Goal: Task Accomplishment & Management: Manage account settings

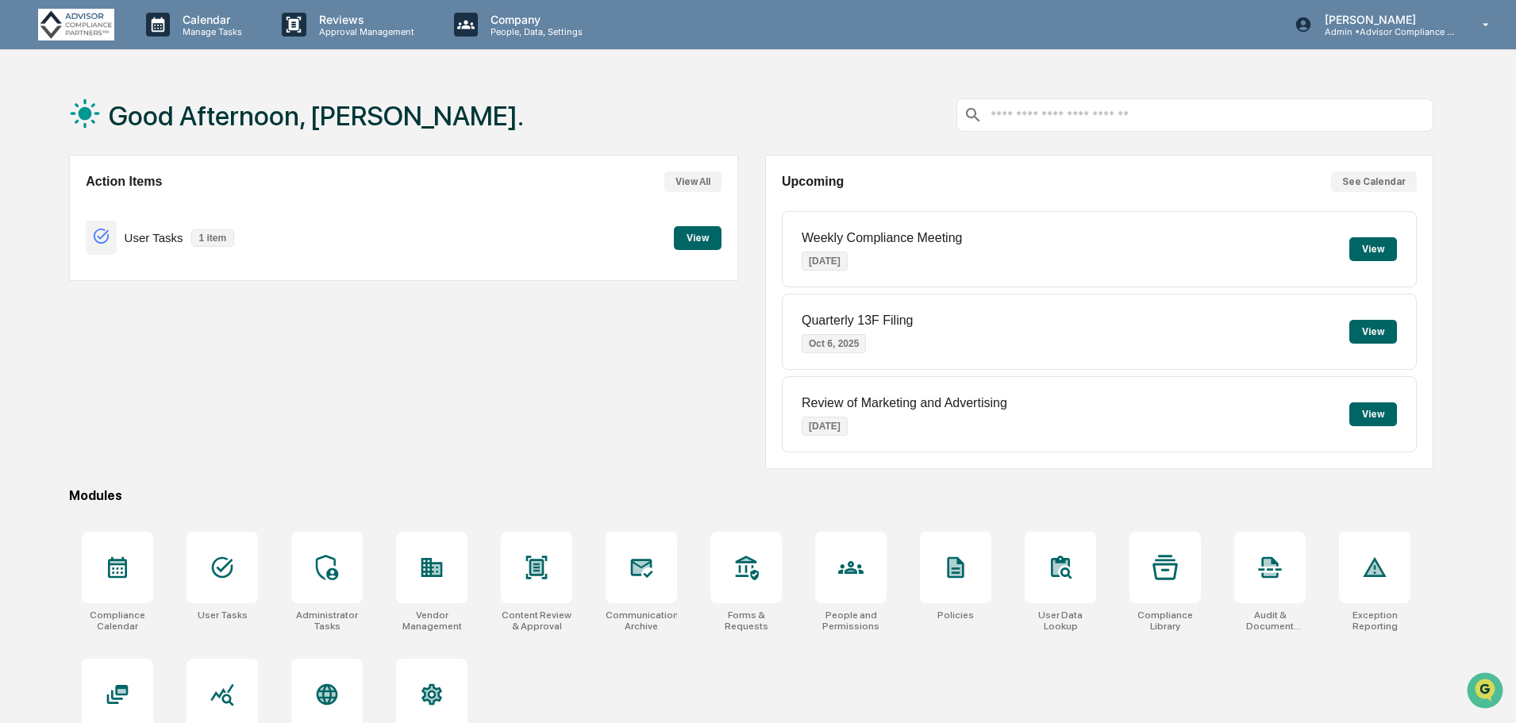
click at [1168, 579] on icon at bounding box center [1164, 567] width 25 height 25
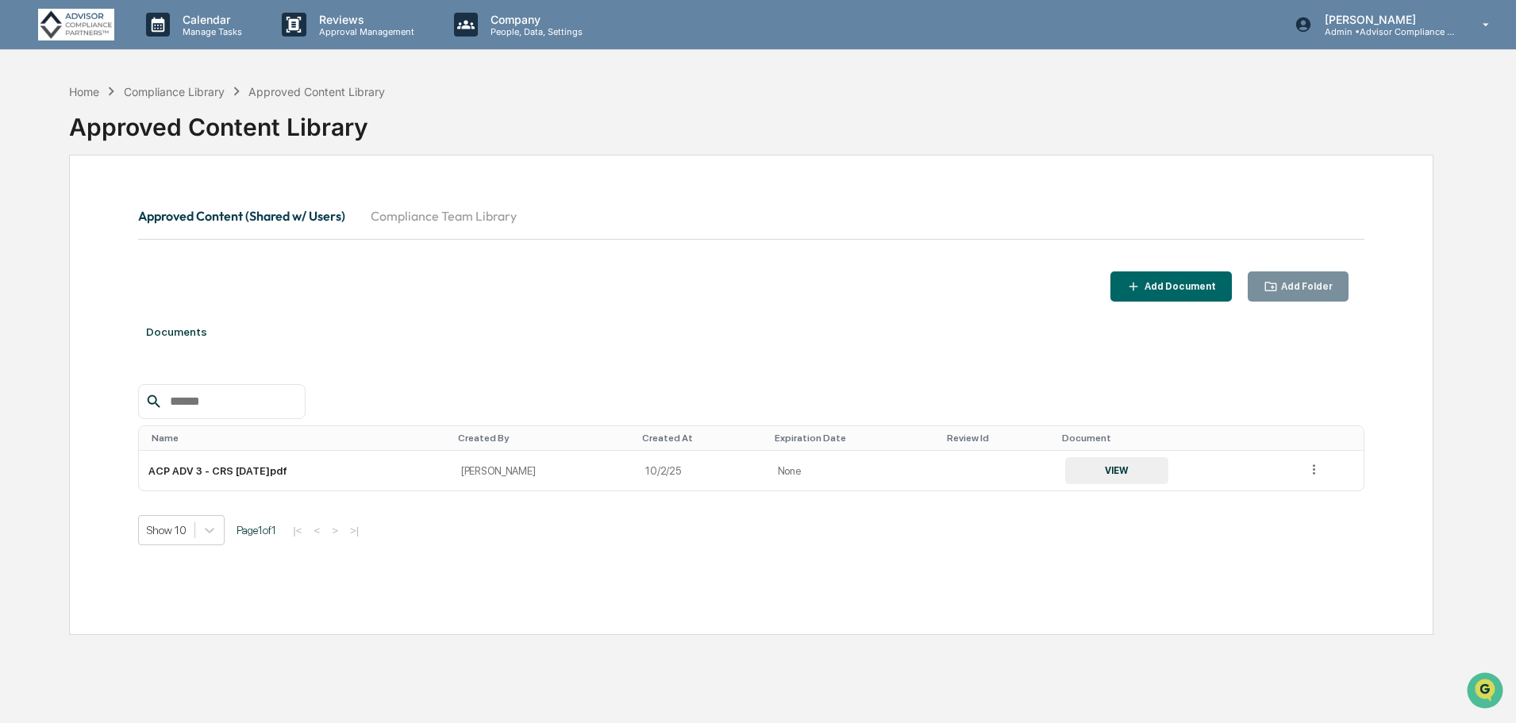
click at [252, 474] on td "ACP ADV 3 - CRS [DATE]pdf" at bounding box center [295, 471] width 313 height 40
click at [1313, 466] on icon at bounding box center [1314, 469] width 2 height 10
click at [1208, 284] on div "Add Document" at bounding box center [1178, 286] width 75 height 11
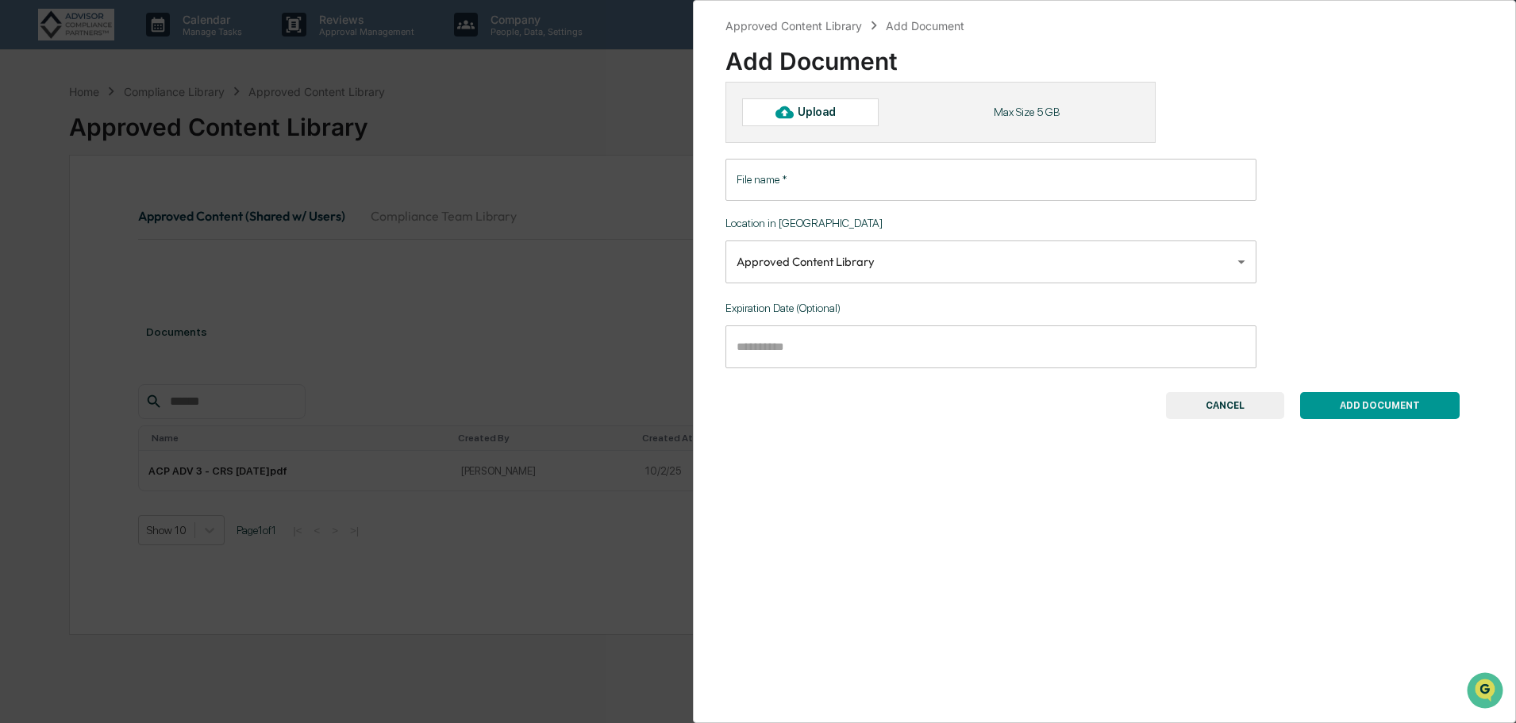
click at [802, 116] on div "Upload" at bounding box center [824, 112] width 52 height 13
type input "**********"
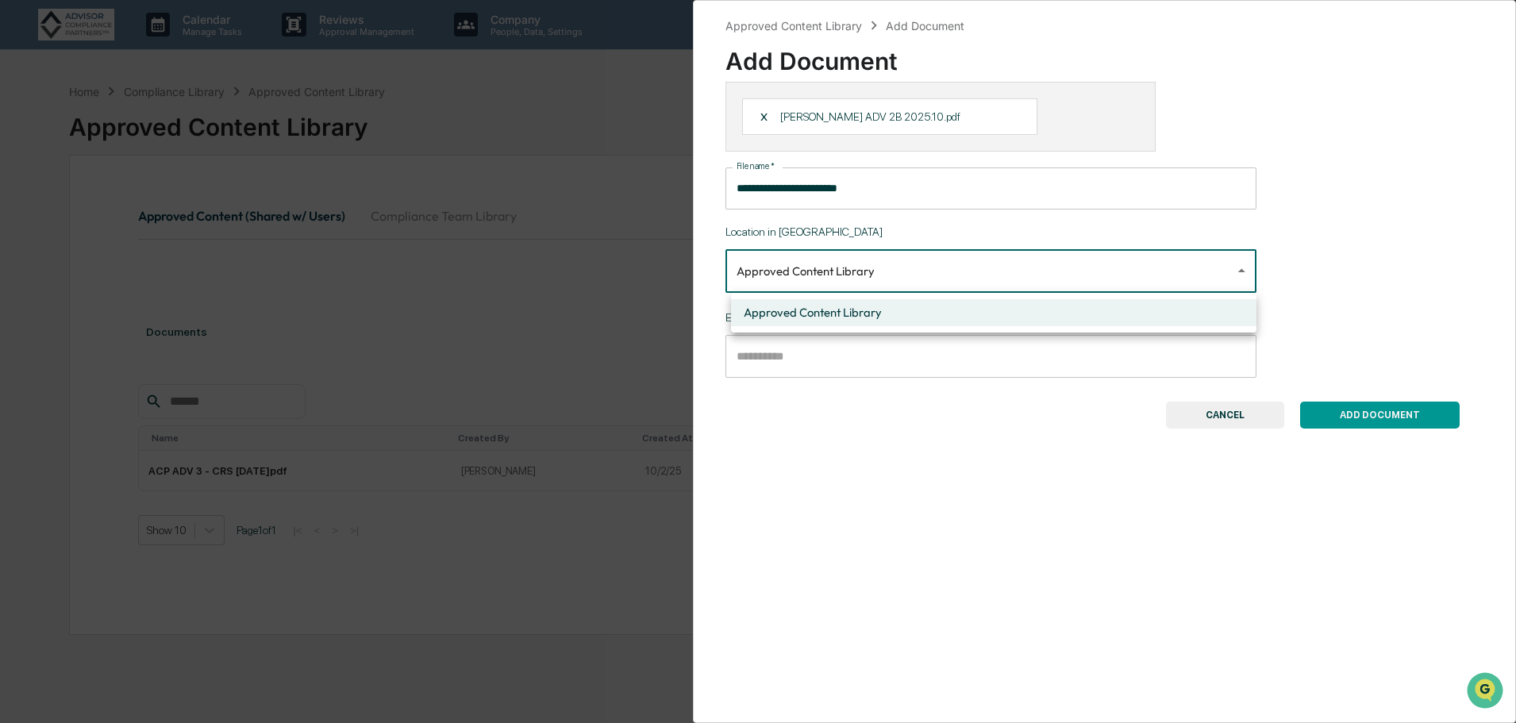
click at [960, 274] on body "**********" at bounding box center [758, 399] width 1516 height 798
click at [960, 274] on div at bounding box center [762, 361] width 1524 height 723
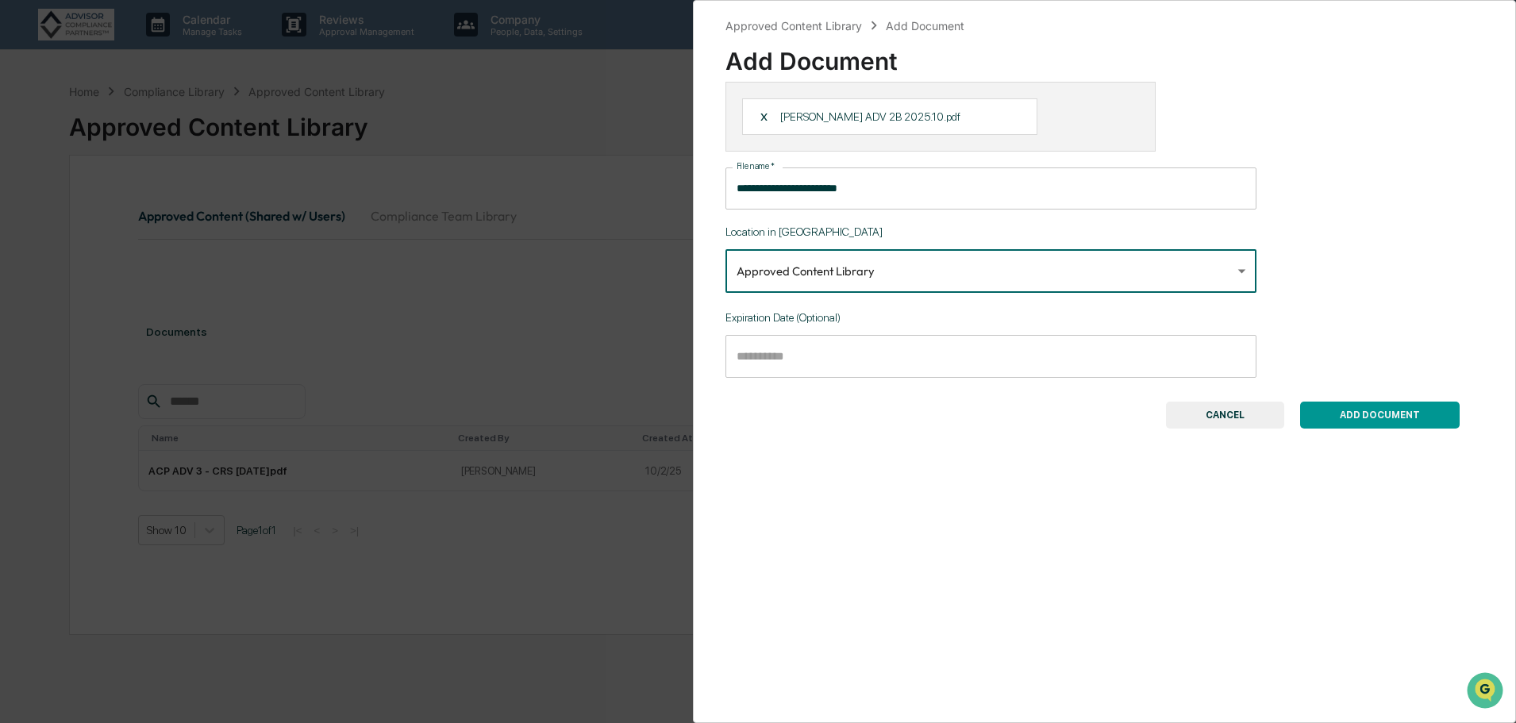
click at [1372, 416] on button "ADD DOCUMENT" at bounding box center [1380, 415] width 160 height 27
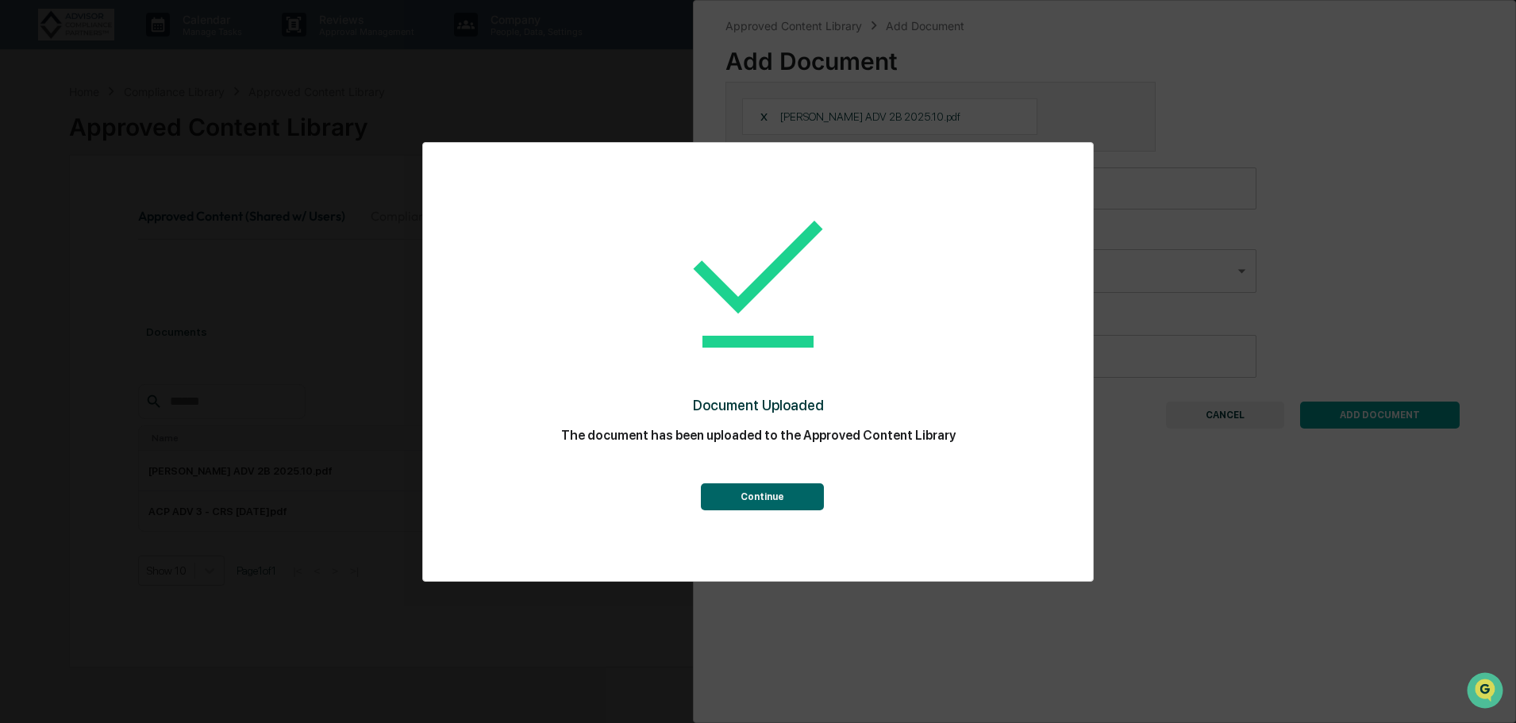
click at [729, 497] on button "Continue" at bounding box center [762, 496] width 123 height 27
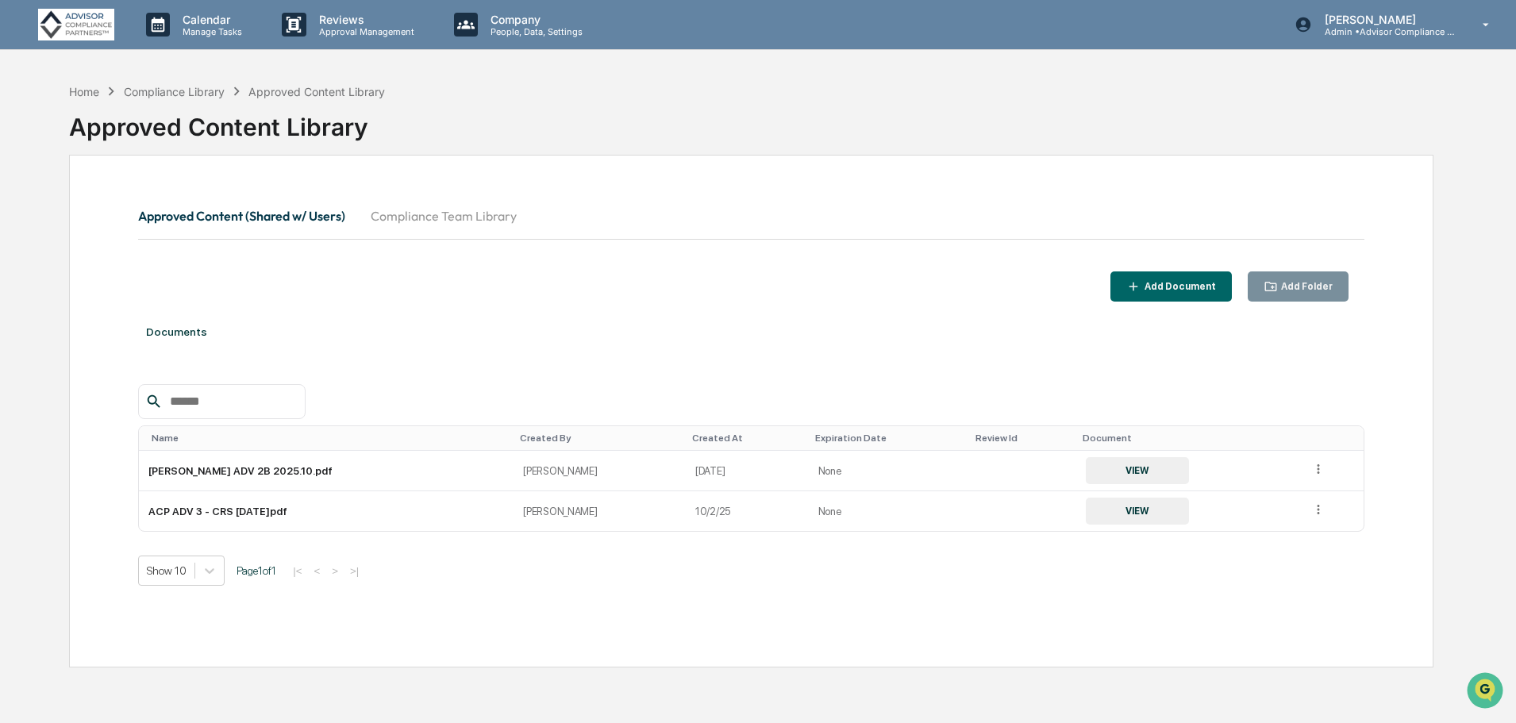
click at [1313, 475] on icon at bounding box center [1318, 469] width 15 height 15
click at [1291, 411] on div at bounding box center [751, 401] width 1226 height 35
click at [1309, 283] on div "Add Folder" at bounding box center [1305, 286] width 55 height 11
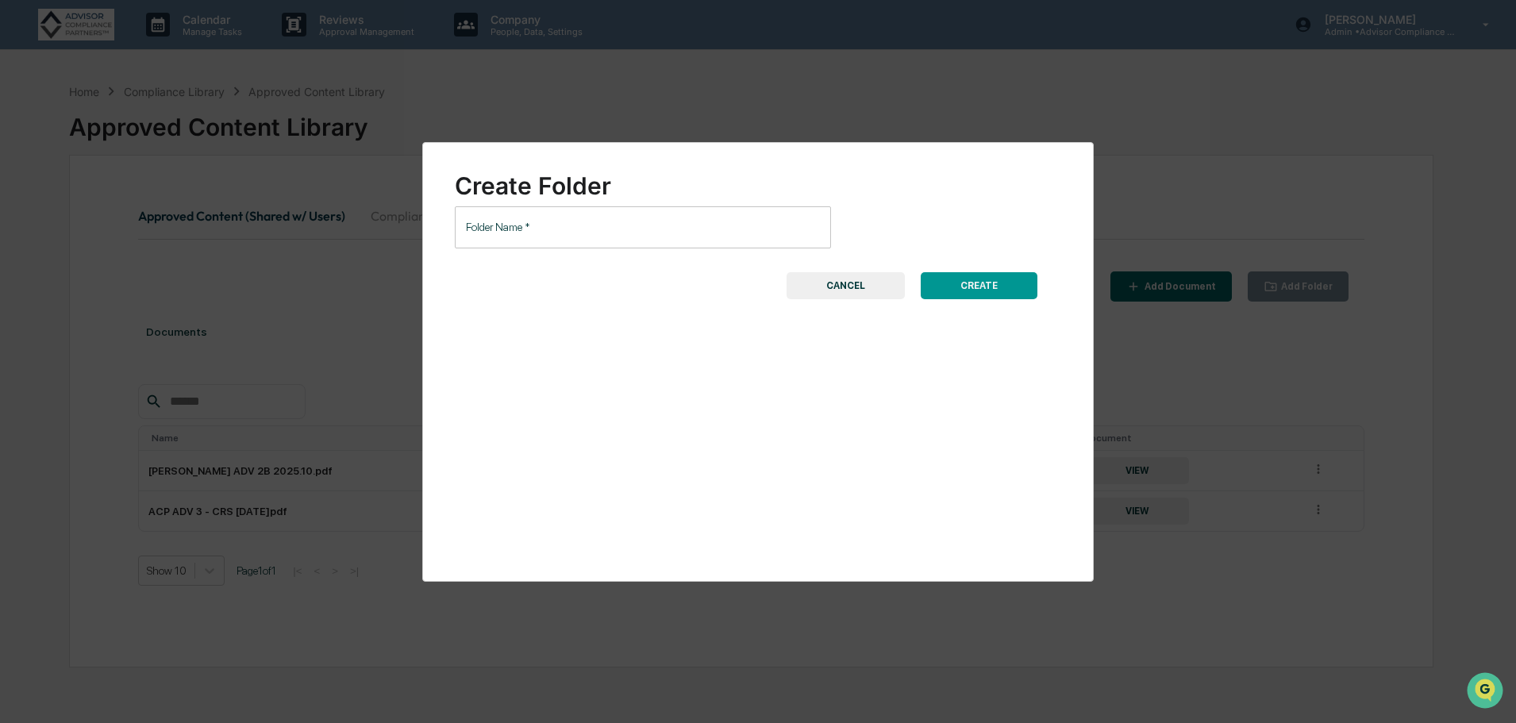
click at [727, 227] on input "Folder Name   *" at bounding box center [643, 227] width 376 height 42
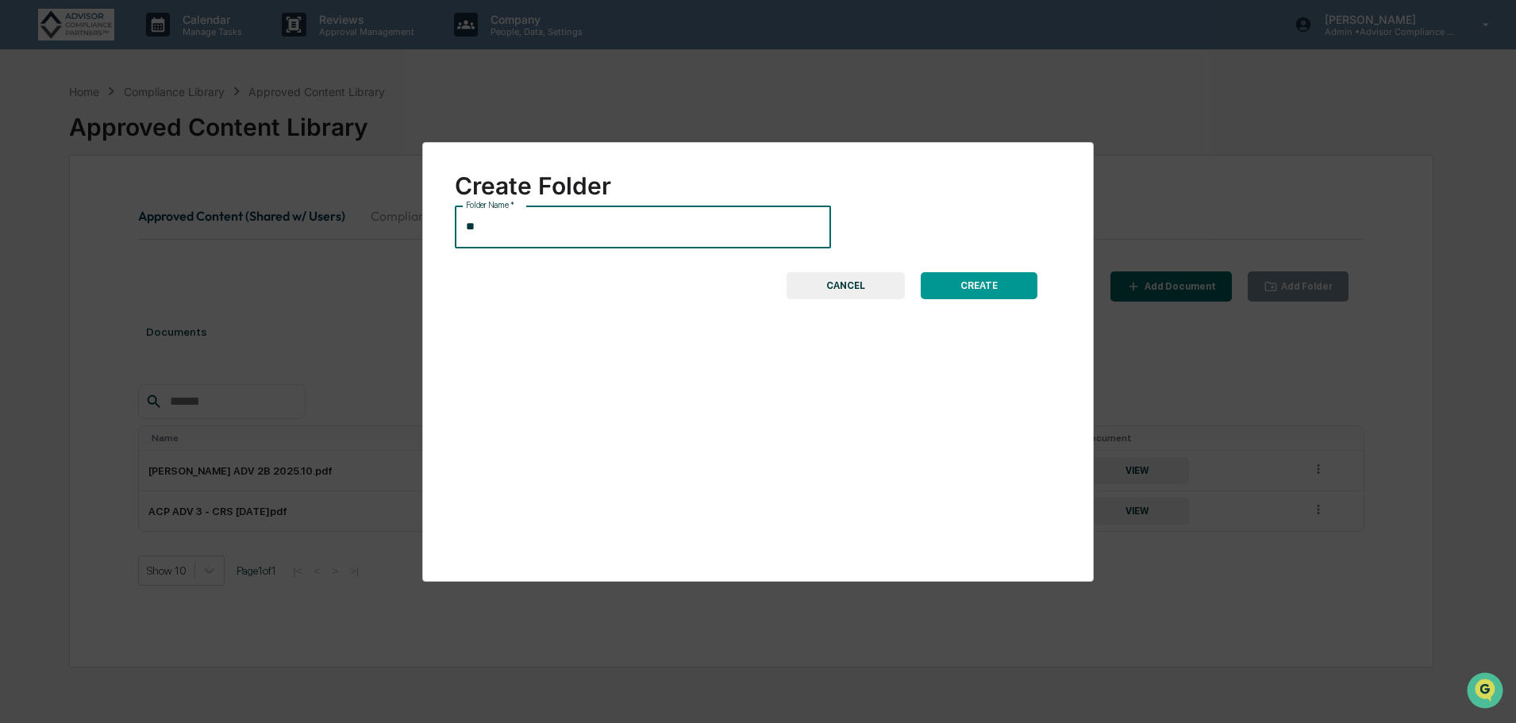
type input "*"
type input "**********"
click at [962, 290] on button "CREATE" at bounding box center [979, 285] width 117 height 27
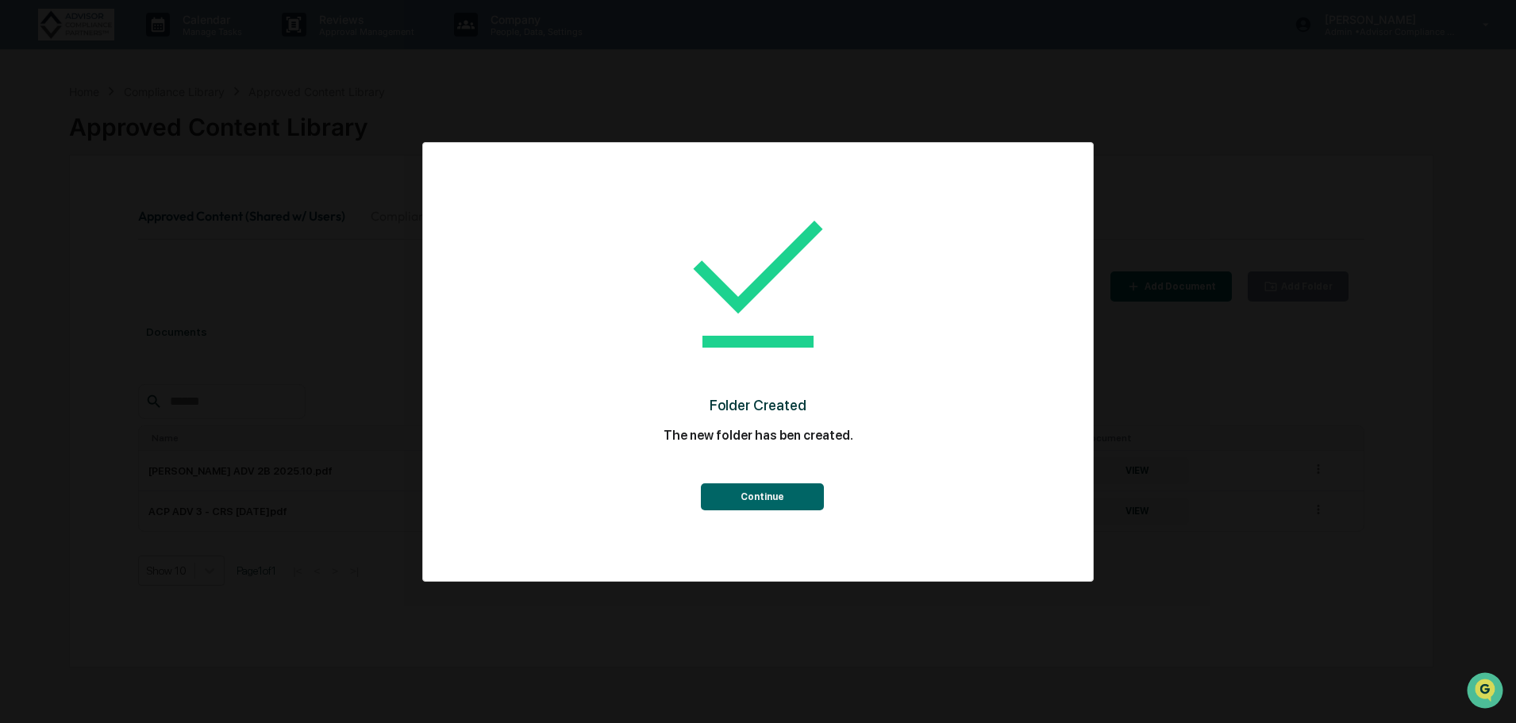
click at [740, 500] on button "Continue" at bounding box center [762, 496] width 123 height 27
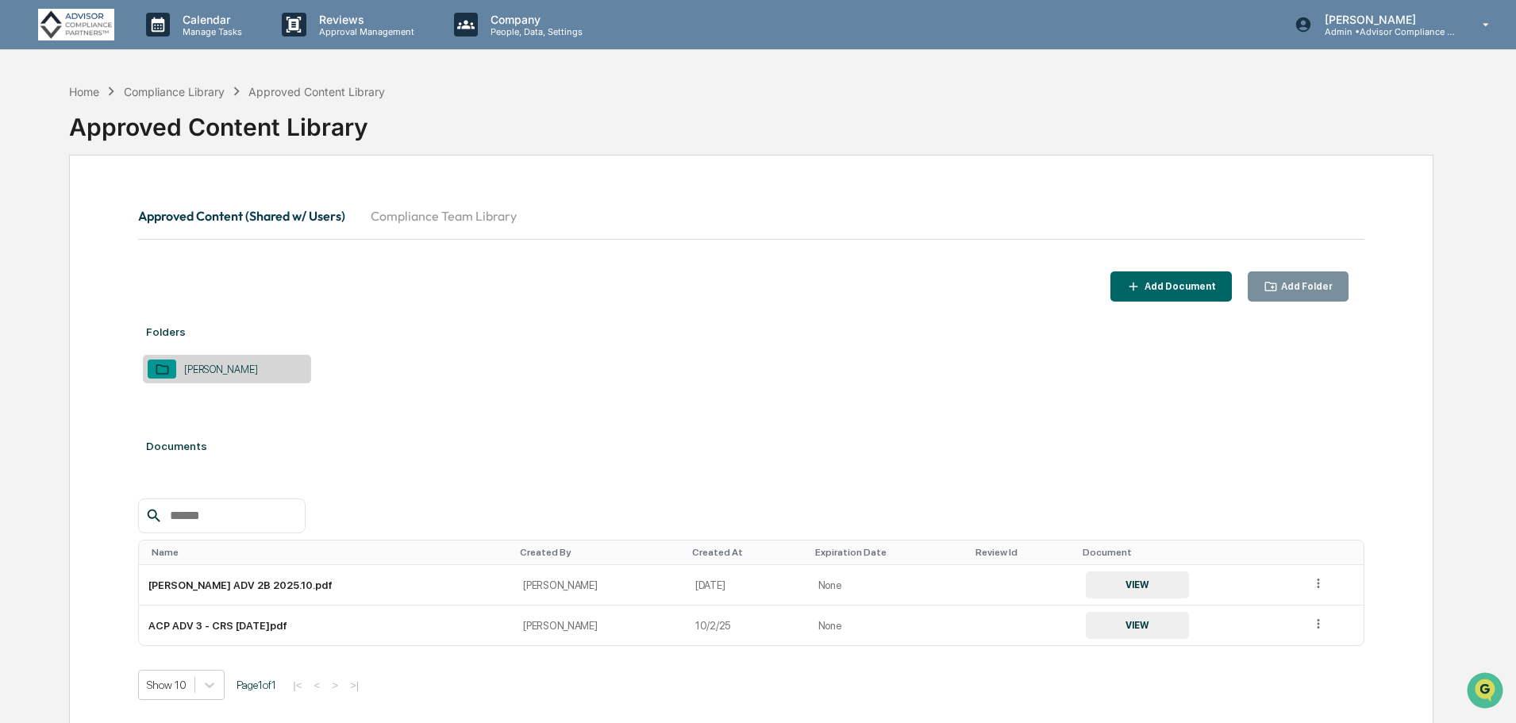
scroll to position [75, 0]
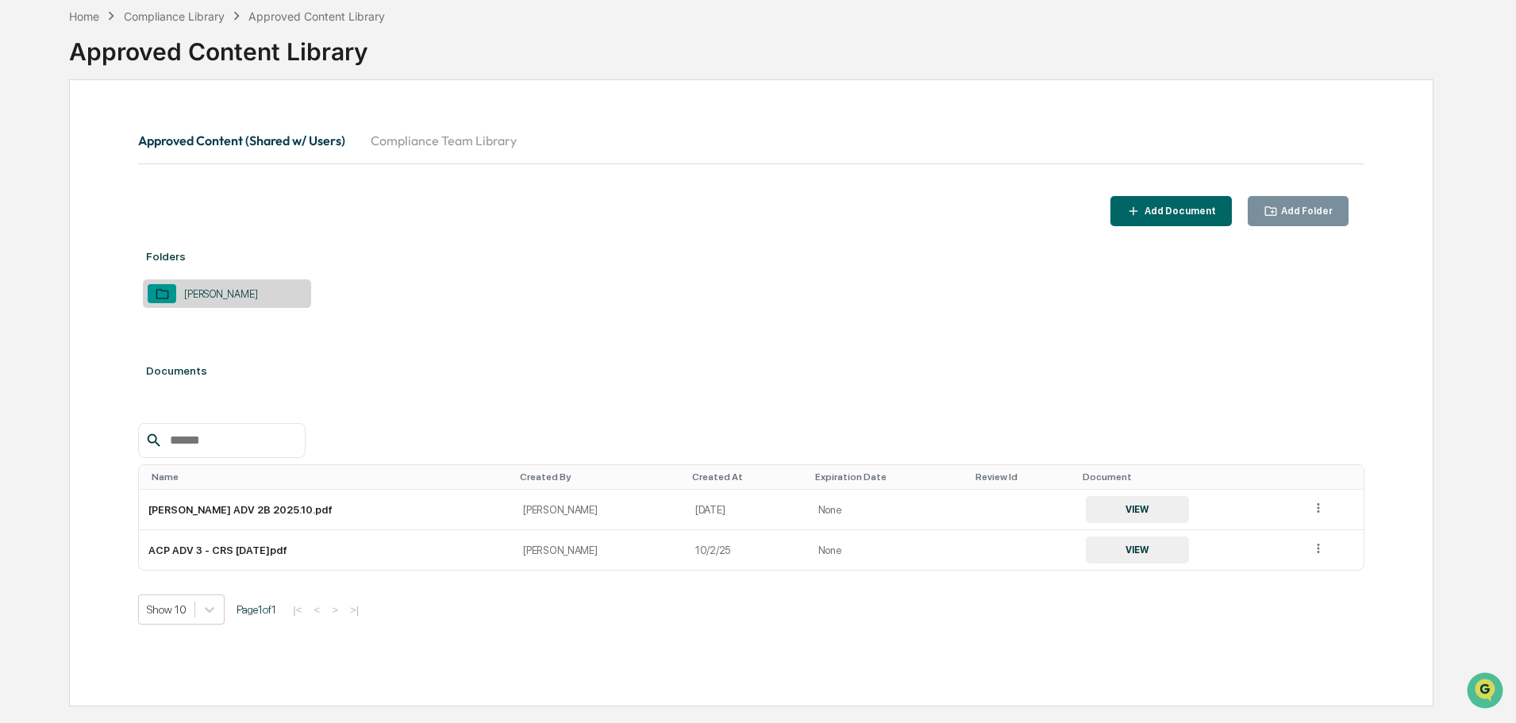
click at [1311, 509] on icon at bounding box center [1318, 508] width 15 height 15
click at [1292, 531] on div "Change Folder" at bounding box center [1282, 530] width 88 height 25
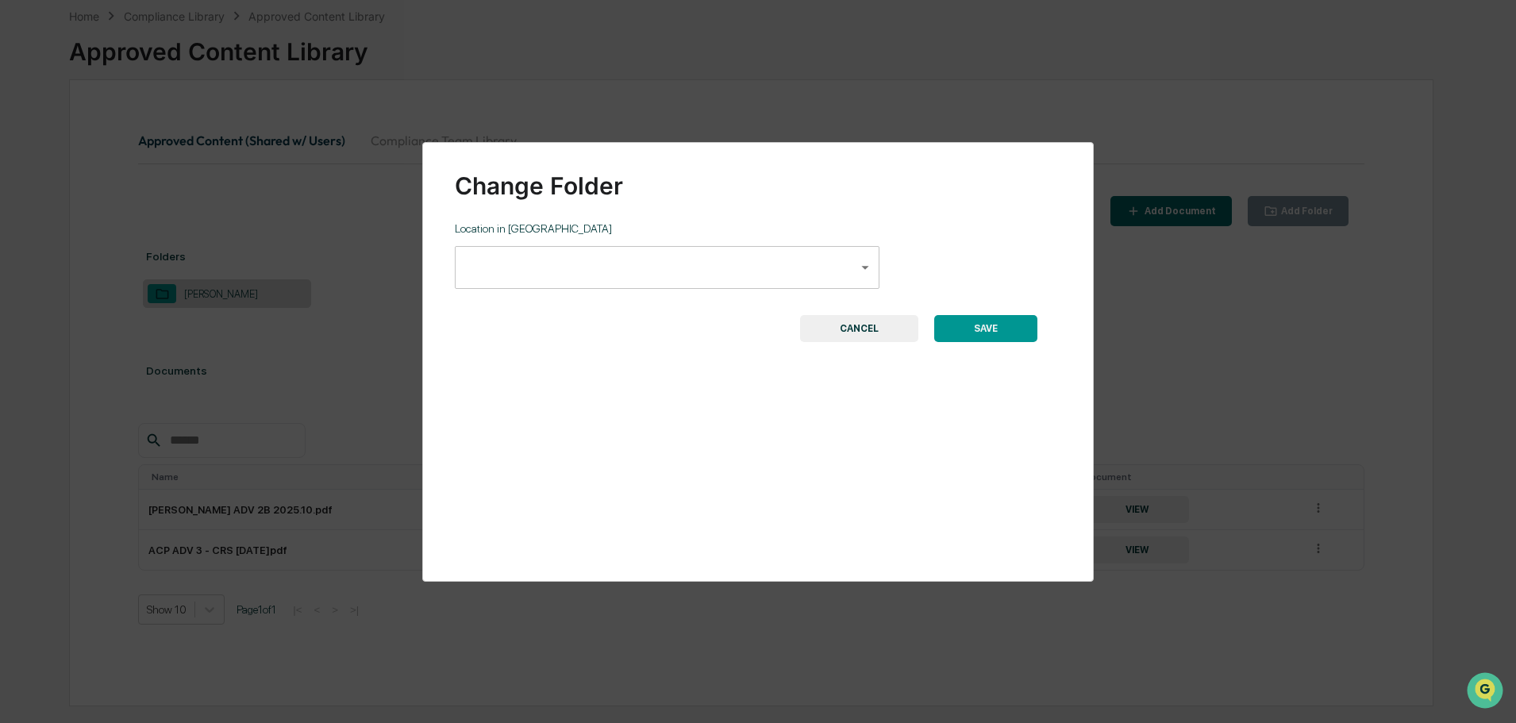
click at [783, 267] on body "**********" at bounding box center [758, 324] width 1516 height 798
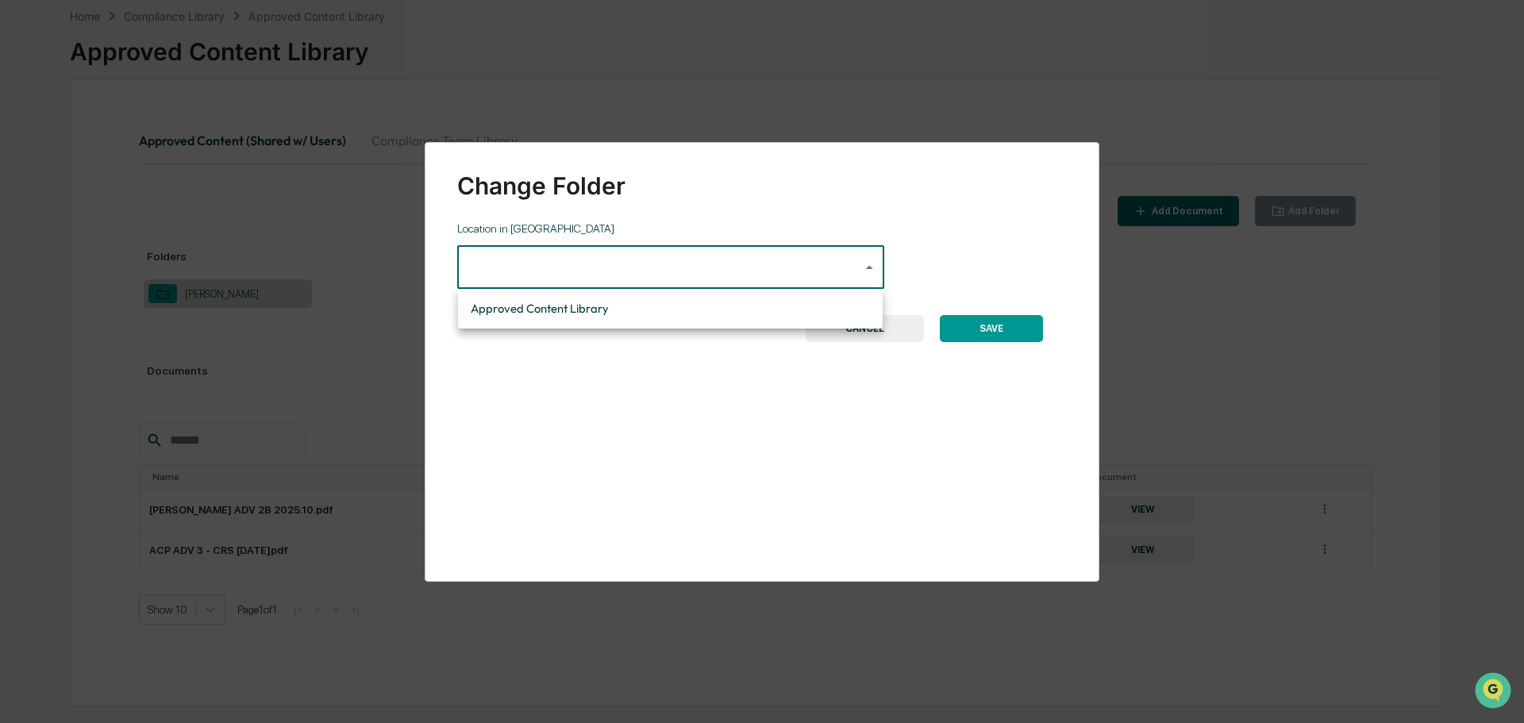
click at [602, 310] on li "Approved Content Library" at bounding box center [670, 308] width 425 height 27
type input "**********"
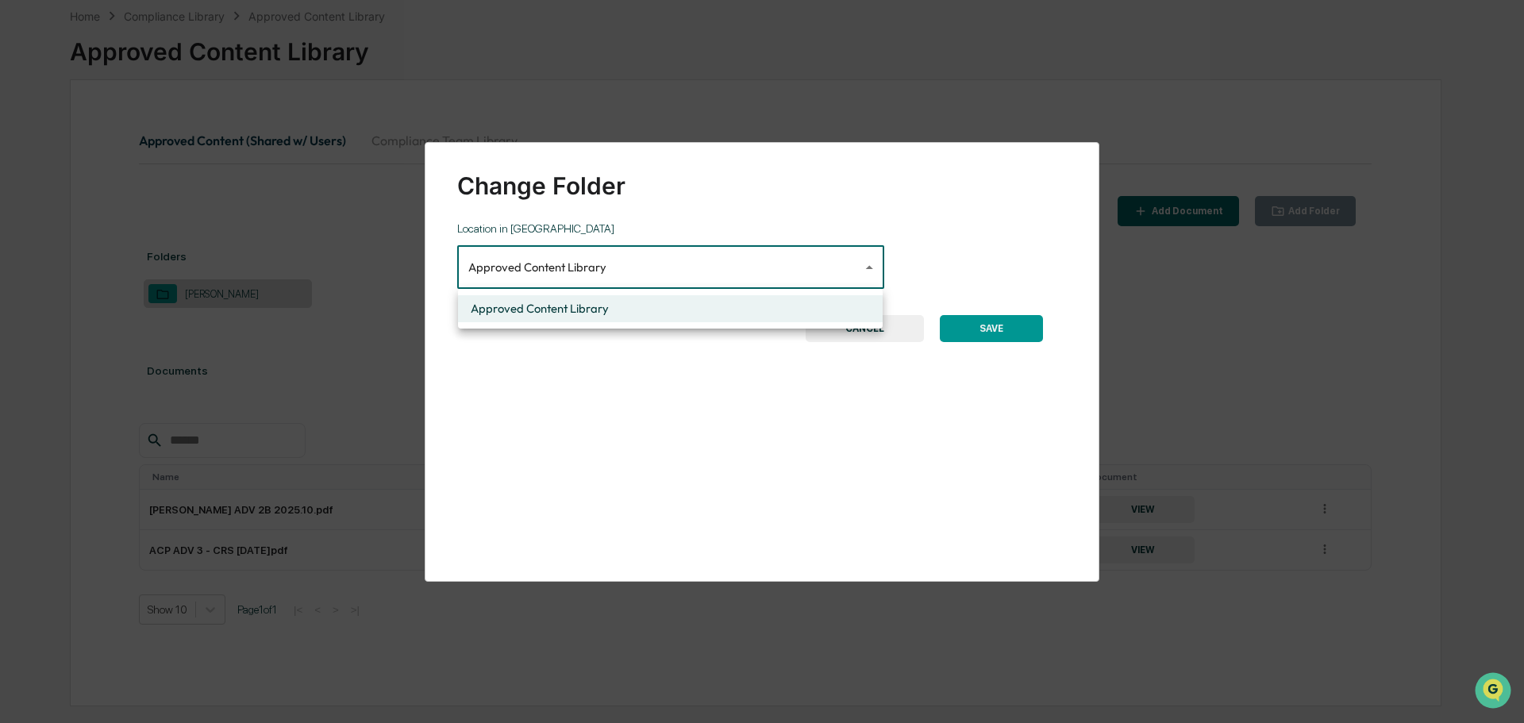
click at [821, 263] on body "**********" at bounding box center [762, 324] width 1524 height 798
click at [957, 264] on div at bounding box center [762, 361] width 1524 height 723
click at [817, 252] on body "**********" at bounding box center [758, 324] width 1516 height 798
click at [941, 256] on div at bounding box center [762, 361] width 1524 height 723
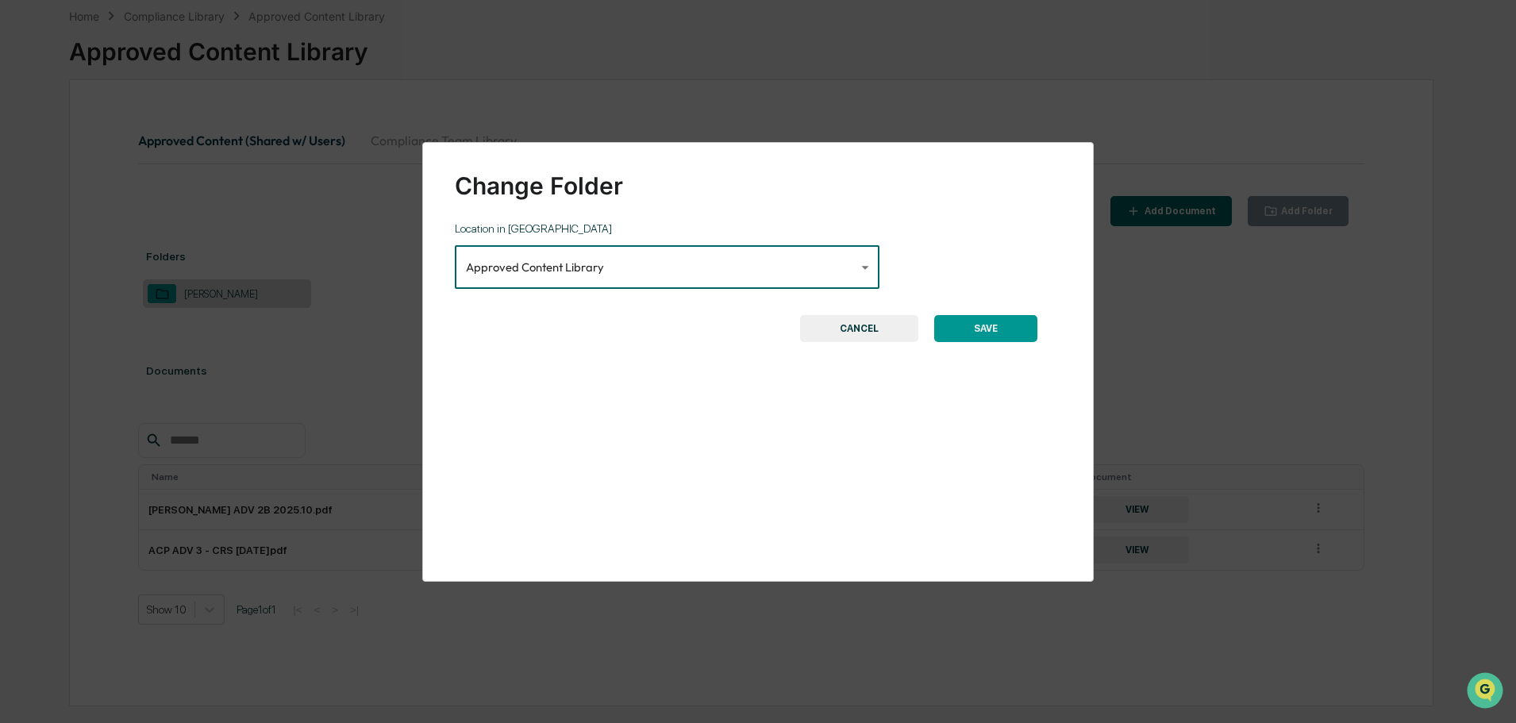
click at [872, 330] on button "CANCEL" at bounding box center [859, 328] width 118 height 27
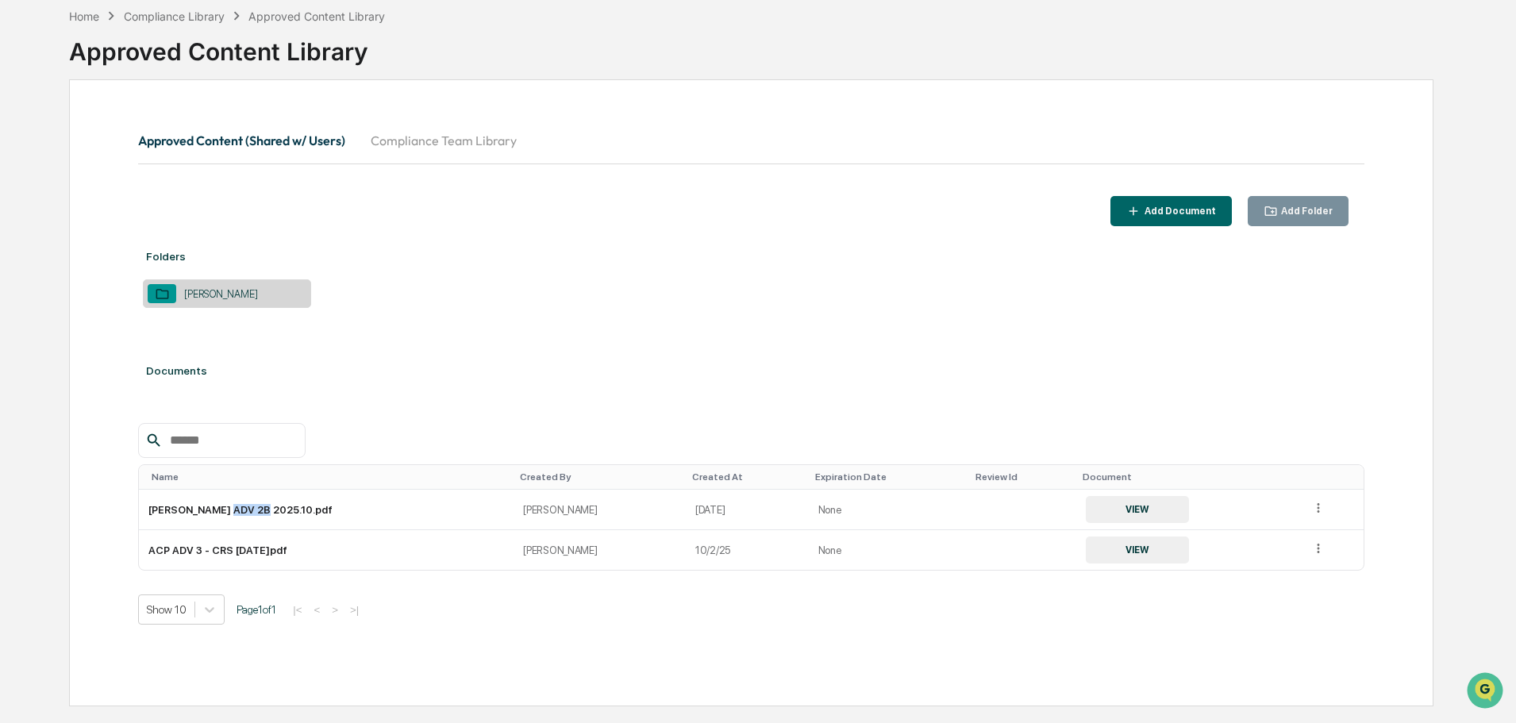
drag, startPoint x: 218, startPoint y: 513, endPoint x: 252, endPoint y: 503, distance: 34.7
click at [252, 503] on td "John Davis ADV 2B 2025.10.pdf" at bounding box center [326, 510] width 375 height 40
click at [387, 512] on td "John Davis ADV 2B 2025.10.pdf" at bounding box center [326, 510] width 375 height 40
click at [1130, 508] on button "VIEW" at bounding box center [1137, 509] width 103 height 27
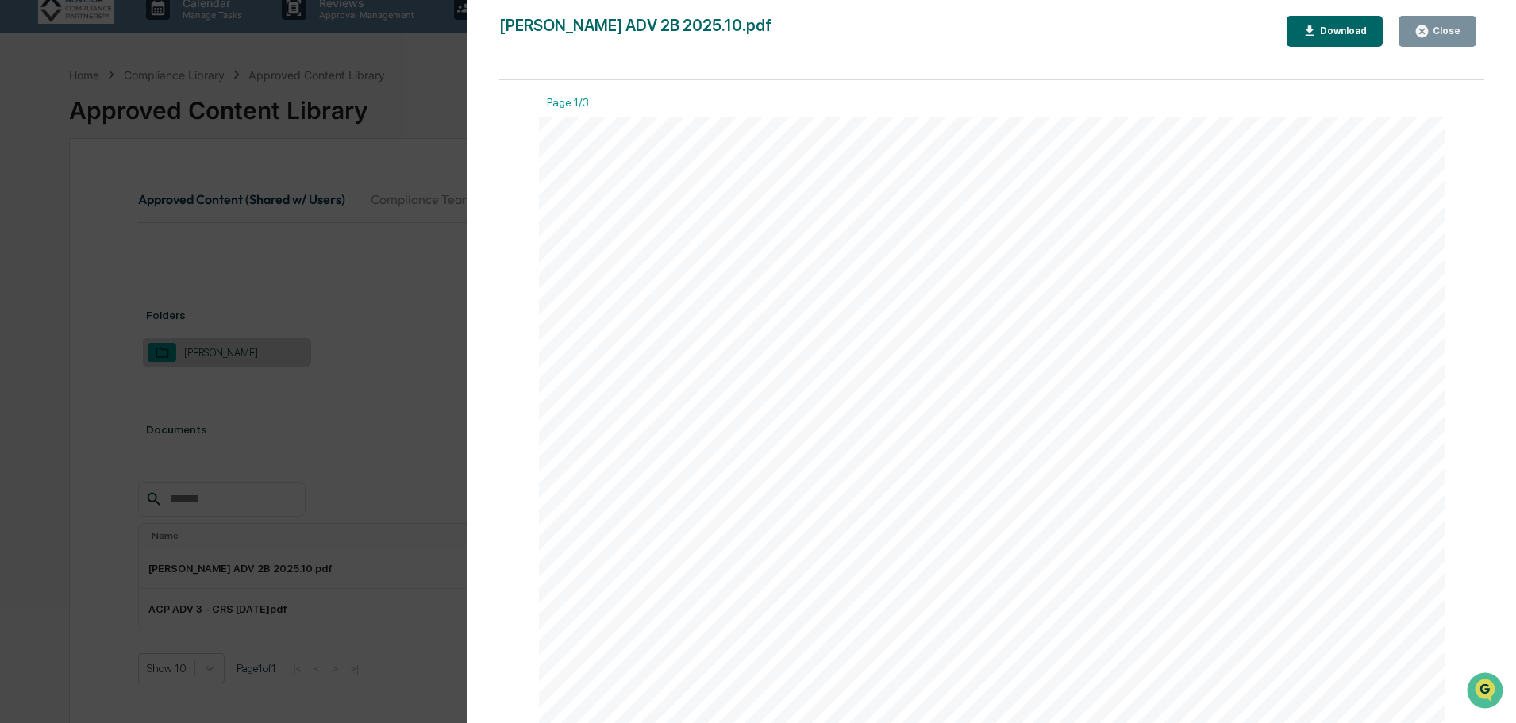
scroll to position [0, 0]
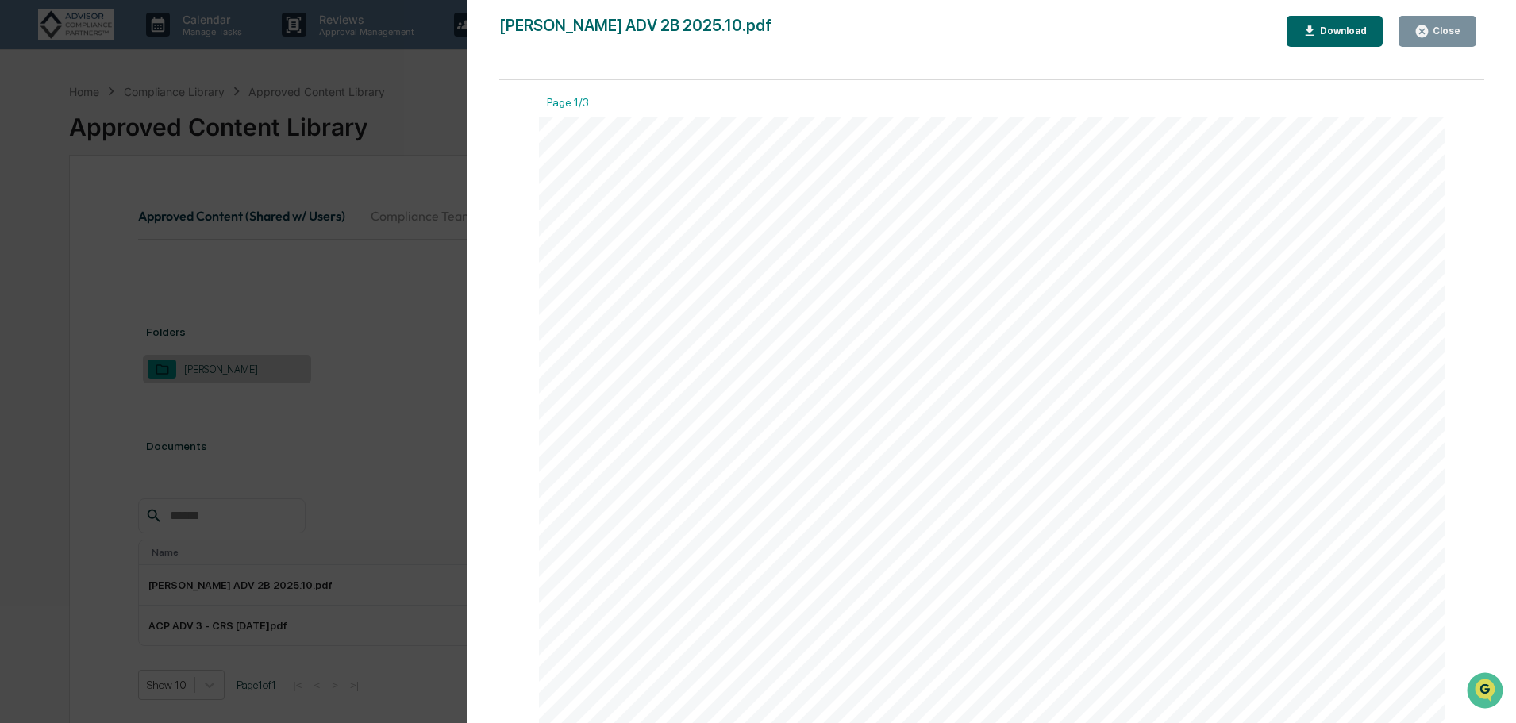
click at [421, 152] on div "Version History 10/03/2025, 01:20 AM Andre Lister John Davis ADV 2B 2025.10.pdf…" at bounding box center [758, 361] width 1516 height 723
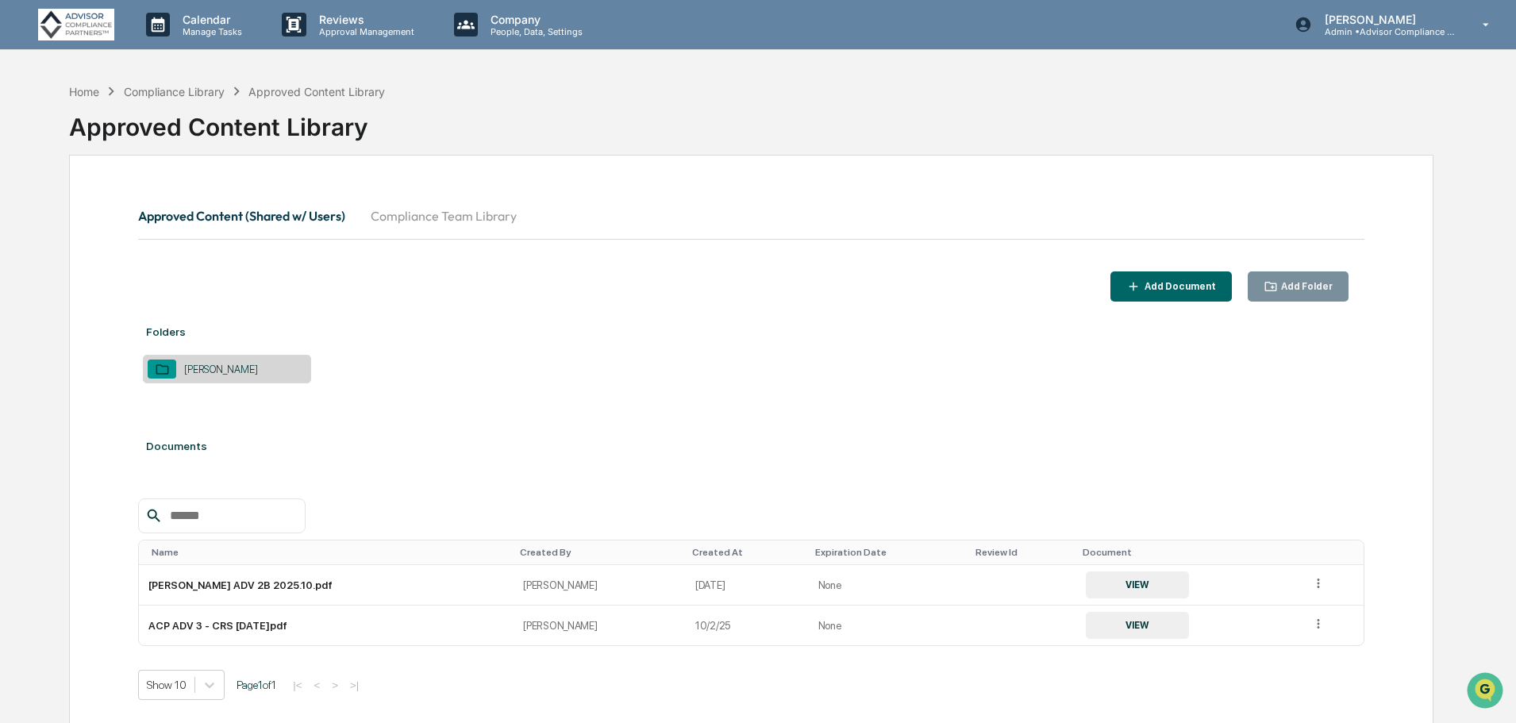
click at [1312, 282] on div "Add Folder" at bounding box center [1305, 286] width 55 height 11
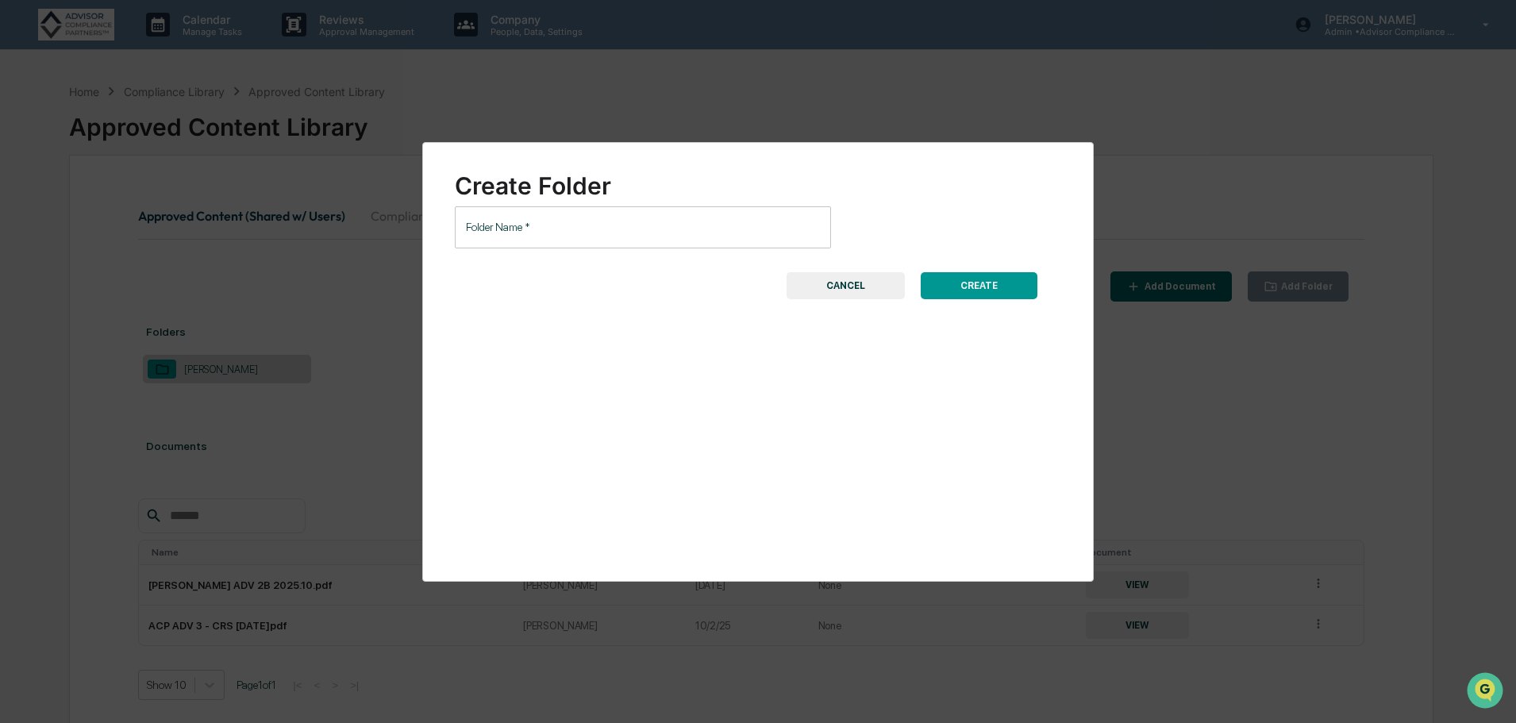
click at [684, 232] on input "Folder Name   *" at bounding box center [643, 227] width 376 height 42
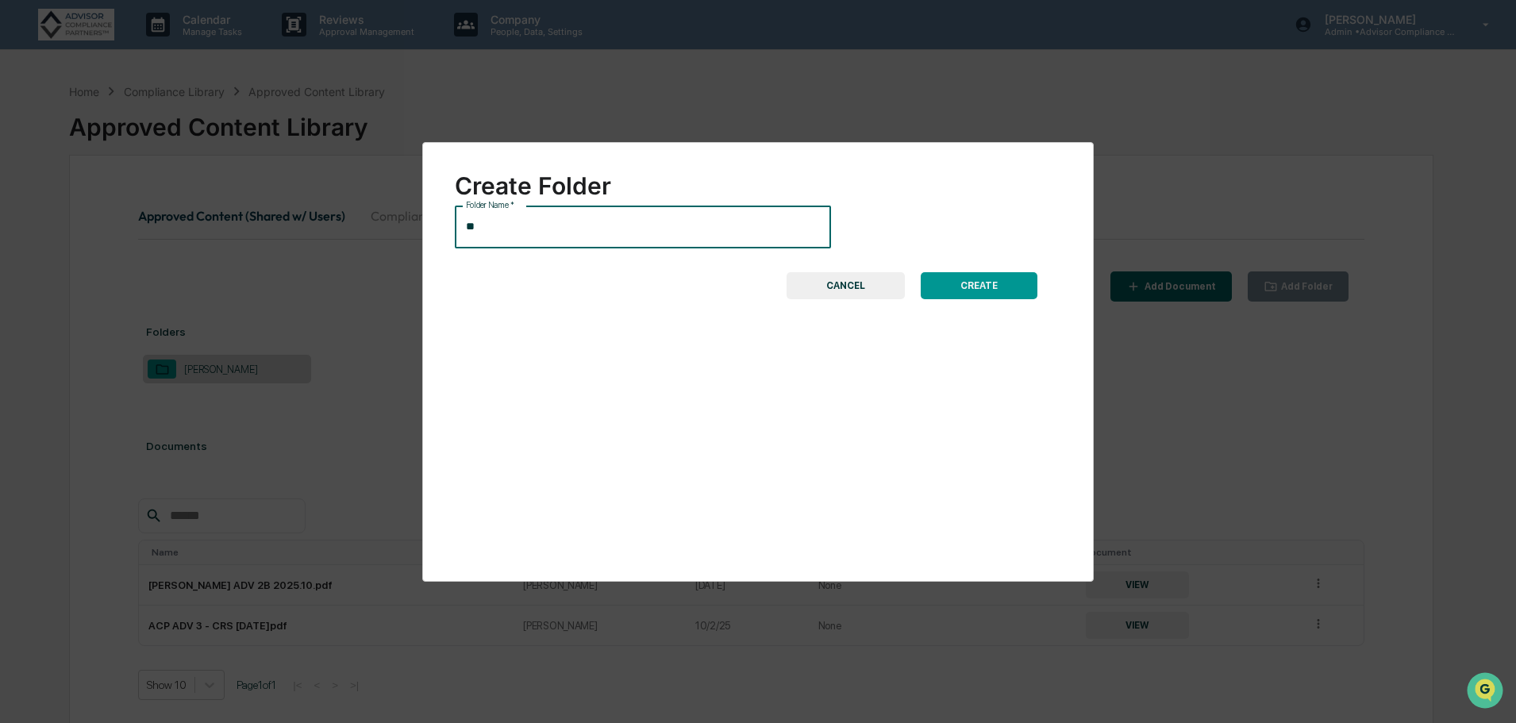
type input "*"
type input "**********"
click at [1002, 286] on button "CREATE" at bounding box center [979, 285] width 117 height 27
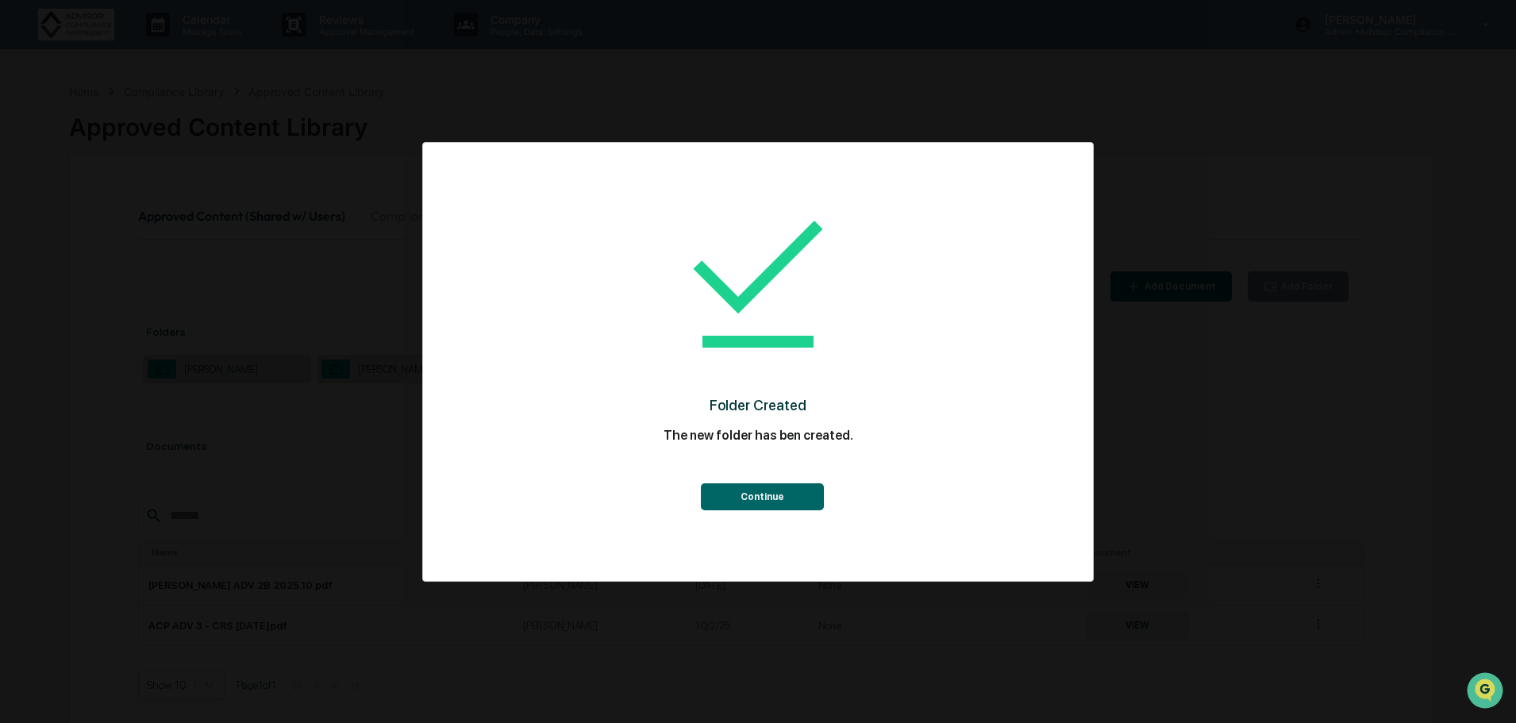
click at [762, 498] on button "Continue" at bounding box center [762, 496] width 123 height 27
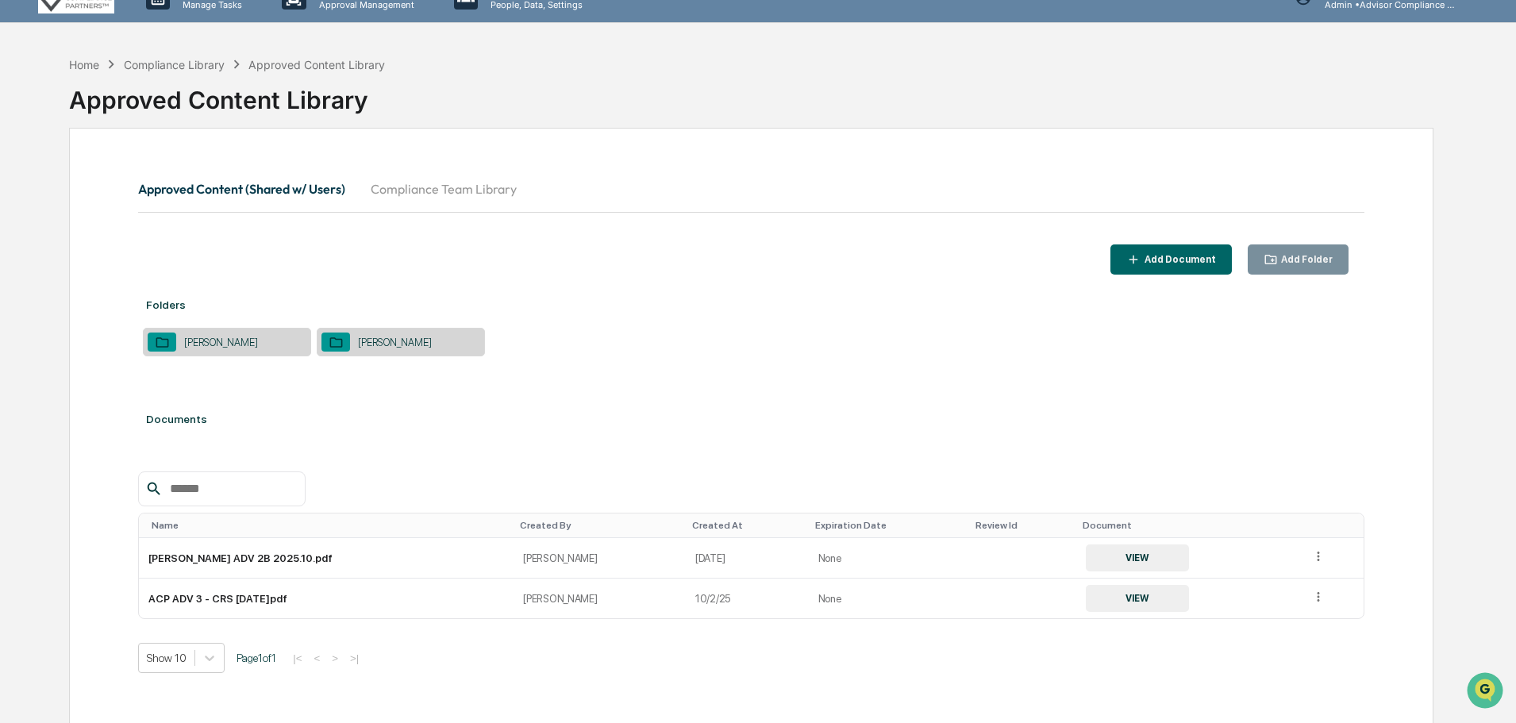
scroll to position [75, 0]
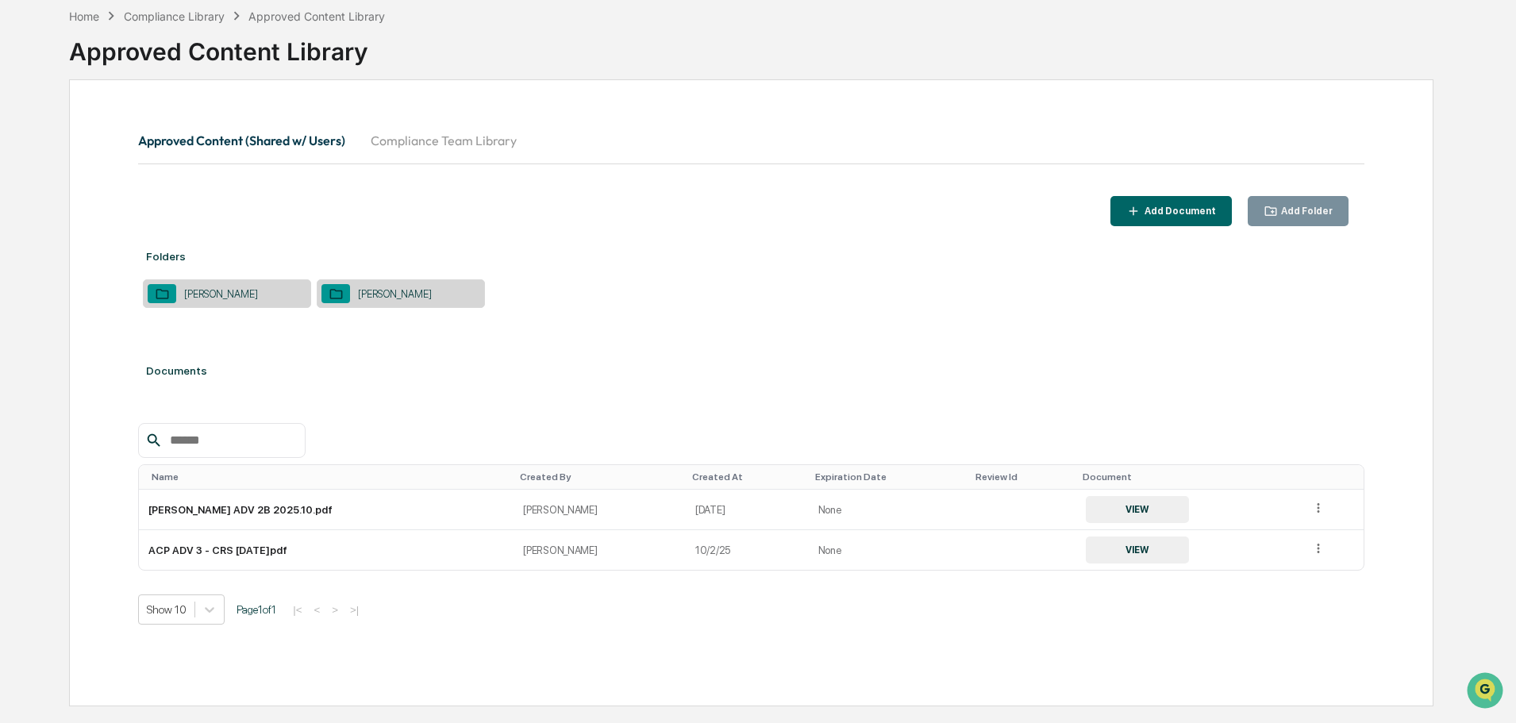
click at [483, 136] on button "Compliance Team Library" at bounding box center [443, 140] width 171 height 38
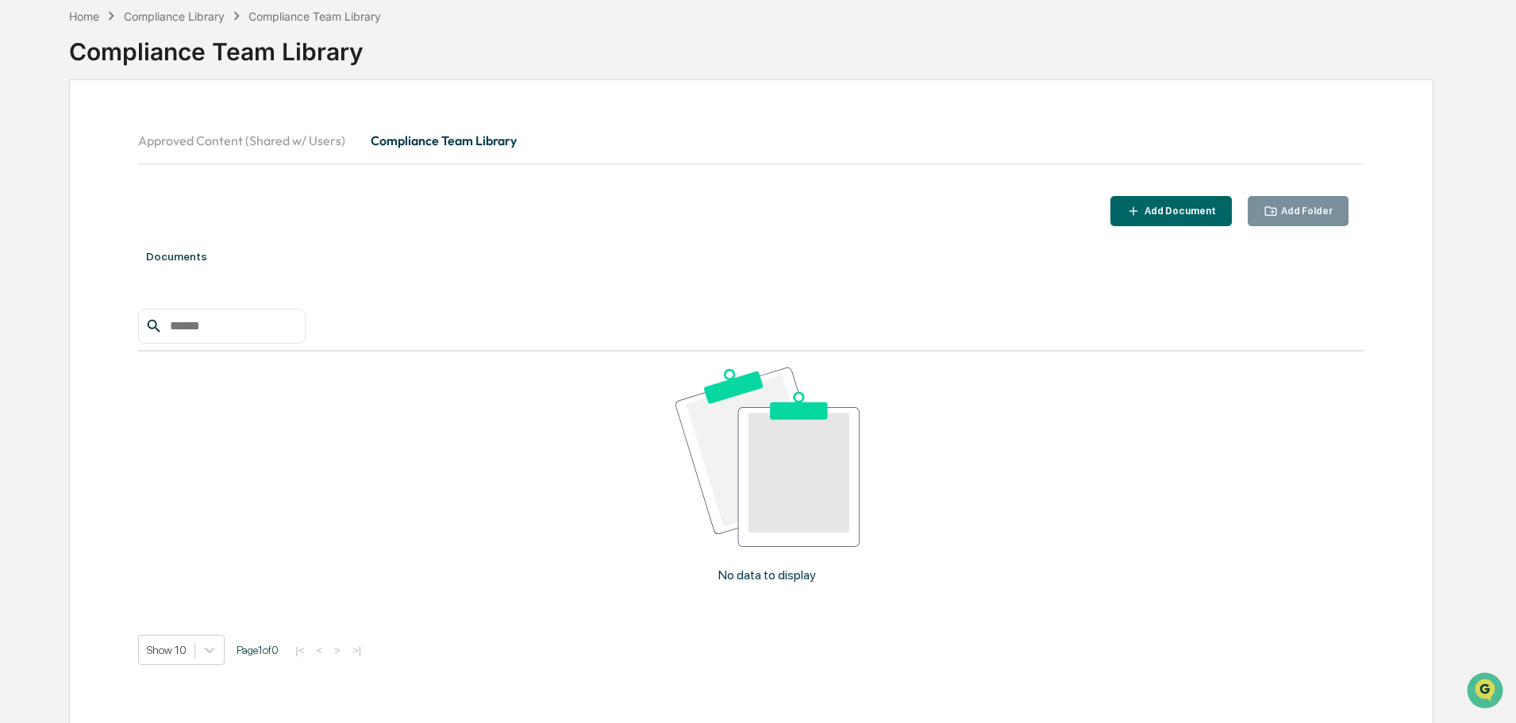
click at [306, 139] on button "Approved Content (Shared w/ Users)" at bounding box center [248, 140] width 220 height 38
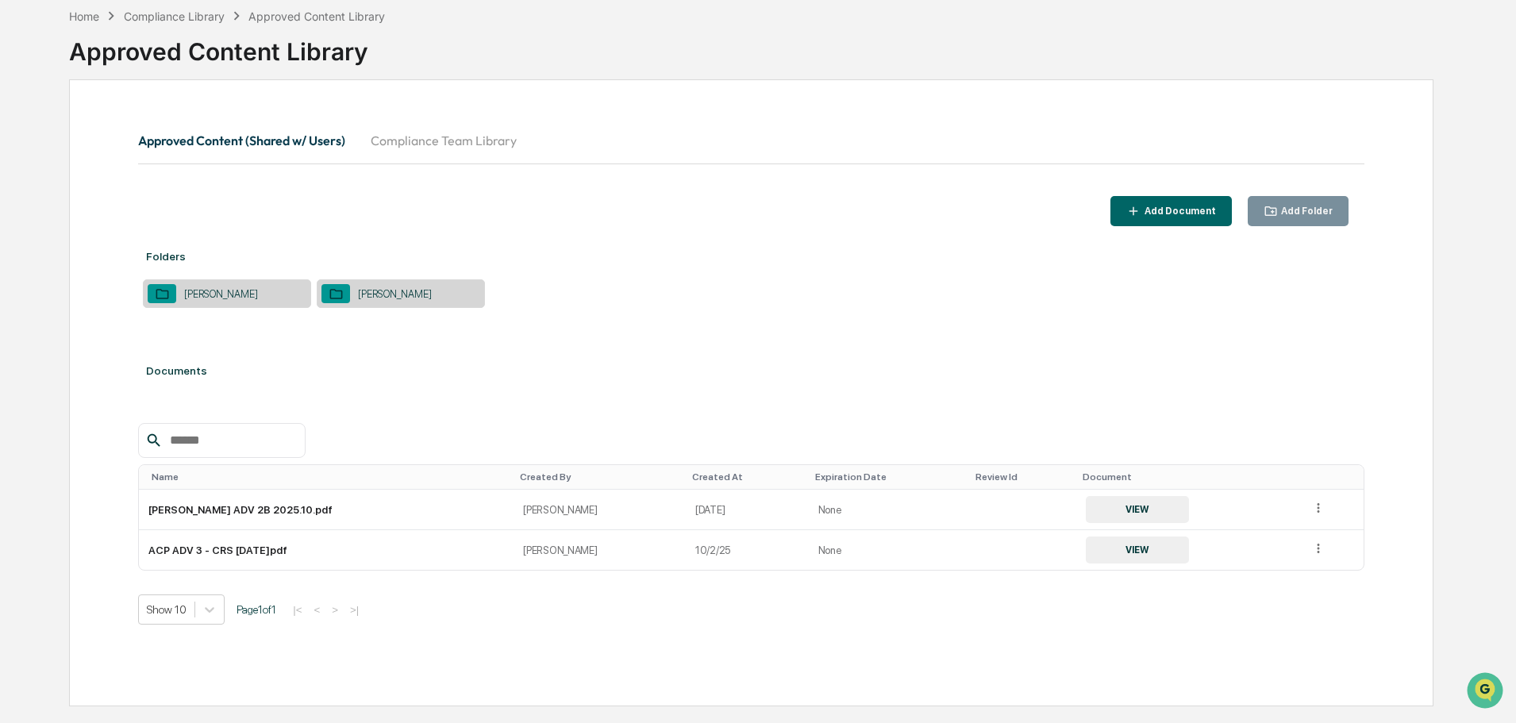
click at [1322, 210] on div "Add Folder" at bounding box center [1305, 211] width 55 height 11
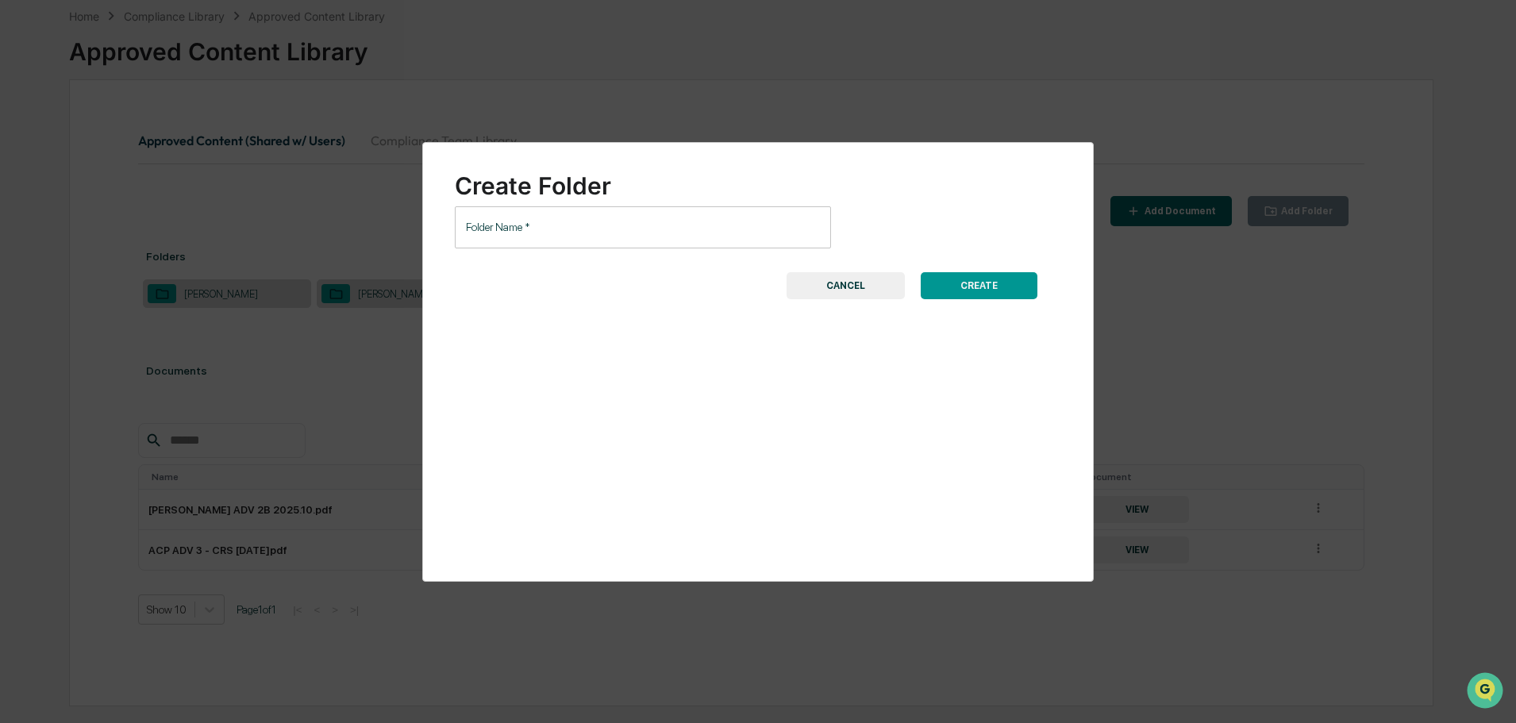
click at [622, 229] on input "Folder Name   *" at bounding box center [643, 227] width 376 height 42
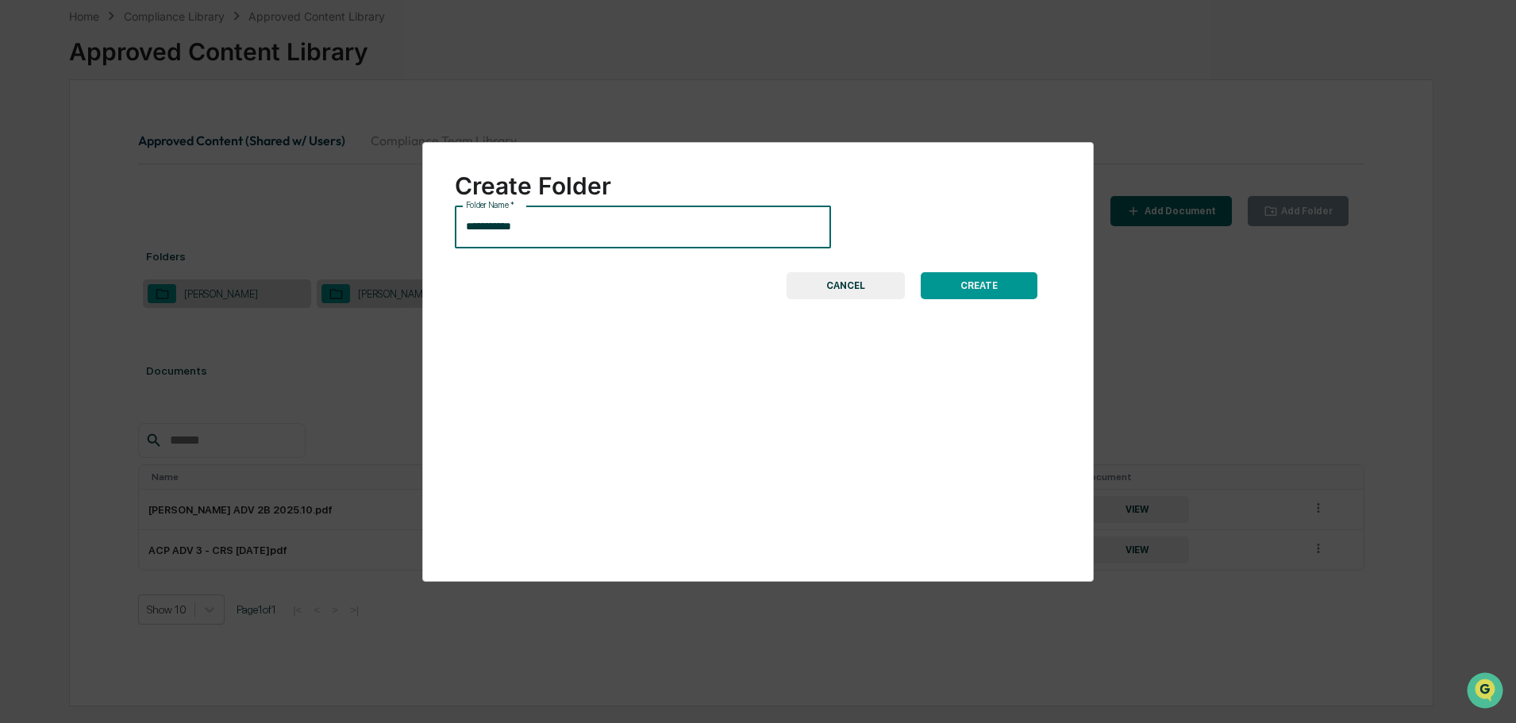
type input "**********"
click at [974, 287] on button "CREATE" at bounding box center [979, 285] width 117 height 27
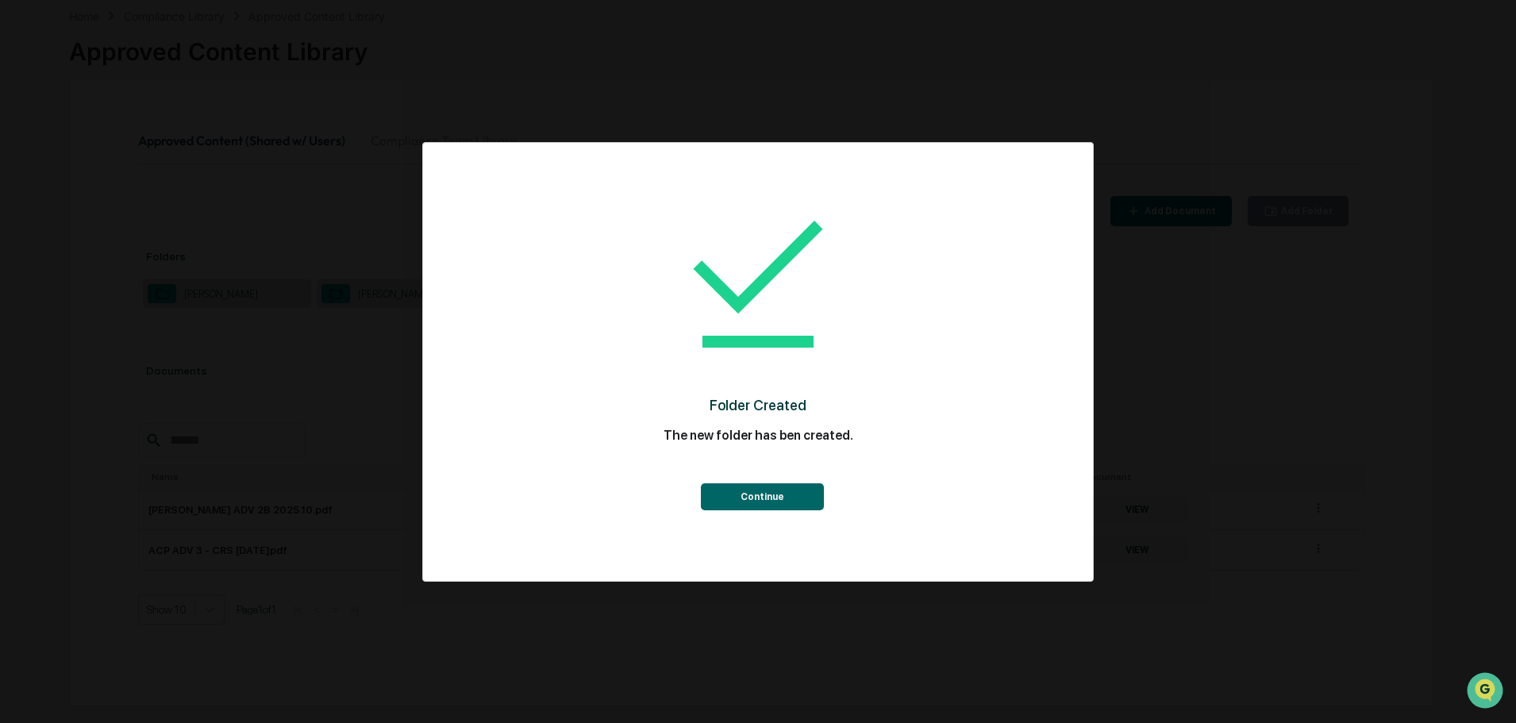
click at [775, 497] on button "Continue" at bounding box center [762, 496] width 123 height 27
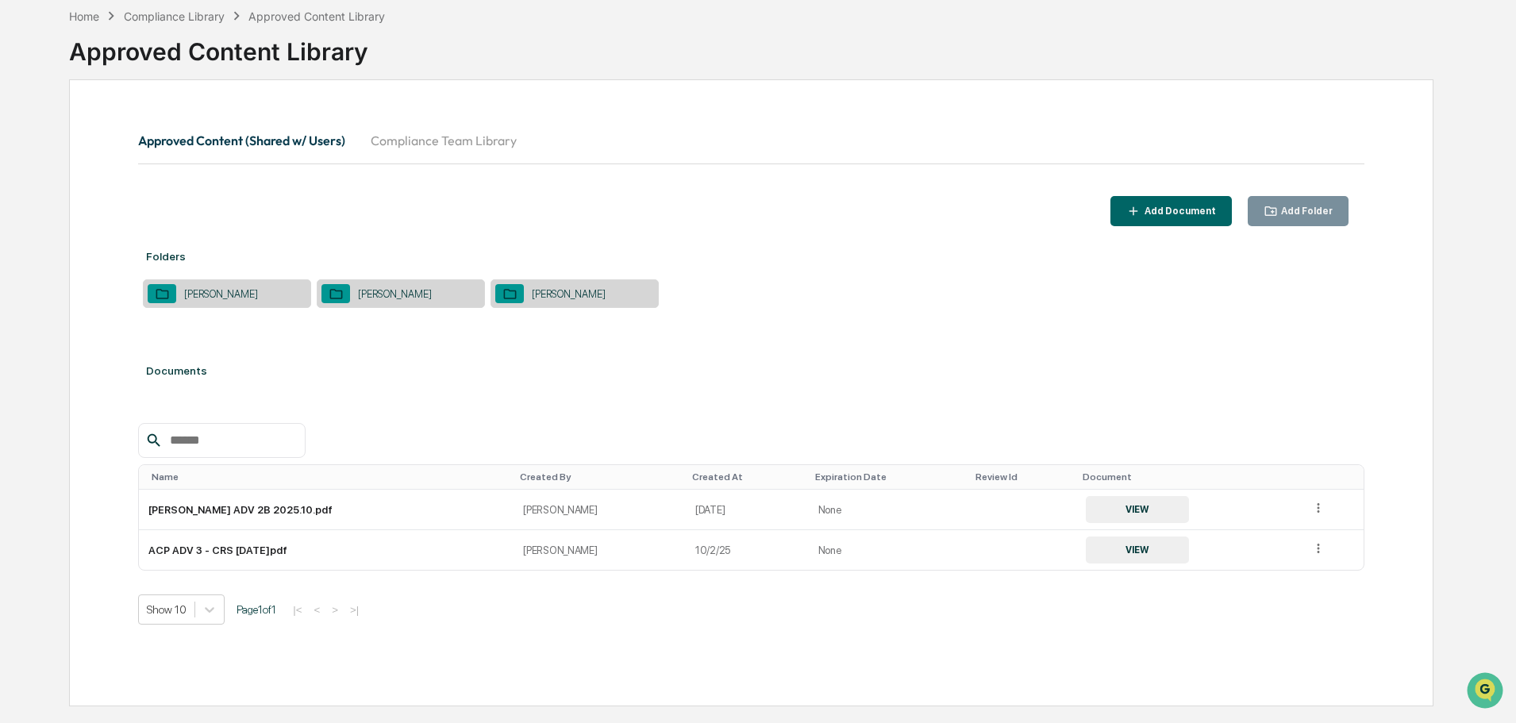
click at [392, 298] on div "Lister, Andre" at bounding box center [395, 294] width 90 height 12
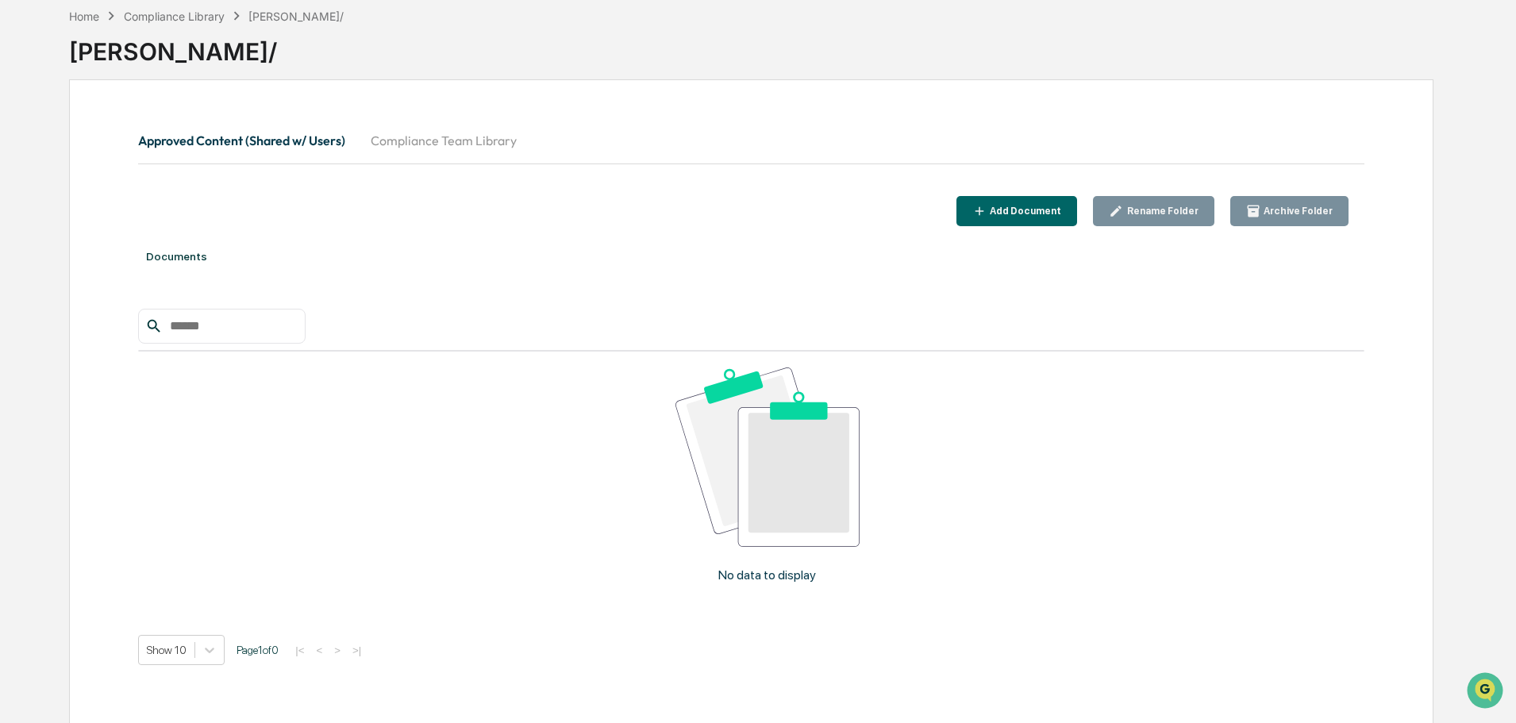
click at [1061, 213] on div "Add Document" at bounding box center [1023, 211] width 75 height 11
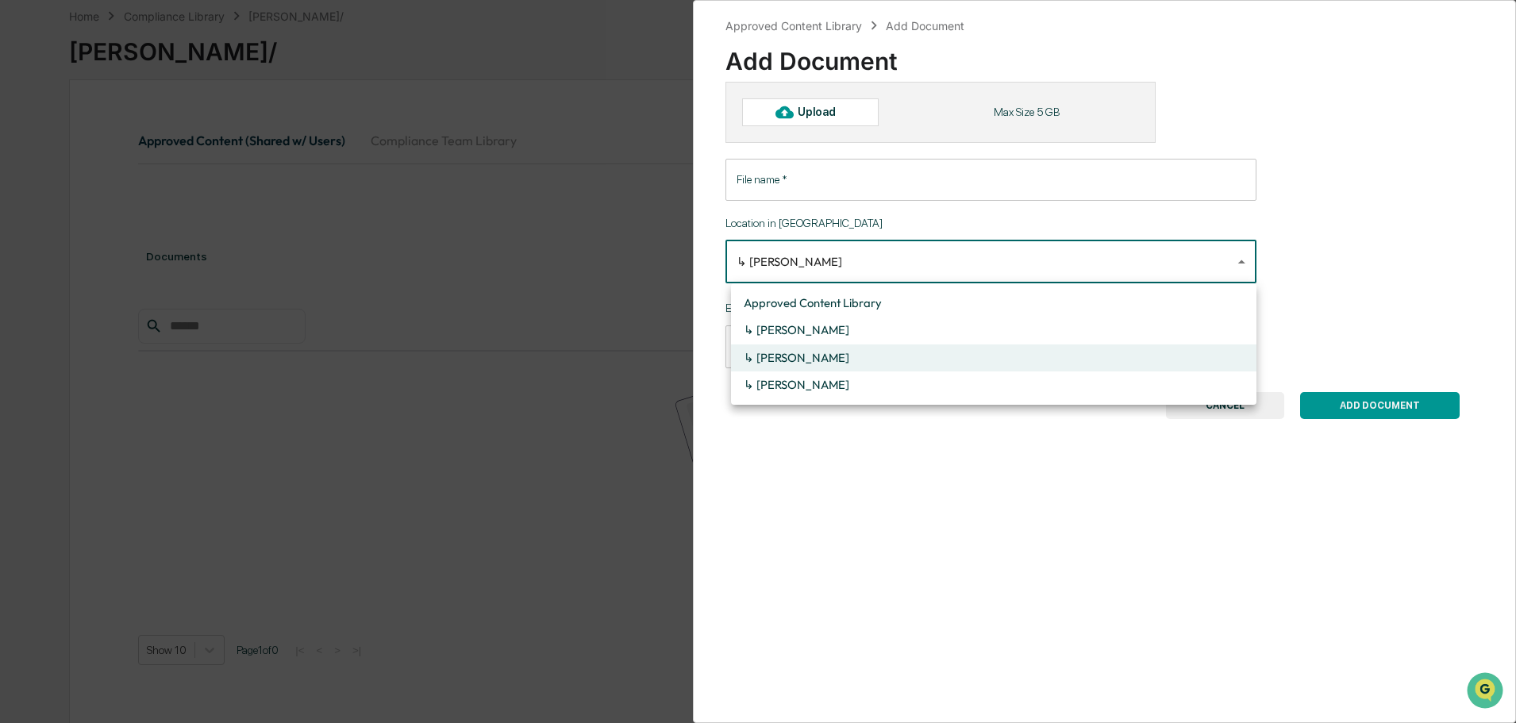
click at [1226, 263] on body "**********" at bounding box center [758, 336] width 1516 height 822
click at [1226, 263] on div at bounding box center [762, 361] width 1524 height 723
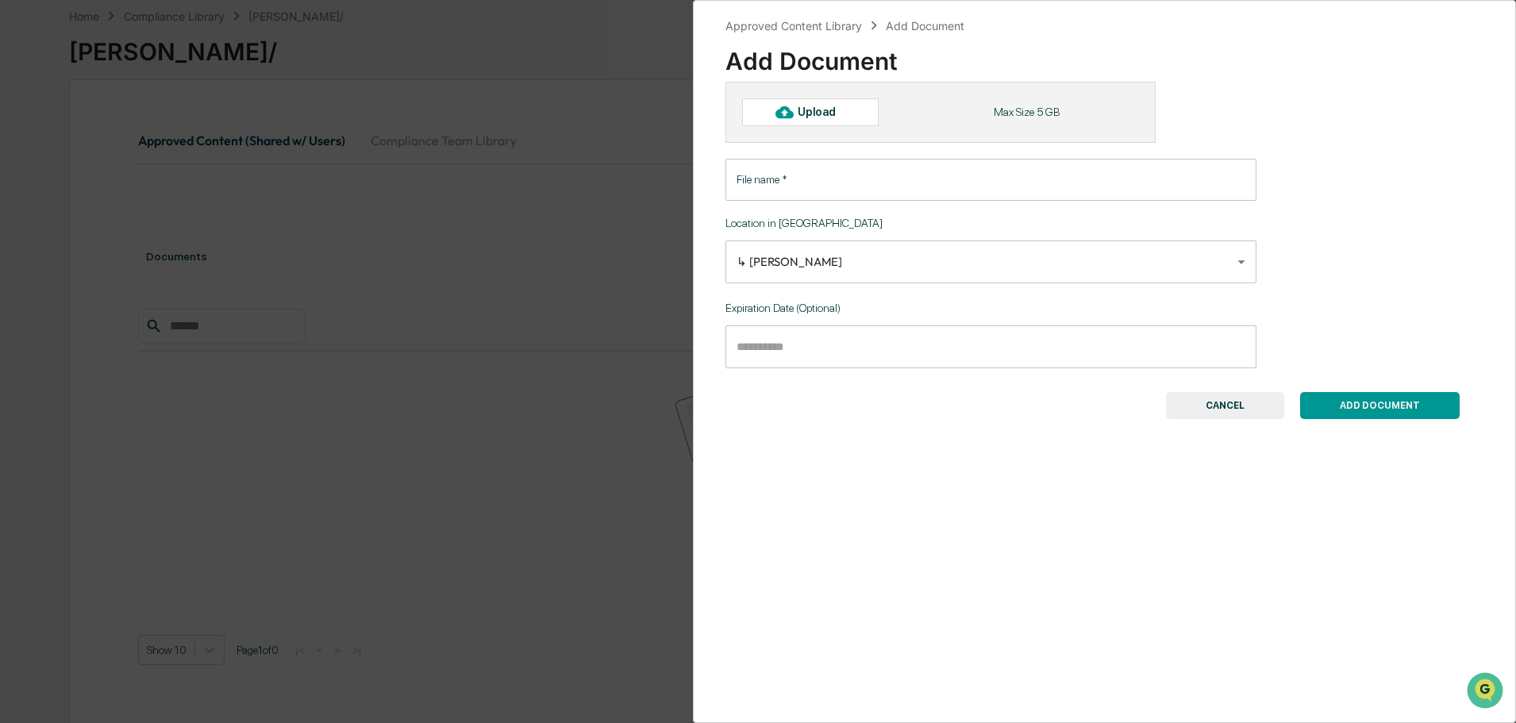
click at [1224, 407] on button "CANCEL" at bounding box center [1225, 405] width 118 height 27
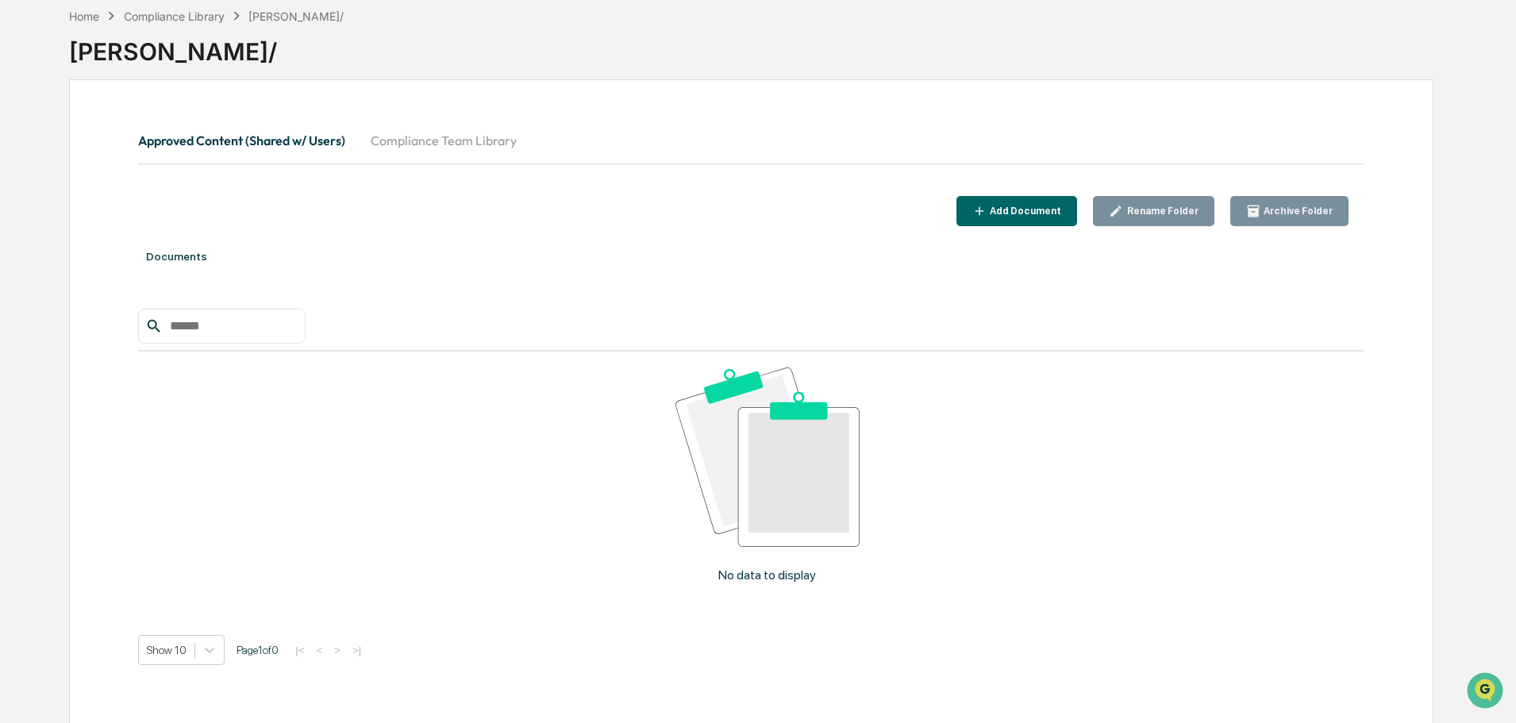
click at [195, 17] on div "Compliance Library" at bounding box center [174, 16] width 101 height 13
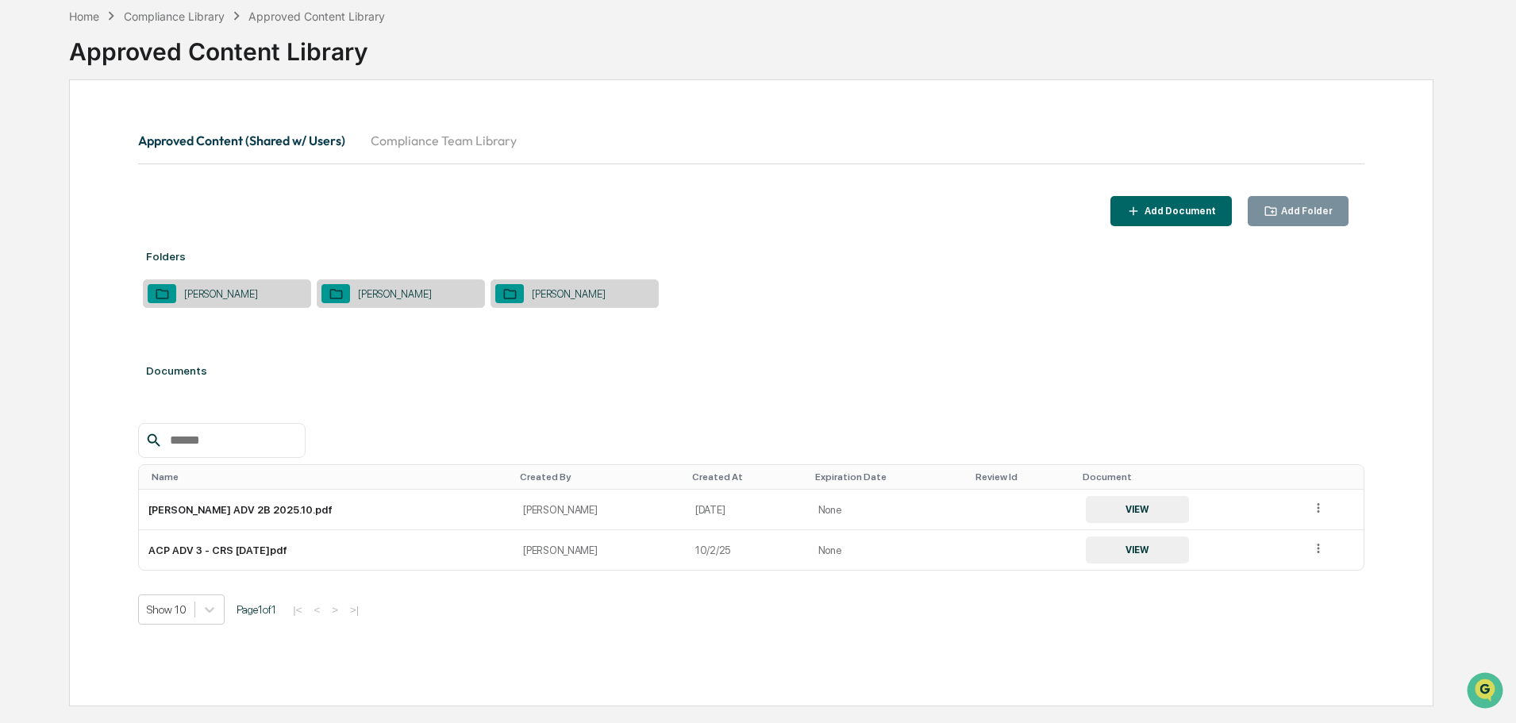
click at [195, 292] on div "Davis, John" at bounding box center [221, 294] width 90 height 12
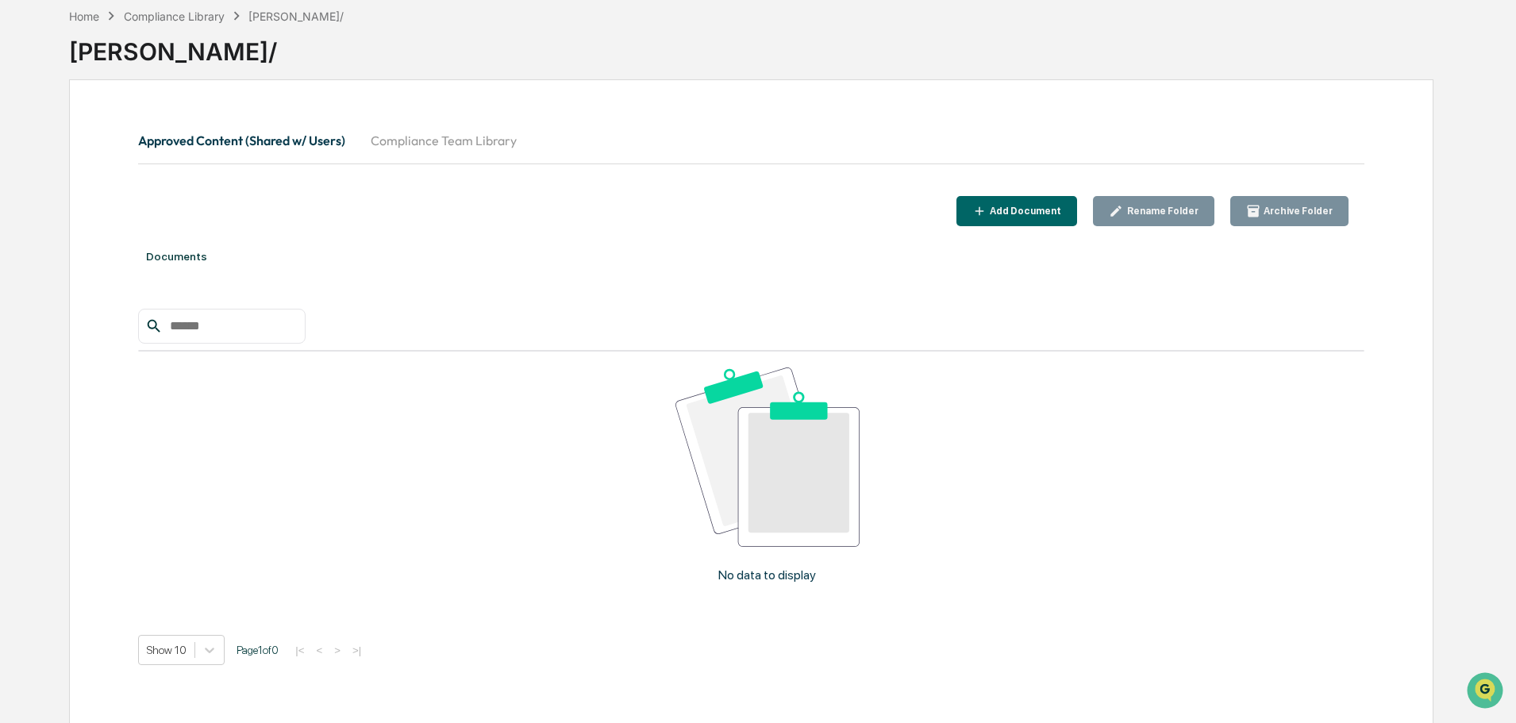
click at [1034, 210] on div "Add Document" at bounding box center [1023, 211] width 75 height 11
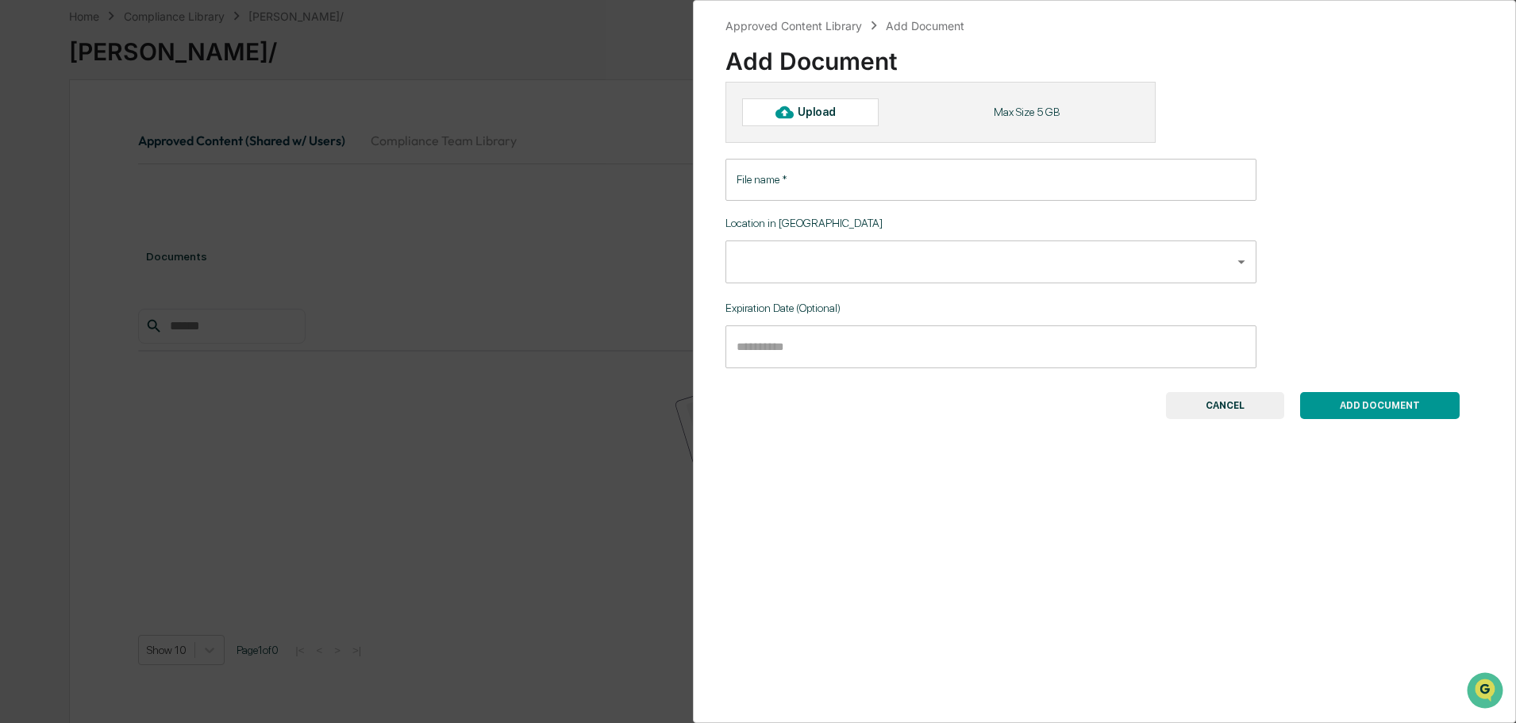
click at [798, 117] on div "Upload" at bounding box center [824, 112] width 52 height 13
type input "**********"
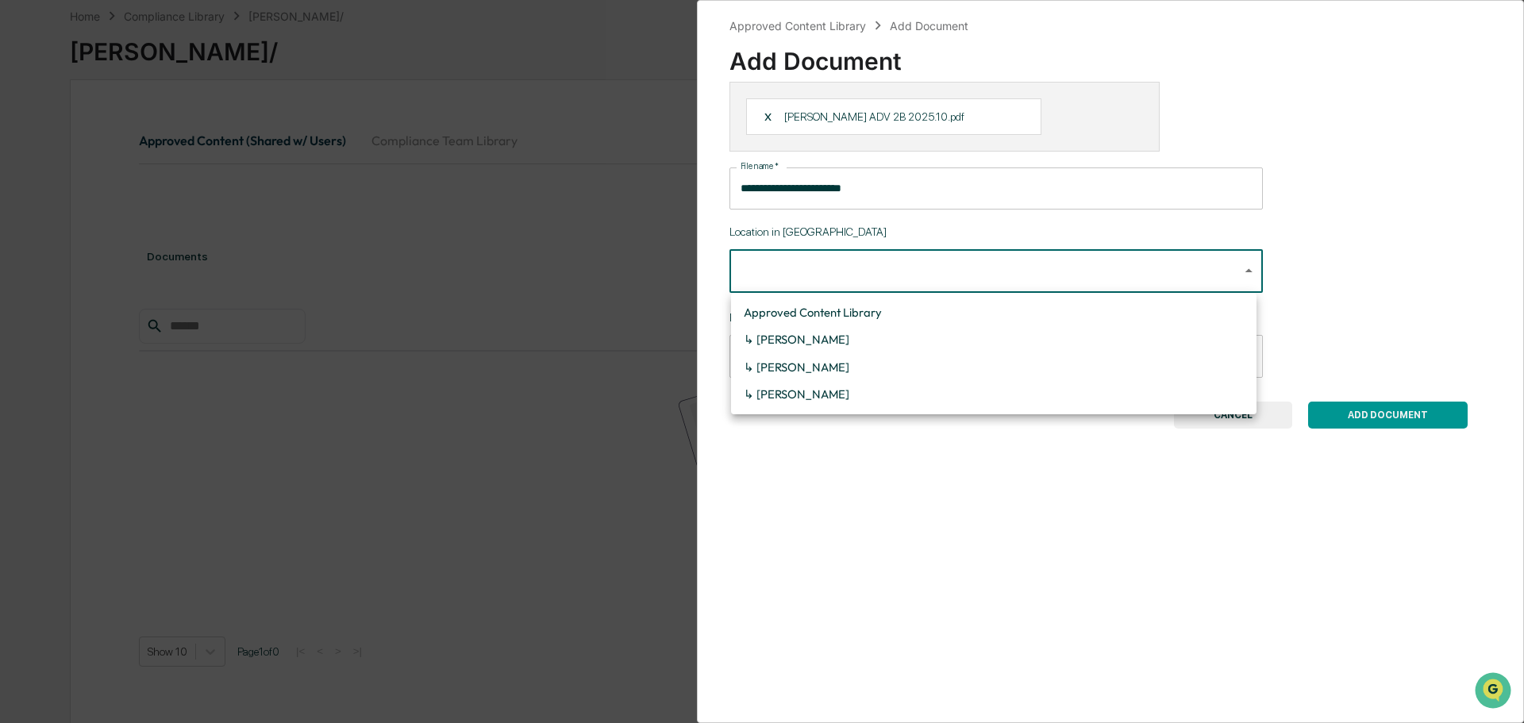
click at [931, 266] on body "**********" at bounding box center [762, 337] width 1524 height 824
click at [802, 336] on li "↳ Davis, John" at bounding box center [993, 339] width 525 height 27
type input "**********"
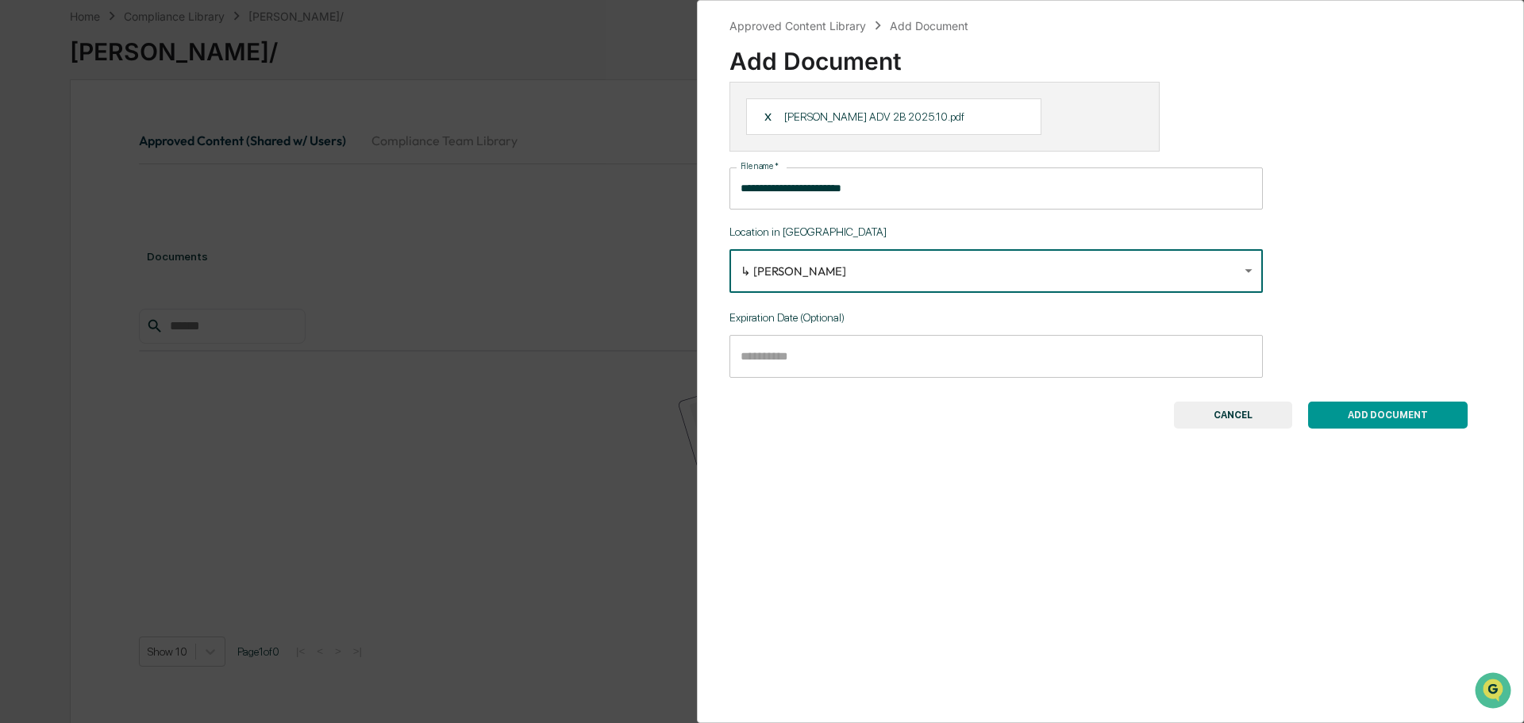
click at [1167, 259] on body "**********" at bounding box center [762, 337] width 1524 height 824
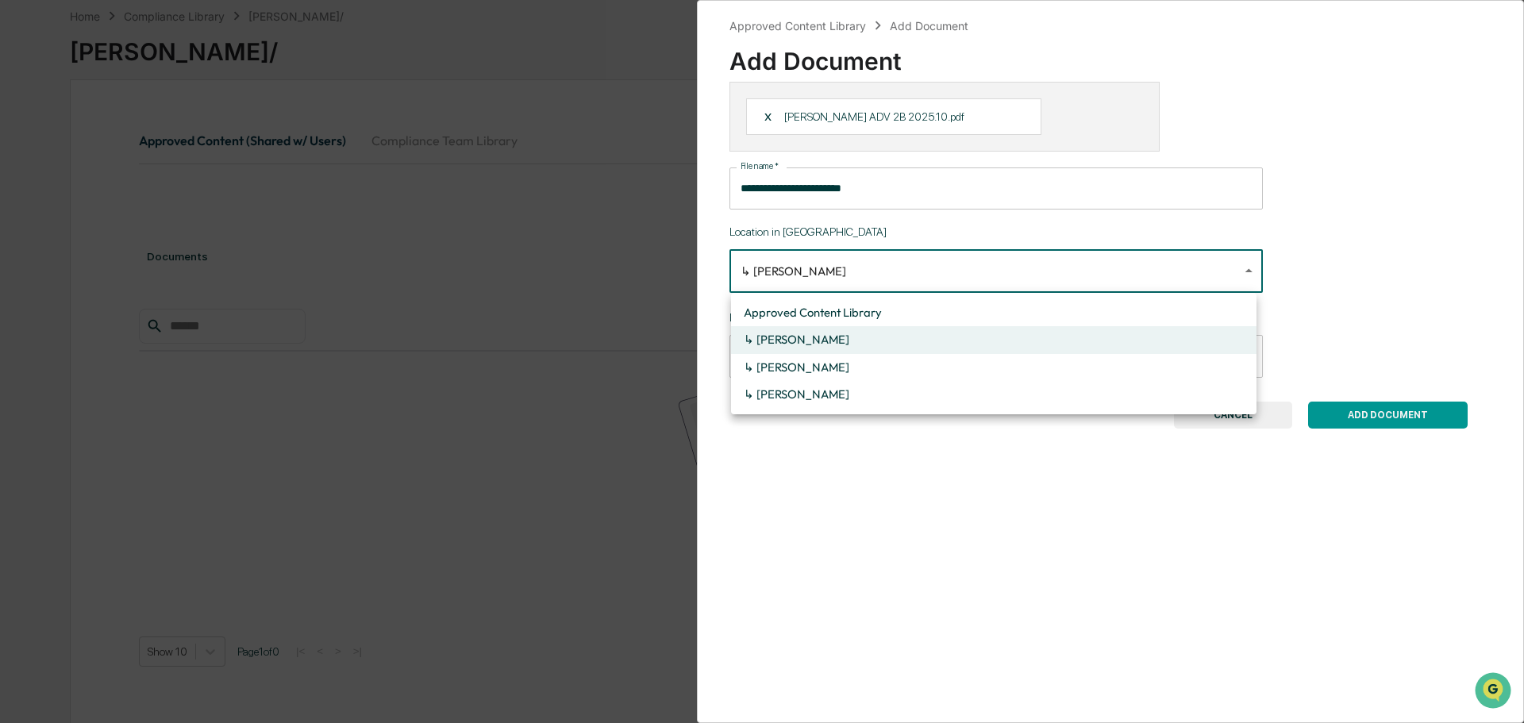
click at [1325, 263] on div at bounding box center [762, 361] width 1524 height 723
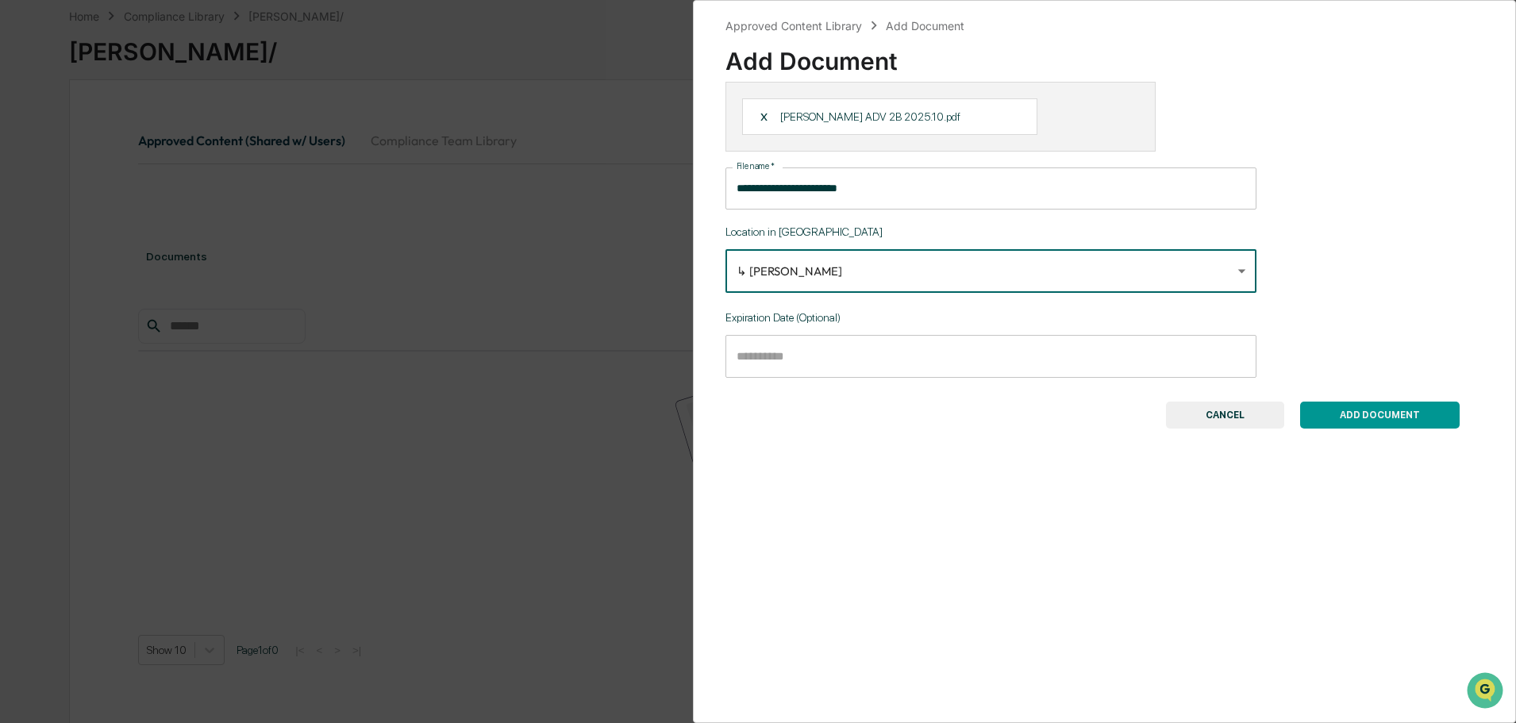
click at [1017, 356] on input "Choose date" at bounding box center [985, 356] width 520 height 43
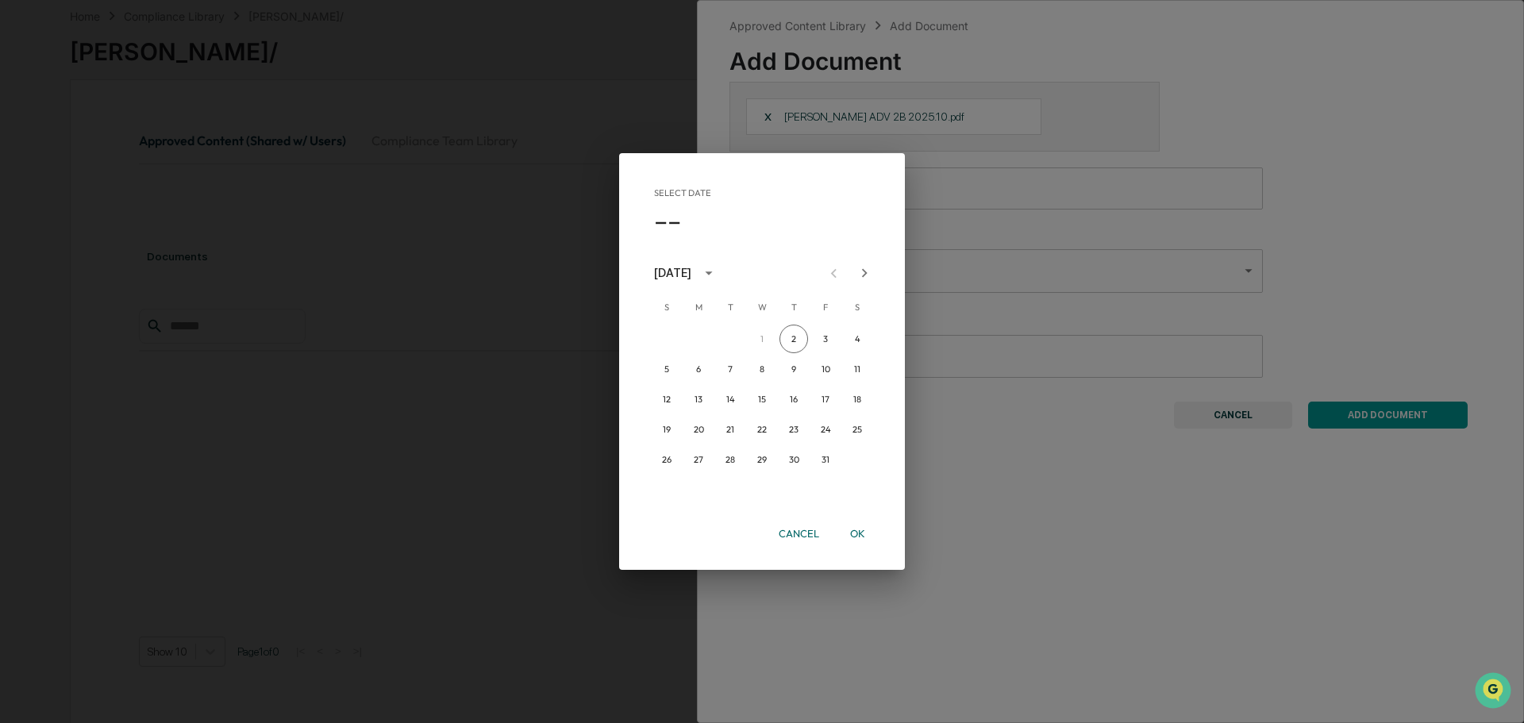
click at [1022, 451] on div "Select date –– October 2025 S M T W T F S 1 2 3 4 5 6 7 8 9 10 11 12 13 14 15 1…" at bounding box center [762, 361] width 1524 height 723
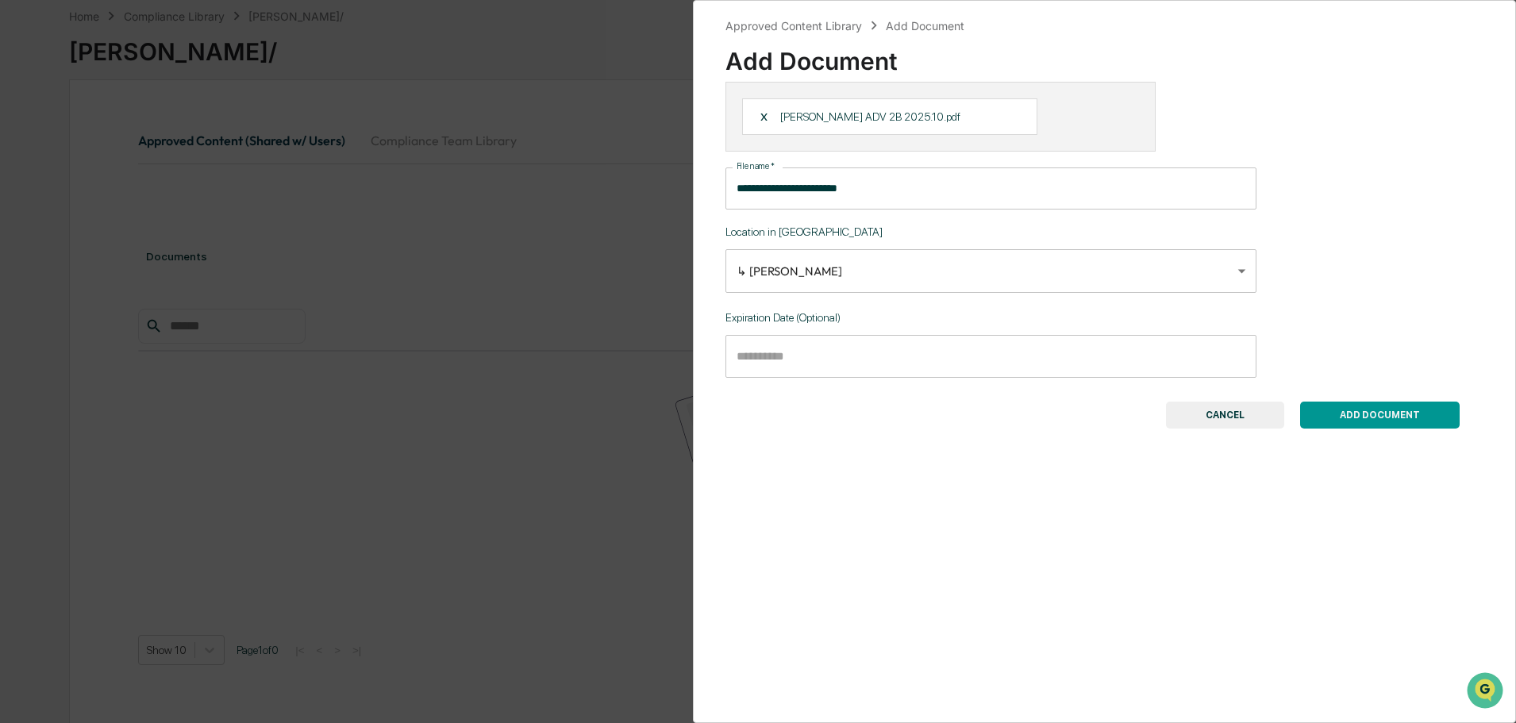
click at [1375, 413] on button "ADD DOCUMENT" at bounding box center [1380, 415] width 160 height 27
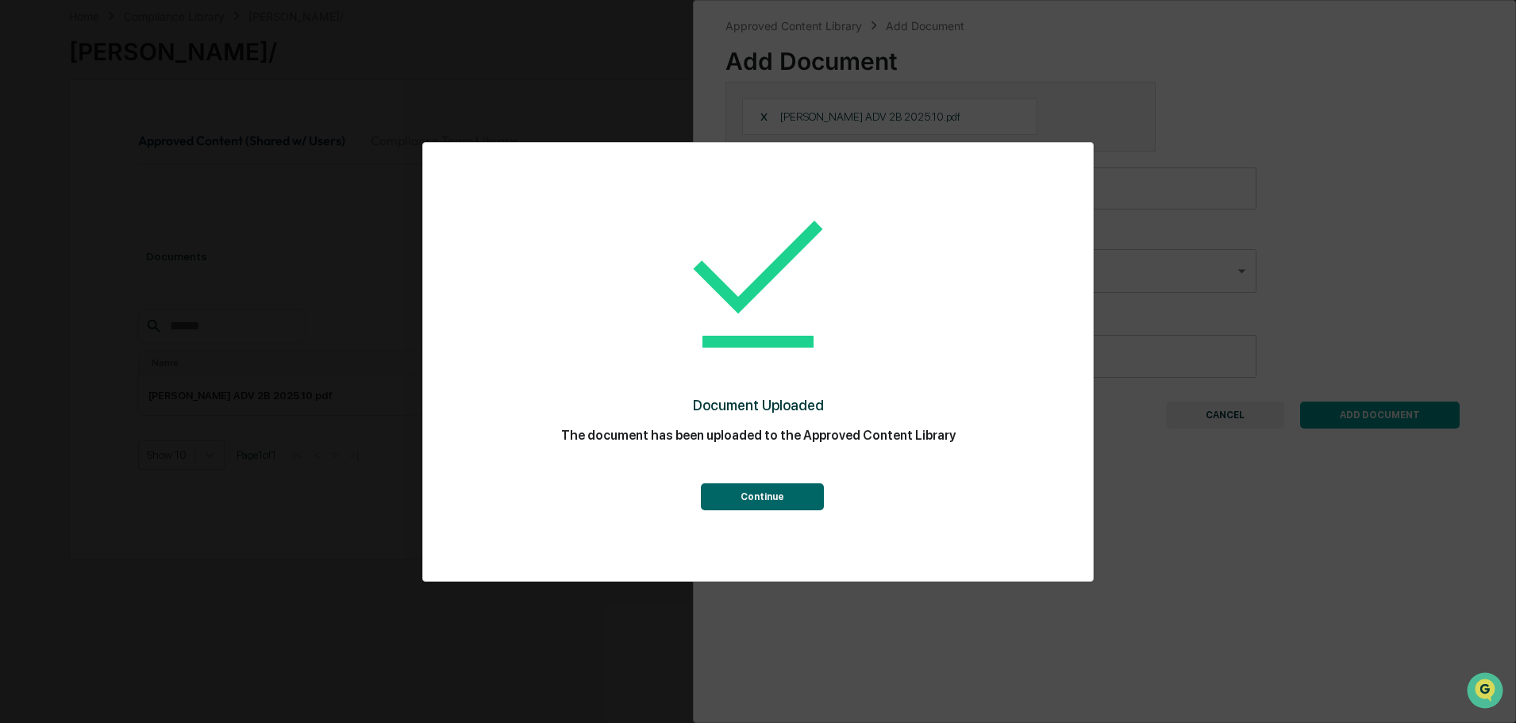
click at [761, 491] on button "Continue" at bounding box center [762, 496] width 123 height 27
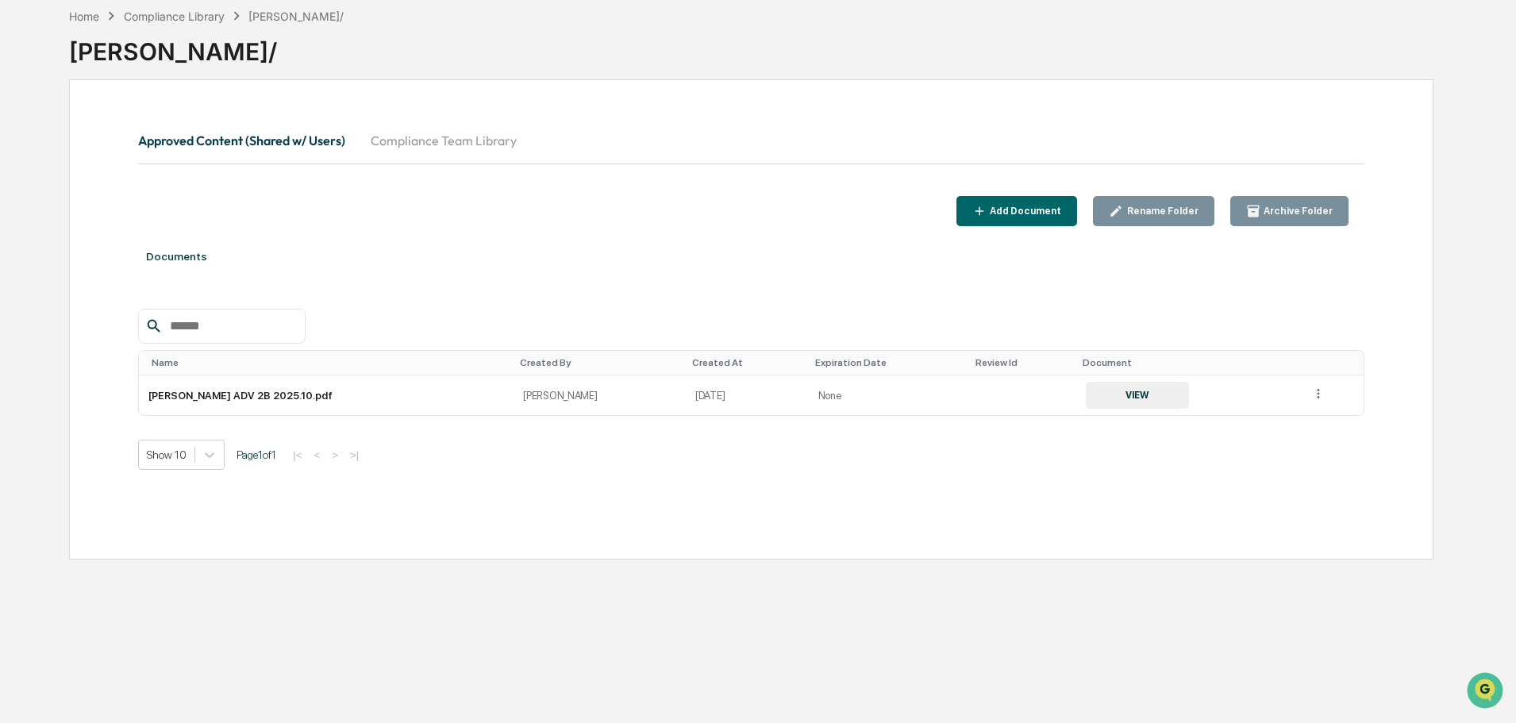
click at [210, 17] on div "Compliance Library" at bounding box center [174, 16] width 101 height 13
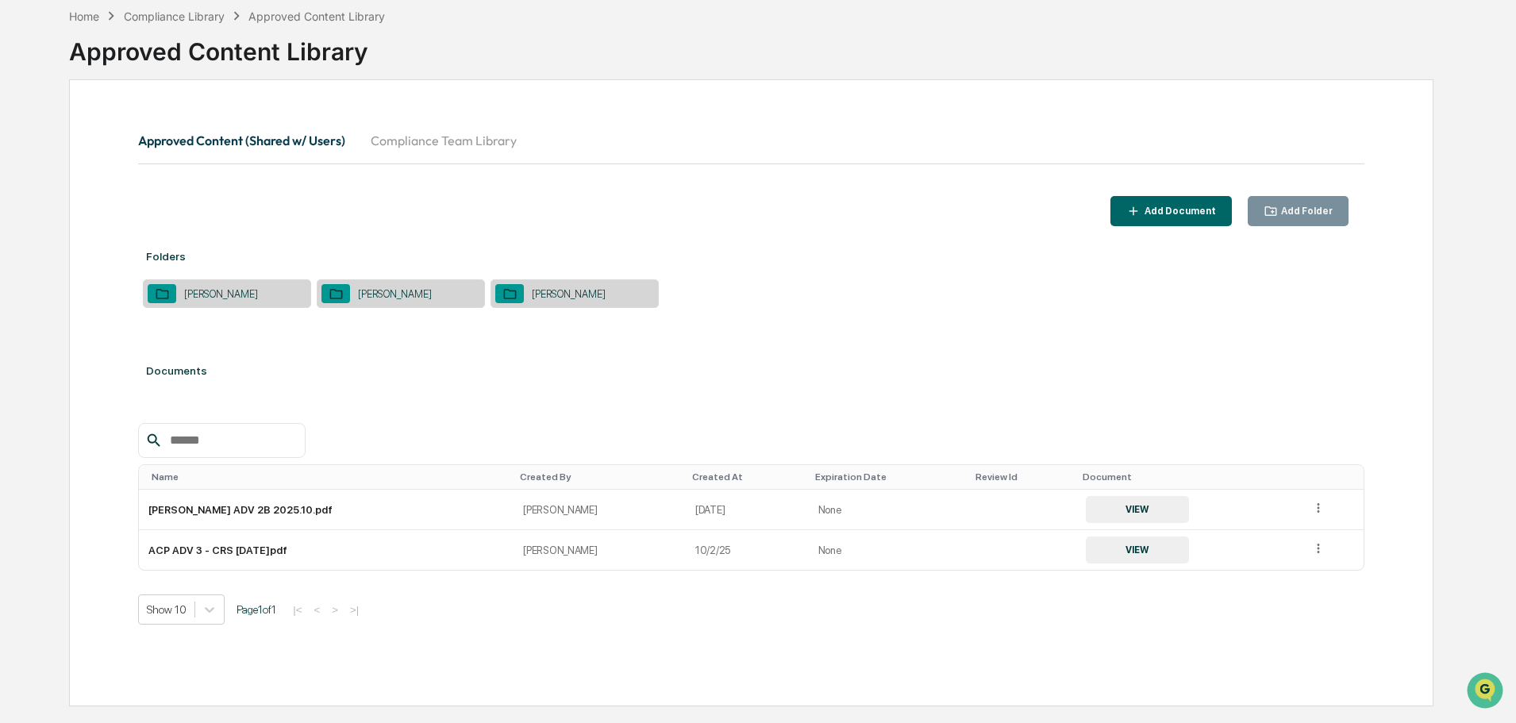
click at [1313, 509] on icon at bounding box center [1318, 508] width 15 height 15
click at [1271, 576] on div "Archive" at bounding box center [1282, 581] width 88 height 25
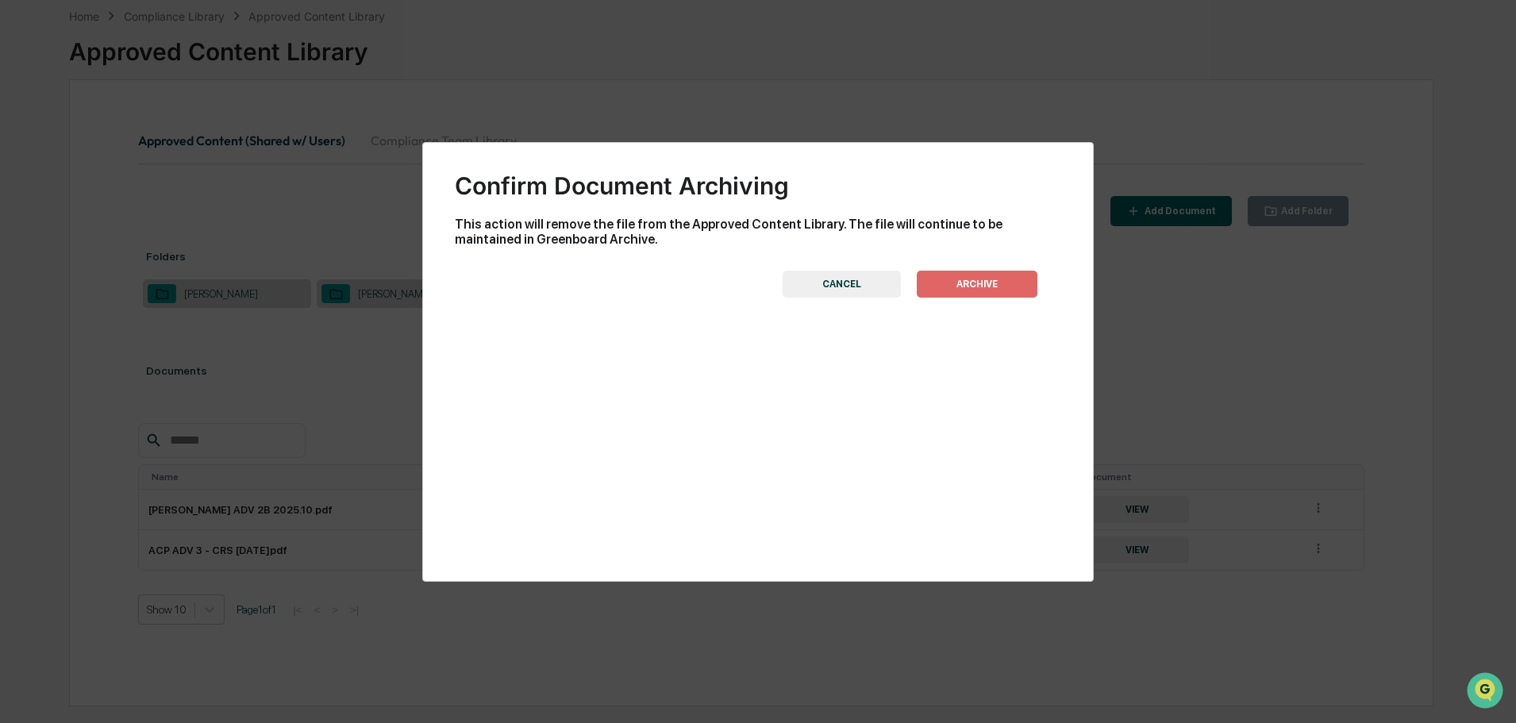
click at [993, 286] on button "ARCHIVE" at bounding box center [977, 284] width 121 height 27
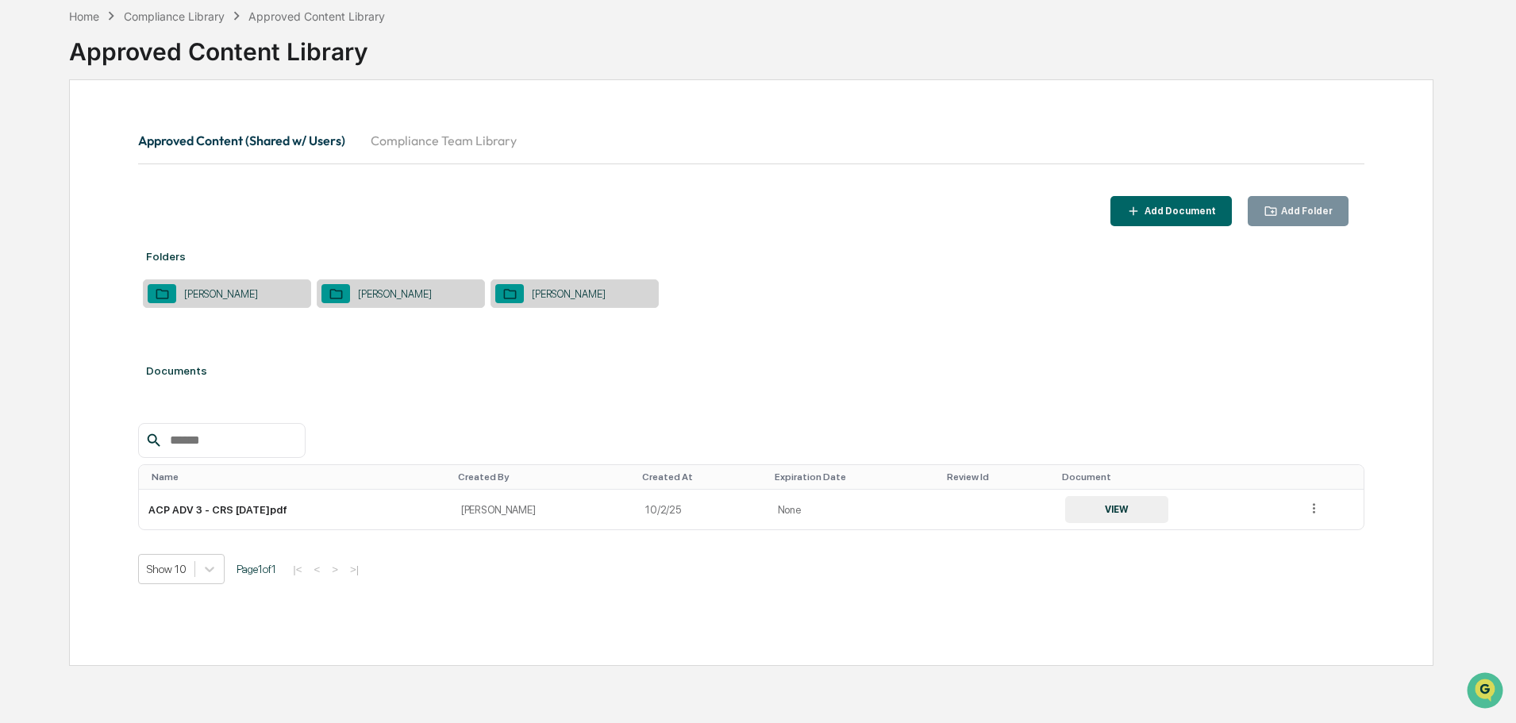
click at [418, 294] on div "Lister, Andre" at bounding box center [401, 293] width 168 height 29
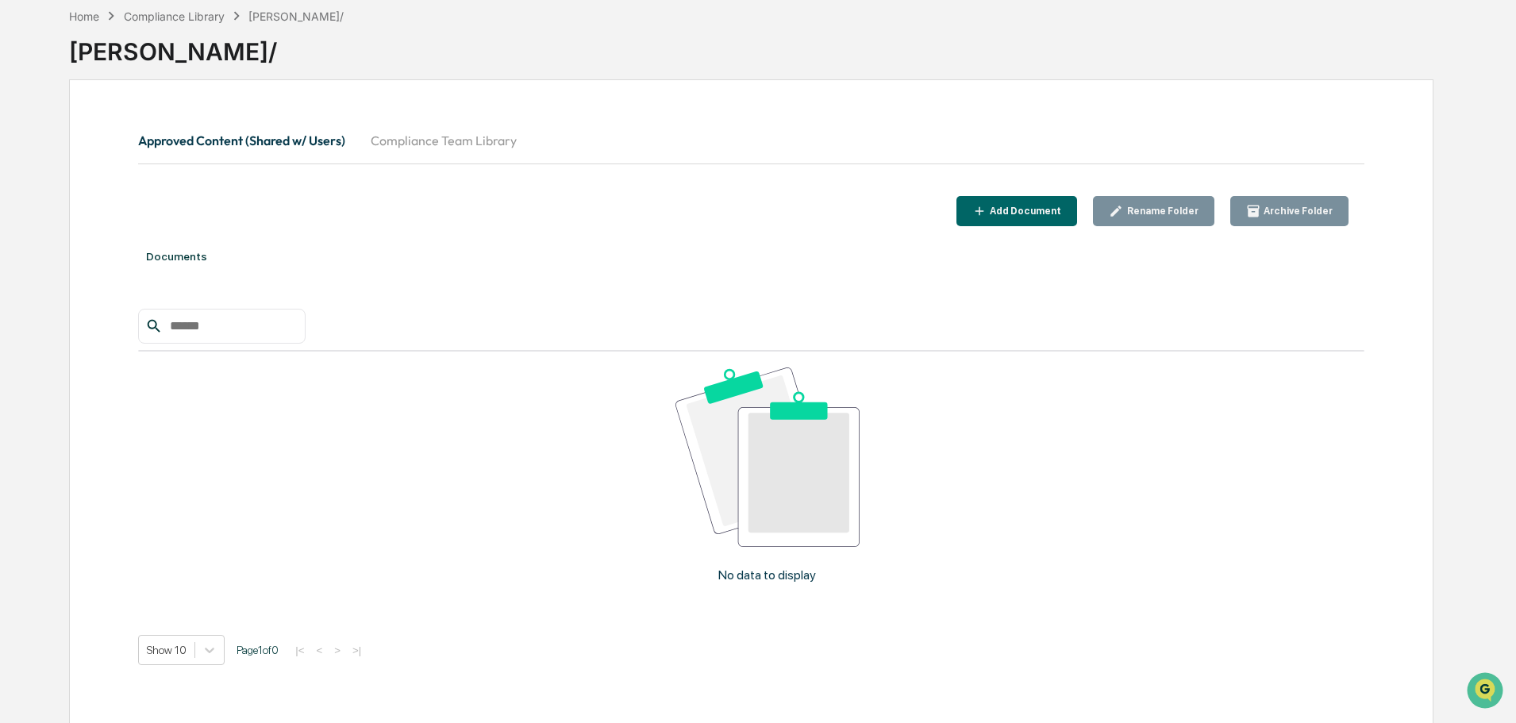
click at [1055, 206] on div "Add Document" at bounding box center [1023, 211] width 75 height 11
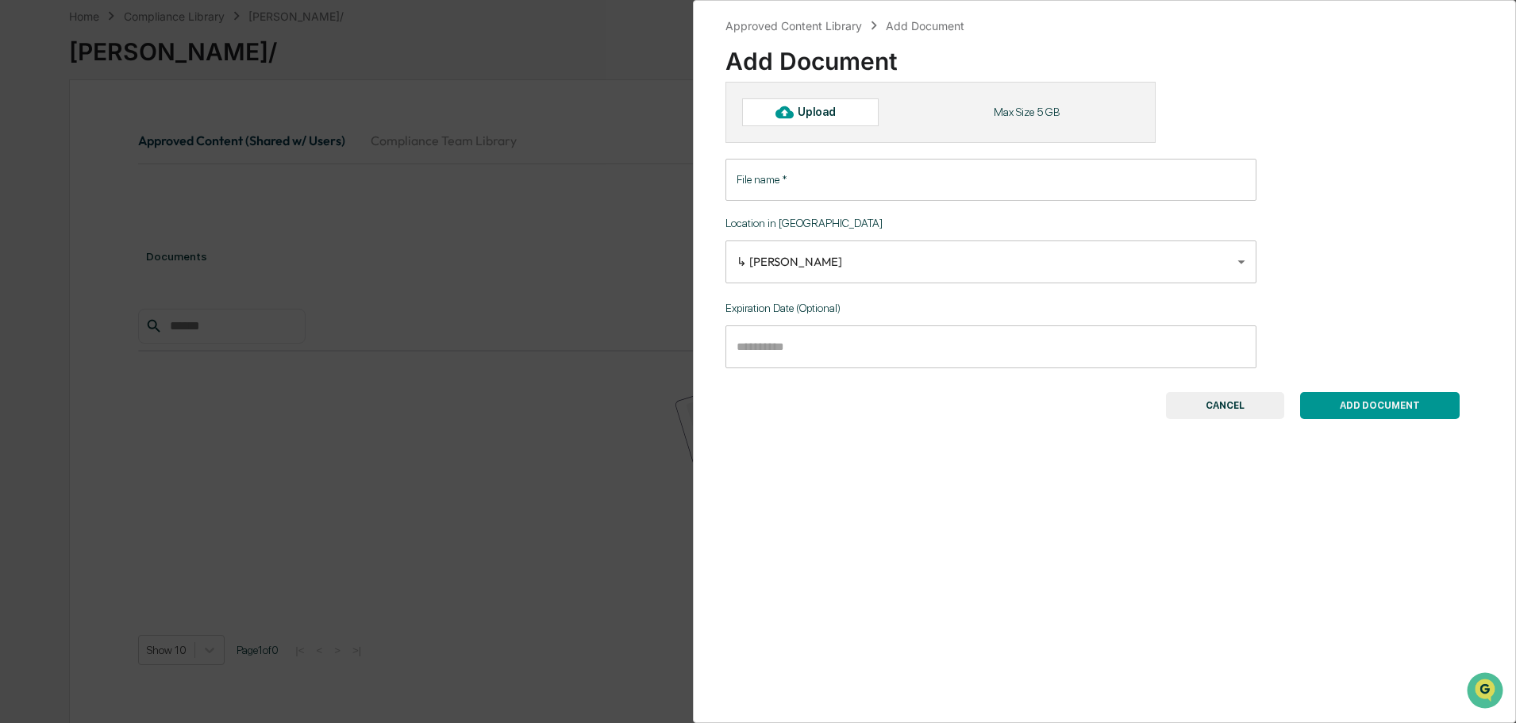
click at [854, 110] on div "Upload" at bounding box center [810, 111] width 136 height 27
type input "**********"
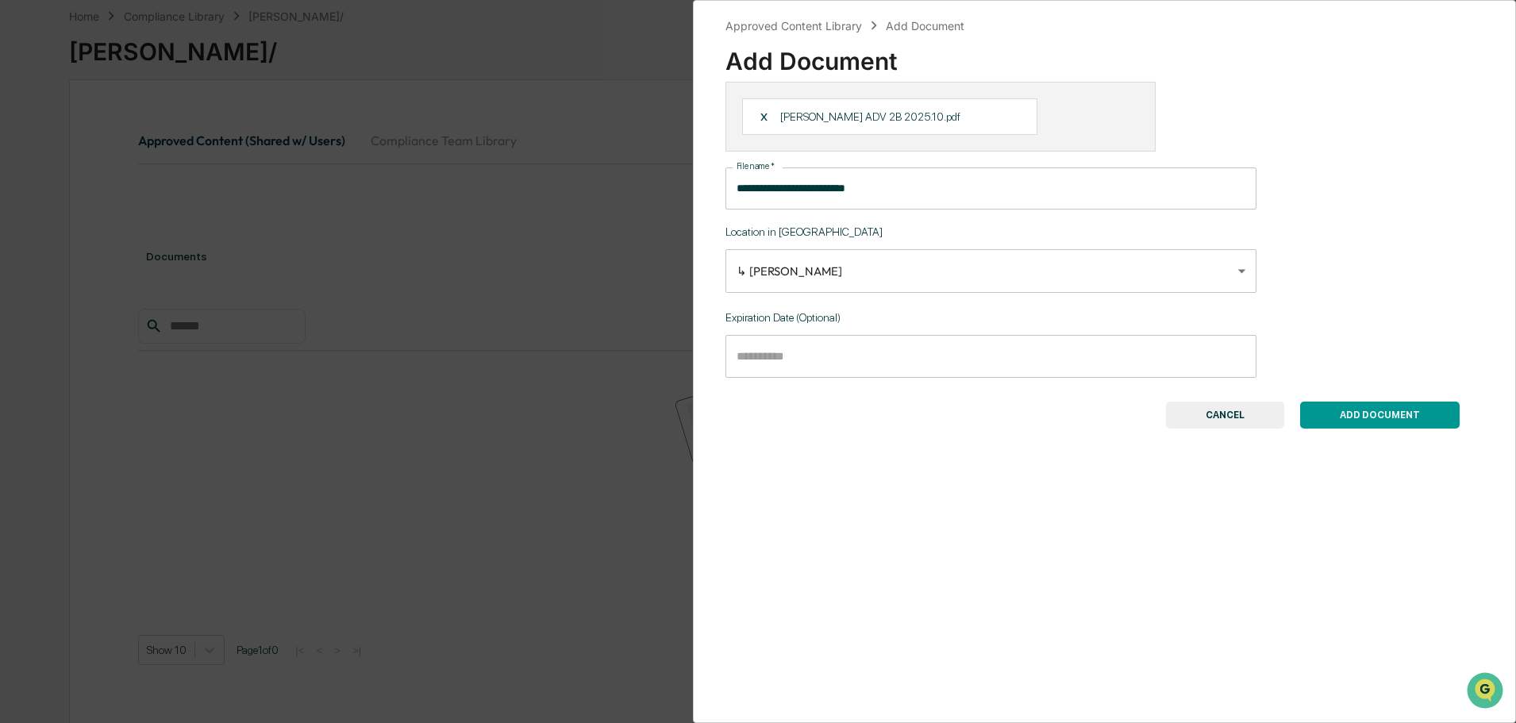
click at [1340, 413] on button "ADD DOCUMENT" at bounding box center [1380, 415] width 160 height 27
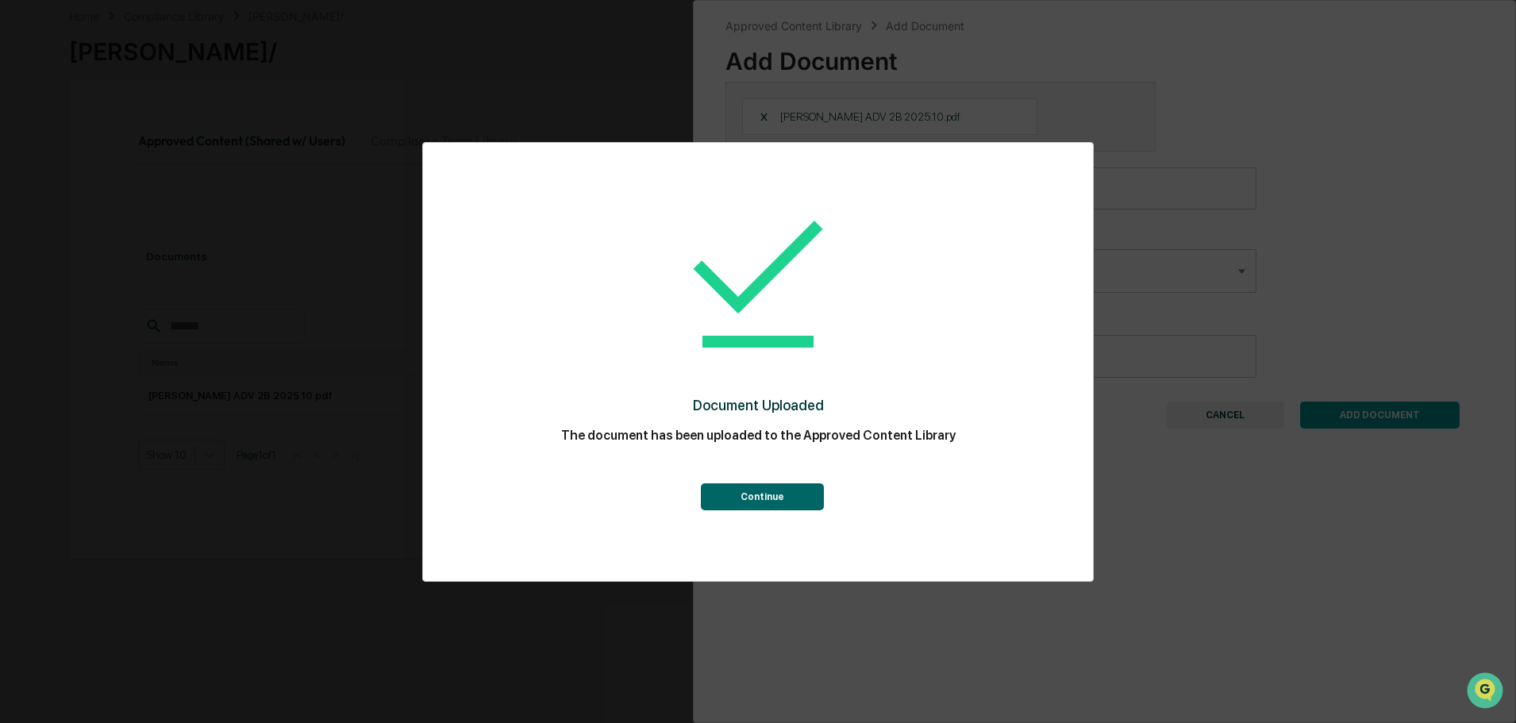
click at [806, 494] on button "Continue" at bounding box center [762, 496] width 123 height 27
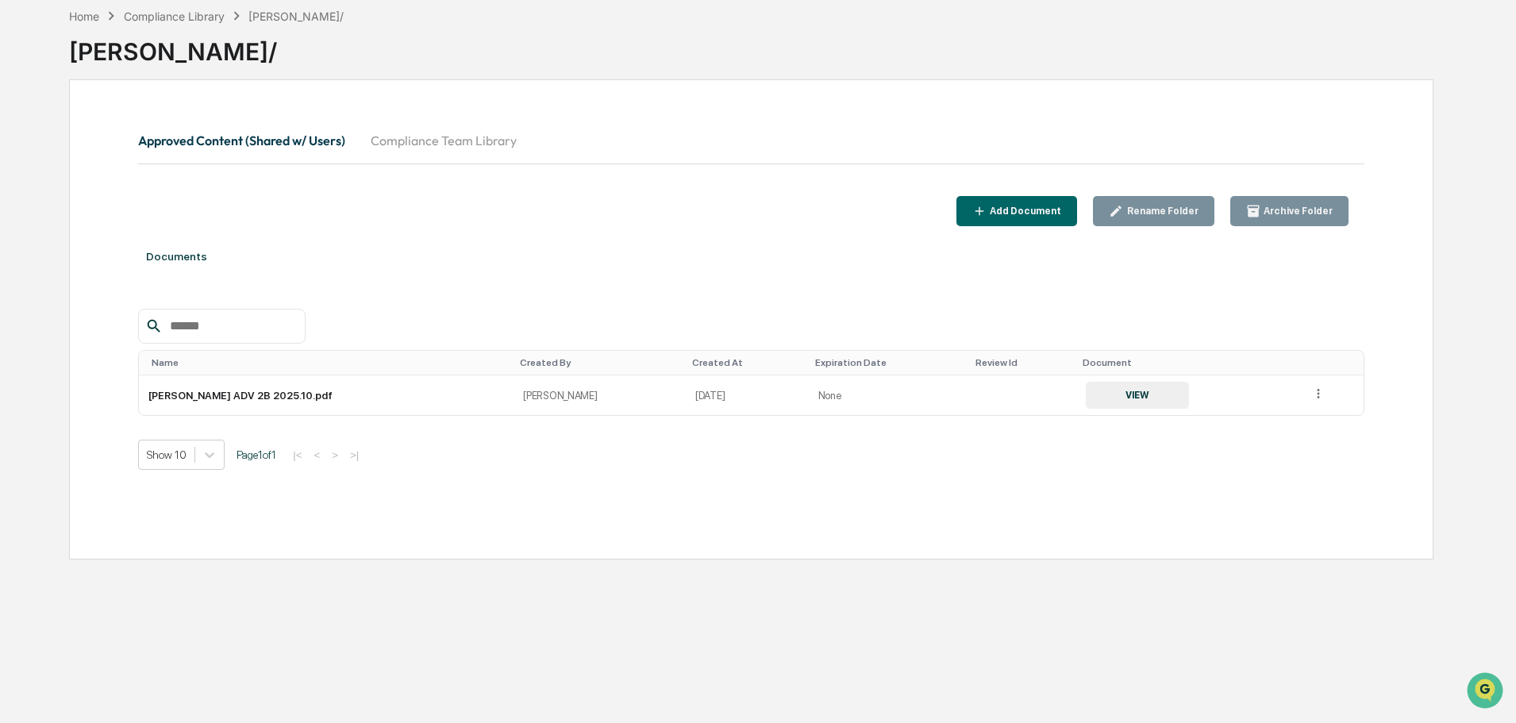
click at [225, 137] on button "Approved Content (Shared w/ Users)" at bounding box center [248, 140] width 220 height 38
click at [248, 139] on button "Approved Content (Shared w/ Users)" at bounding box center [248, 140] width 220 height 38
click at [143, 16] on div "Compliance Library" at bounding box center [174, 16] width 101 height 13
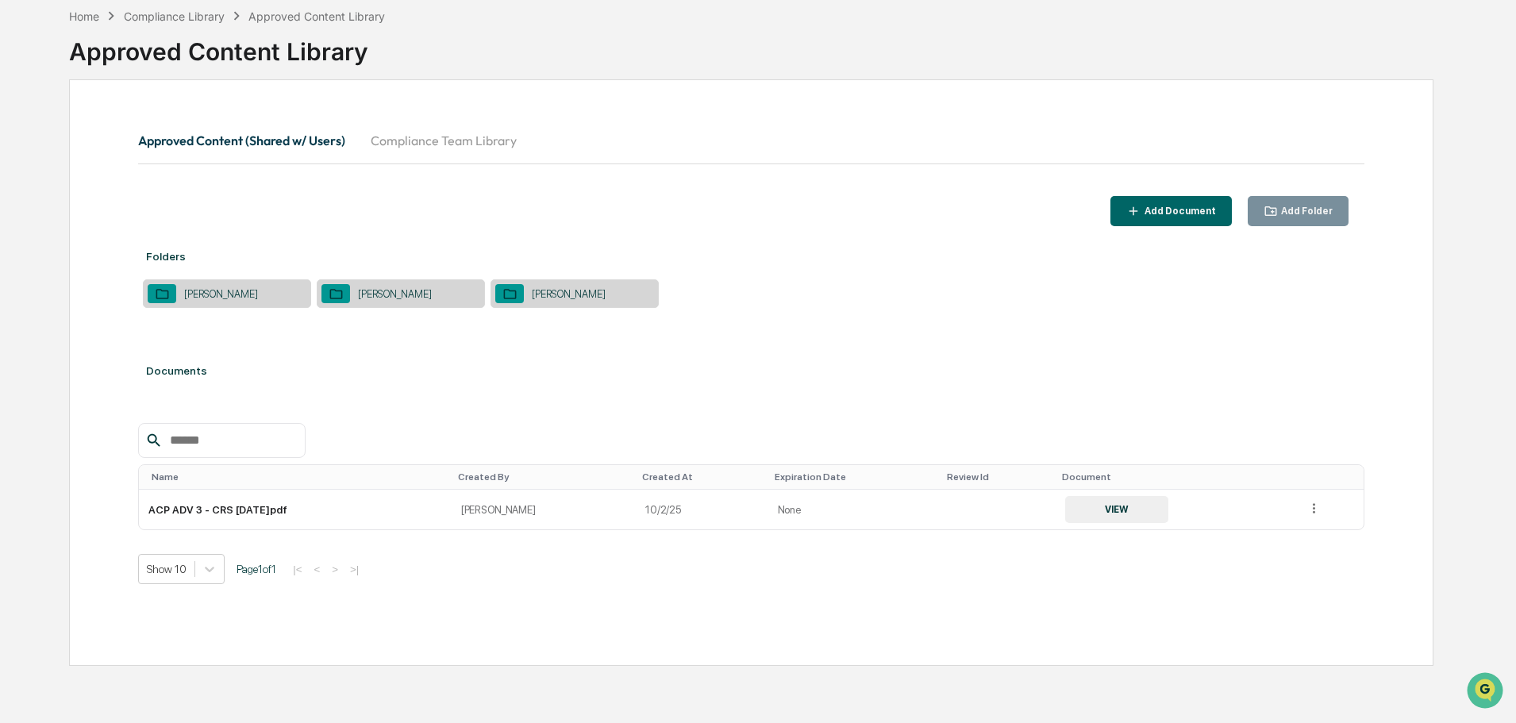
click at [574, 296] on div "Reugh, Adam" at bounding box center [569, 294] width 90 height 12
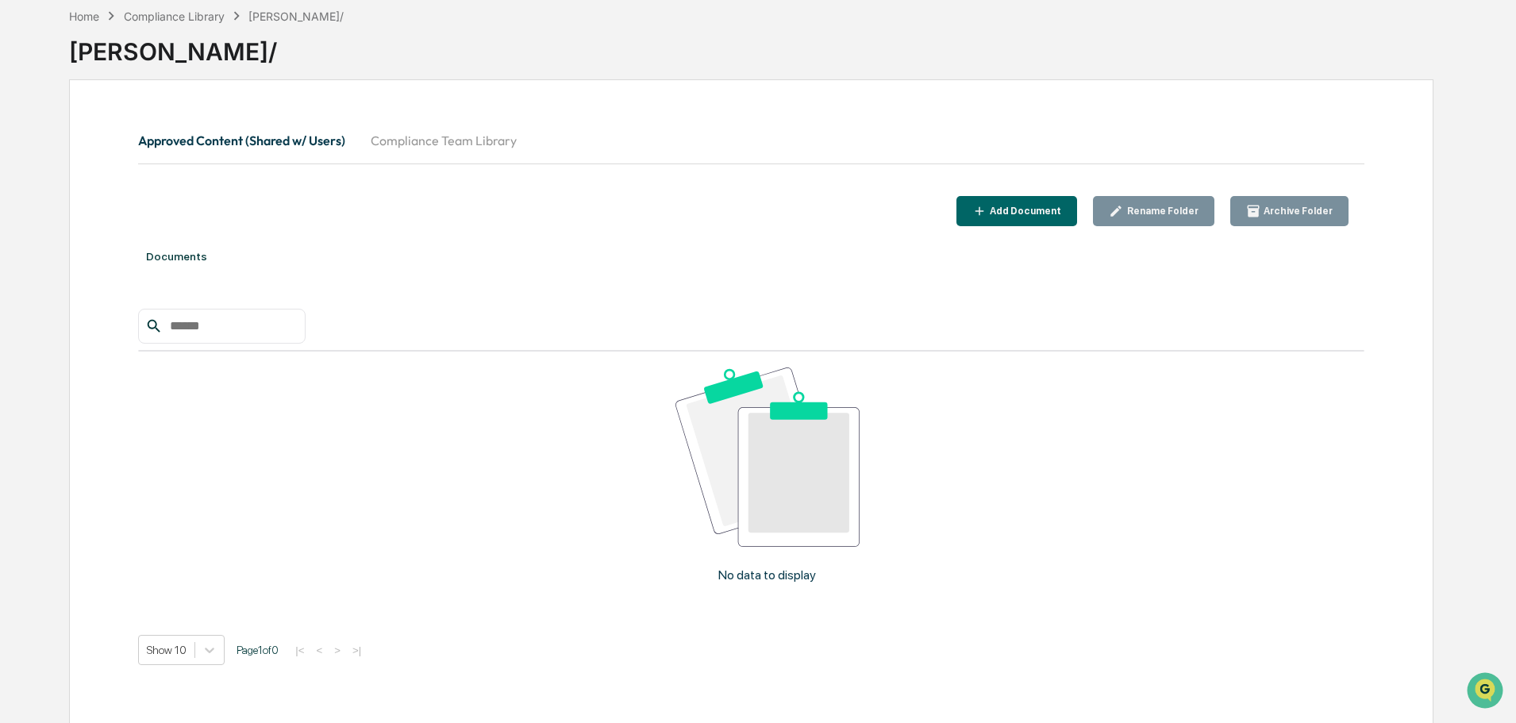
click at [1025, 207] on div "Add Document" at bounding box center [1023, 211] width 75 height 11
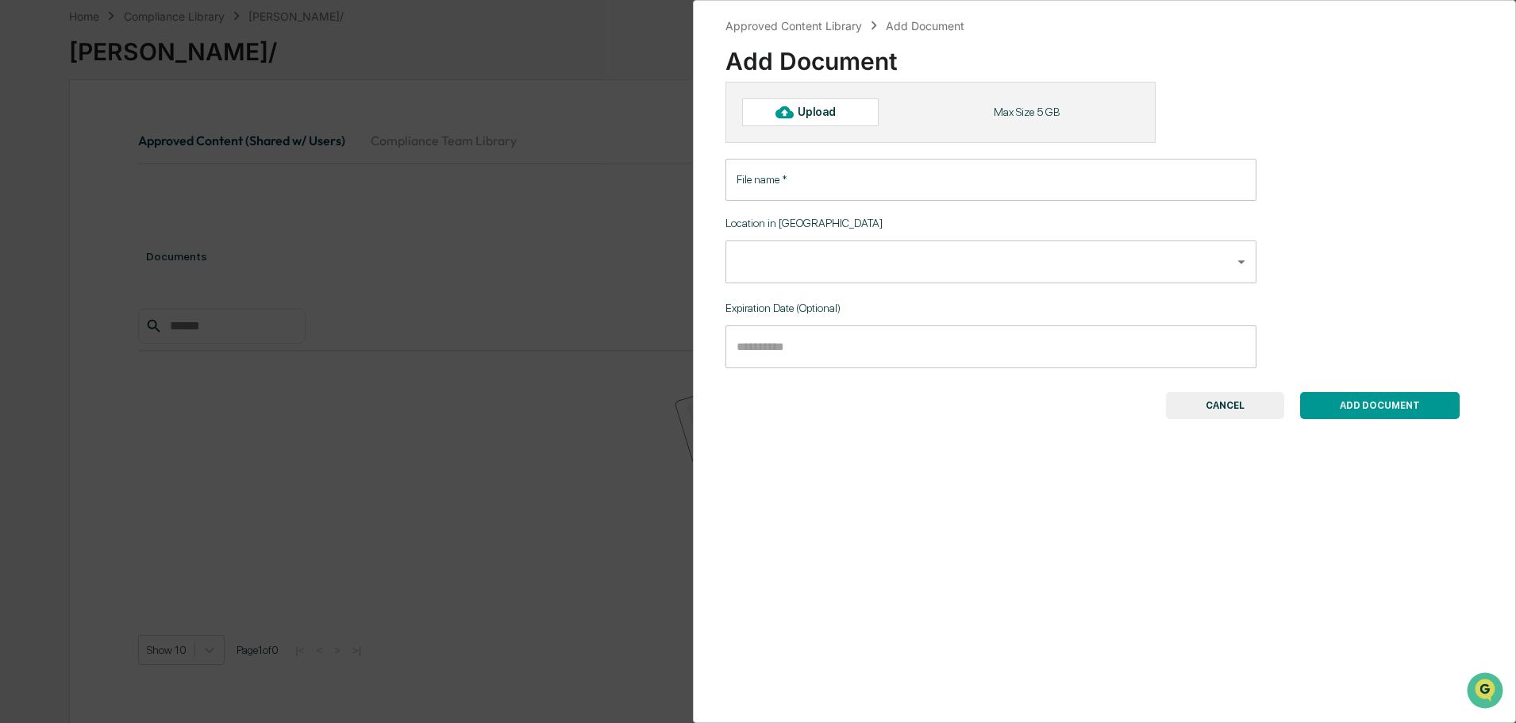
click at [852, 117] on div "Upload" at bounding box center [810, 111] width 136 height 27
type input "**********"
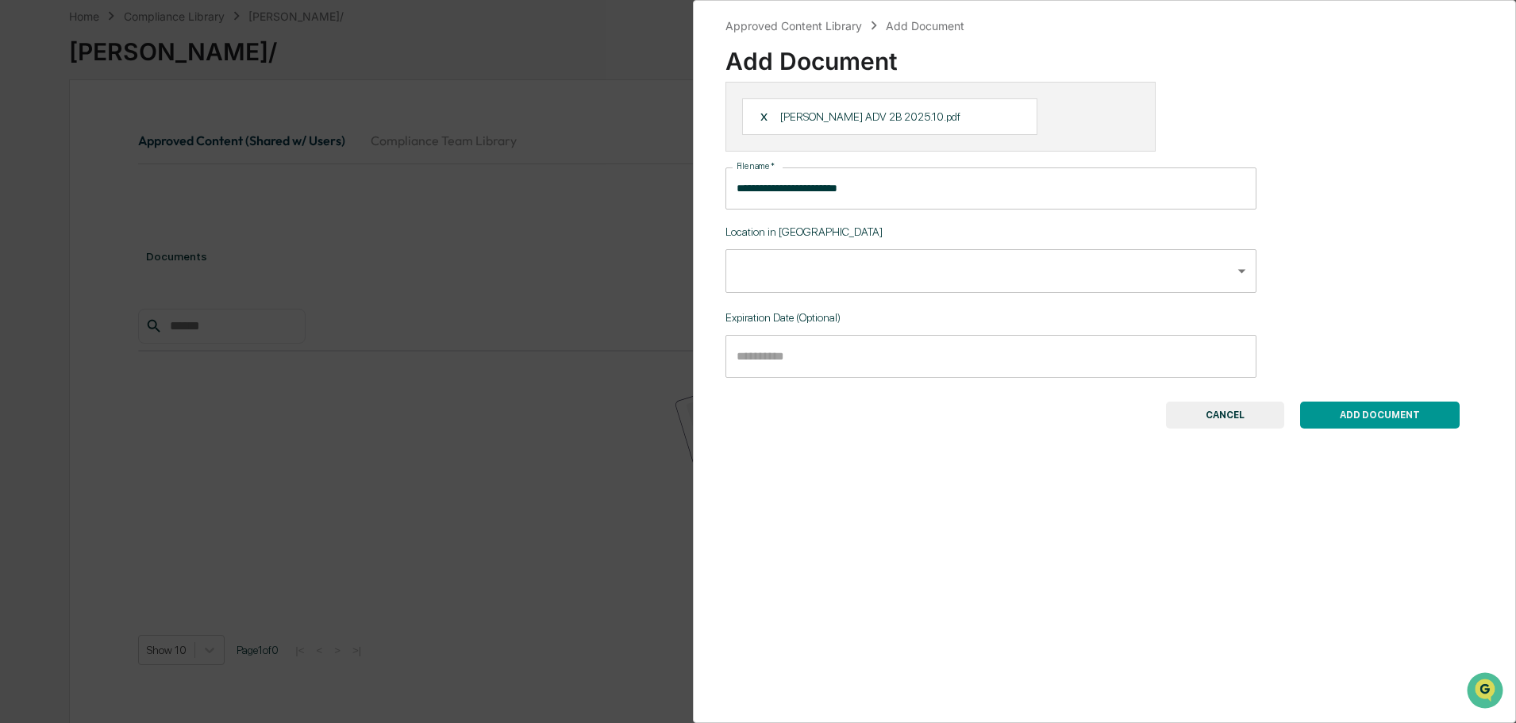
click at [1232, 417] on button "CANCEL" at bounding box center [1225, 415] width 118 height 27
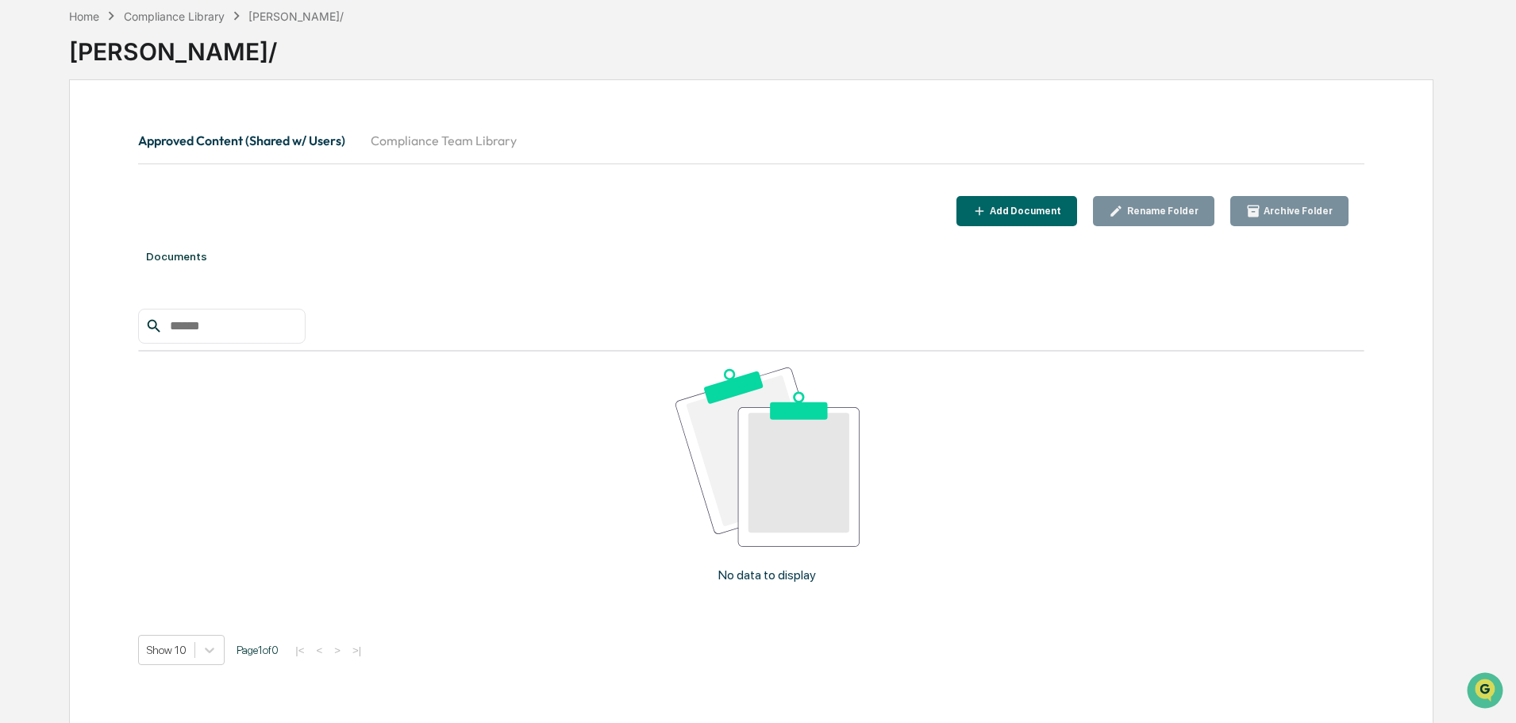
click at [1023, 213] on div "Add Document" at bounding box center [1023, 211] width 75 height 11
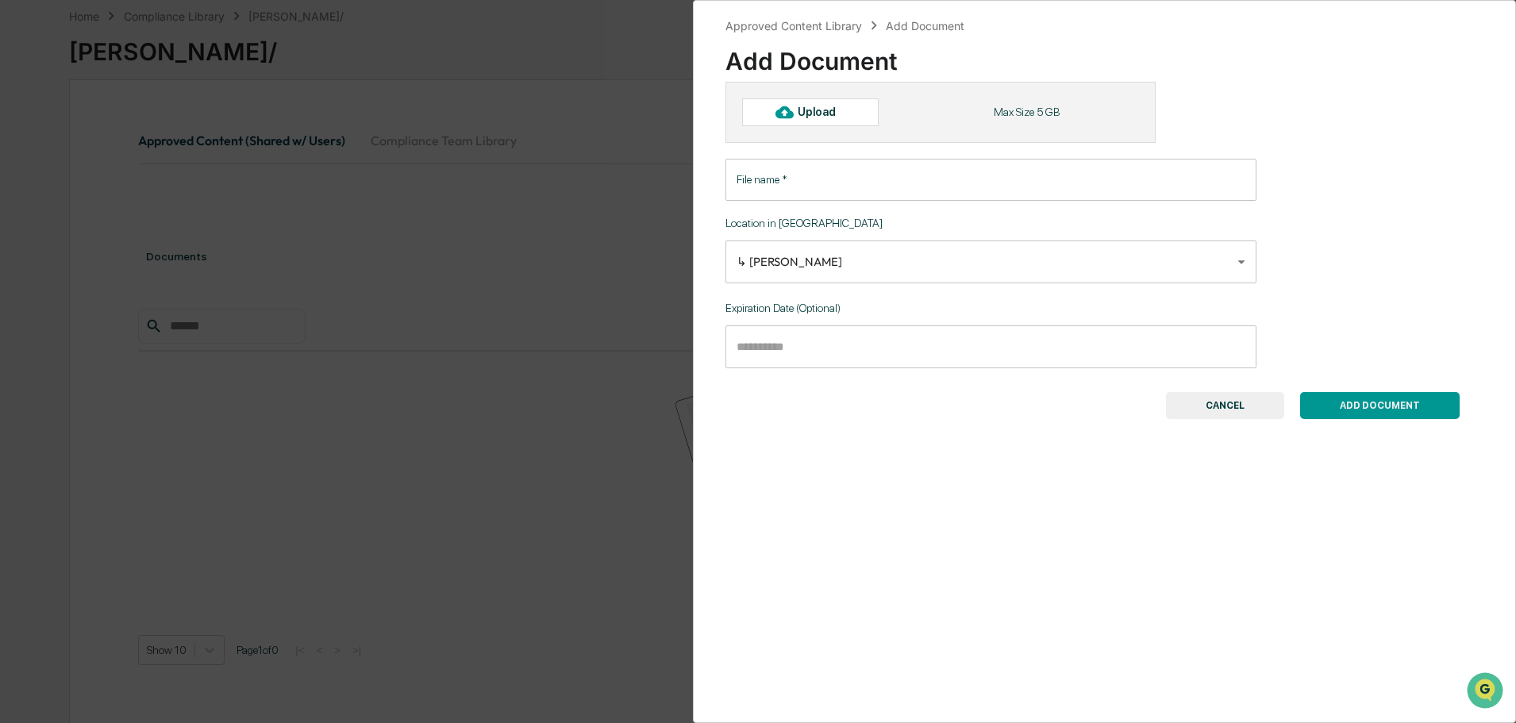
click at [840, 110] on div "Upload" at bounding box center [824, 112] width 52 height 13
type input "**********"
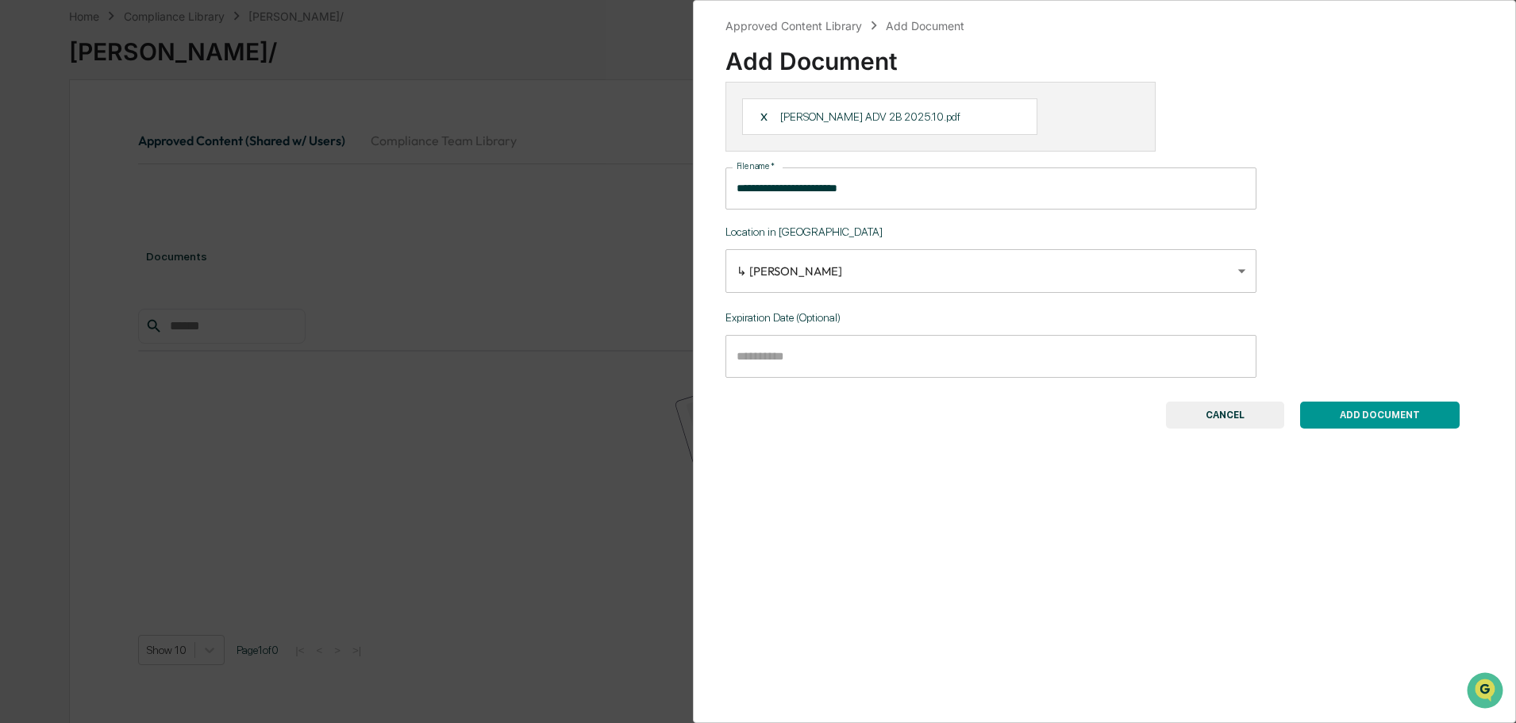
click at [1351, 421] on button "ADD DOCUMENT" at bounding box center [1380, 415] width 160 height 27
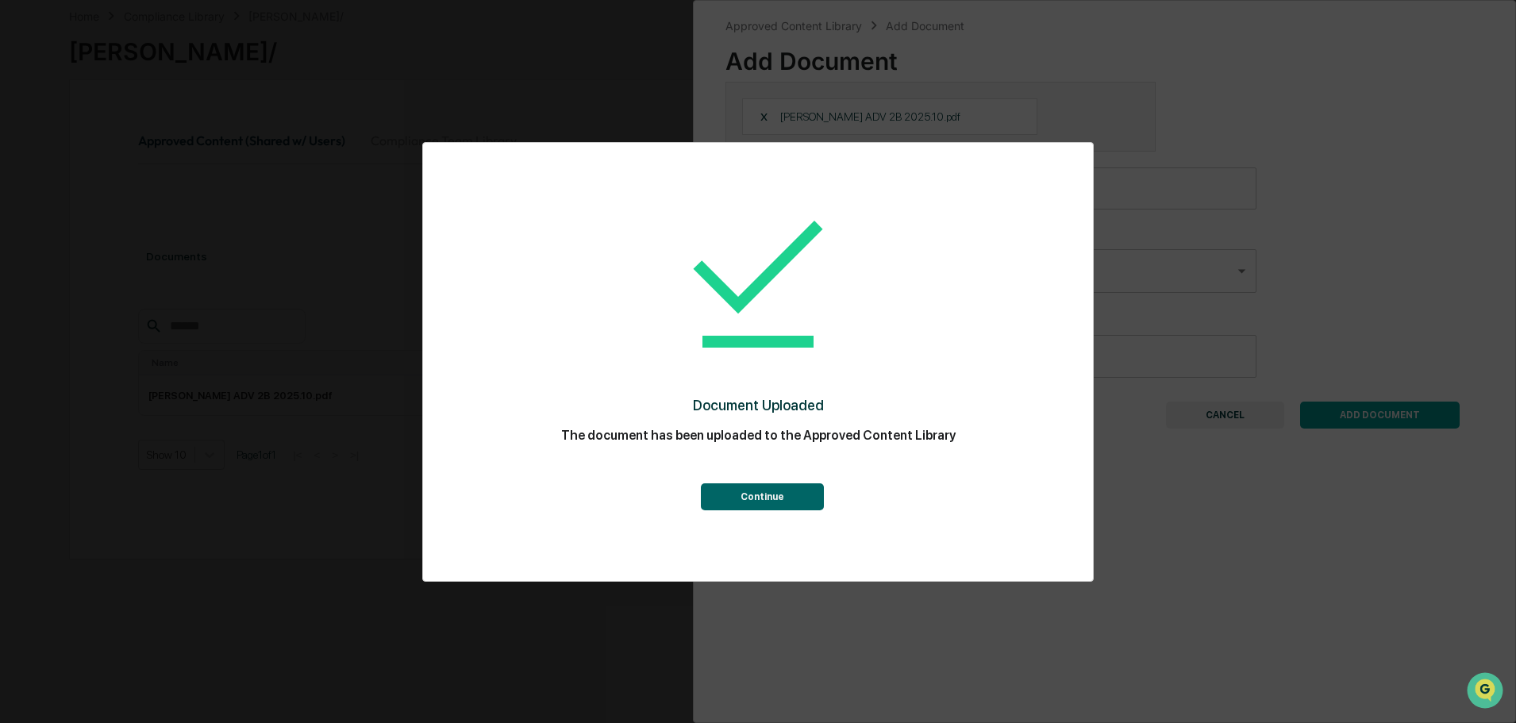
click at [768, 499] on button "Continue" at bounding box center [762, 496] width 123 height 27
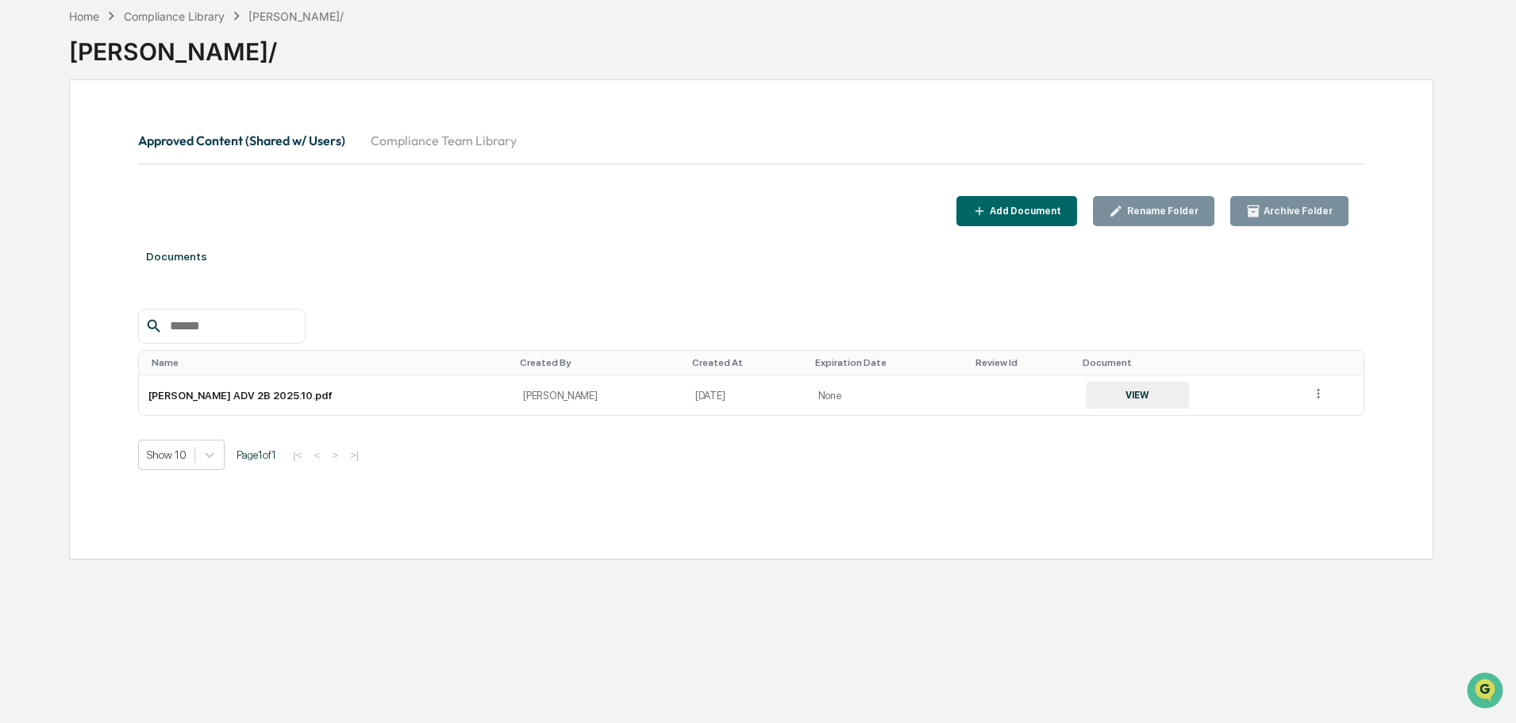
click at [177, 18] on div "Compliance Library" at bounding box center [174, 16] width 101 height 13
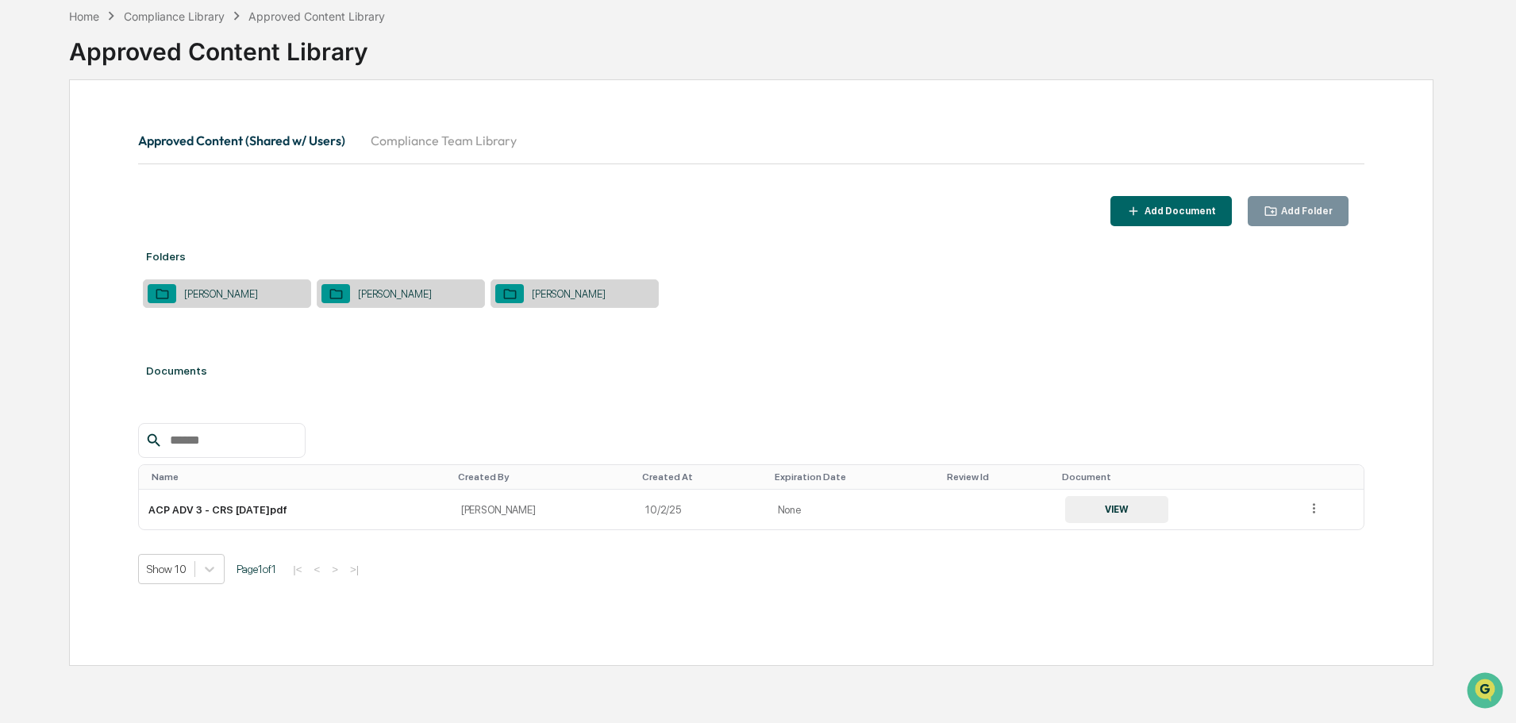
click at [1175, 210] on div "Add Document" at bounding box center [1178, 211] width 75 height 11
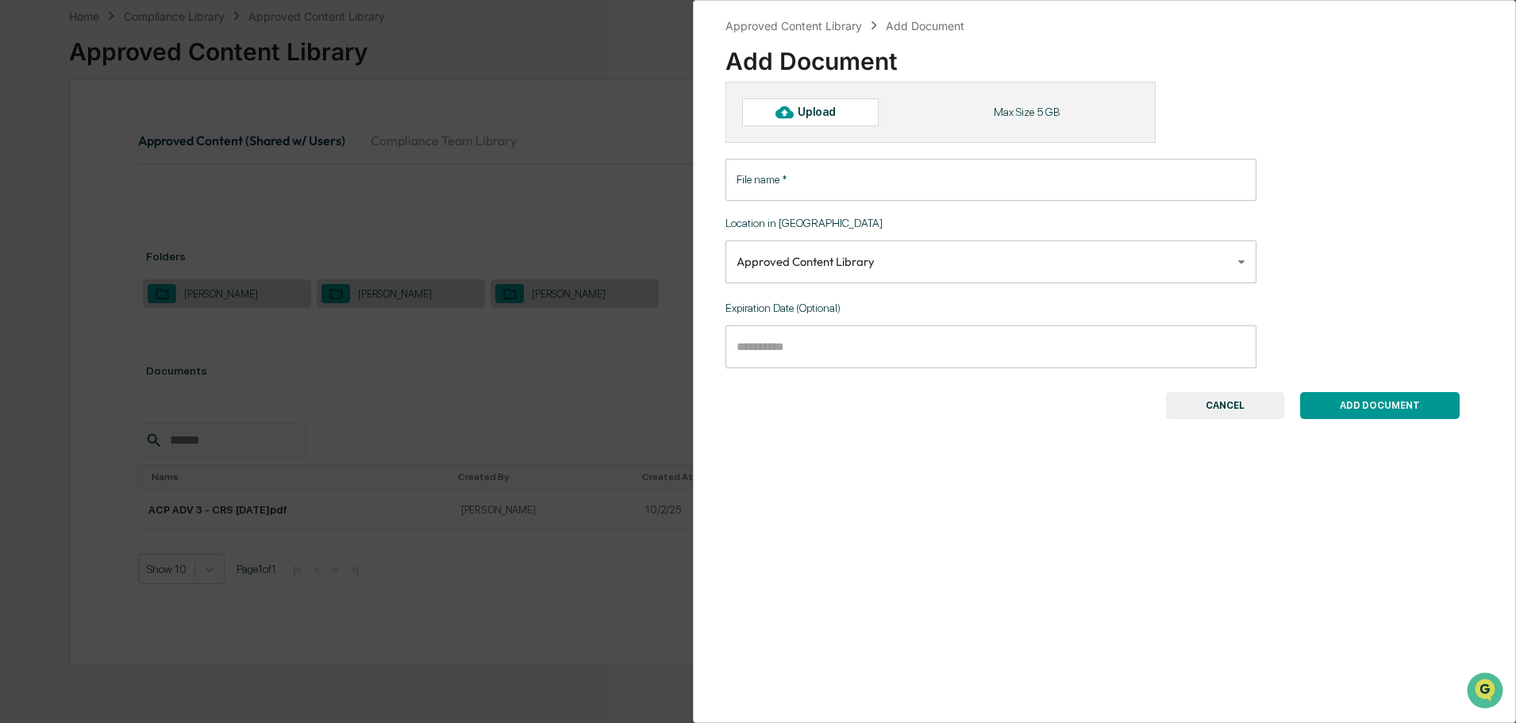
click at [796, 116] on div at bounding box center [783, 111] width 25 height 25
type input "**********"
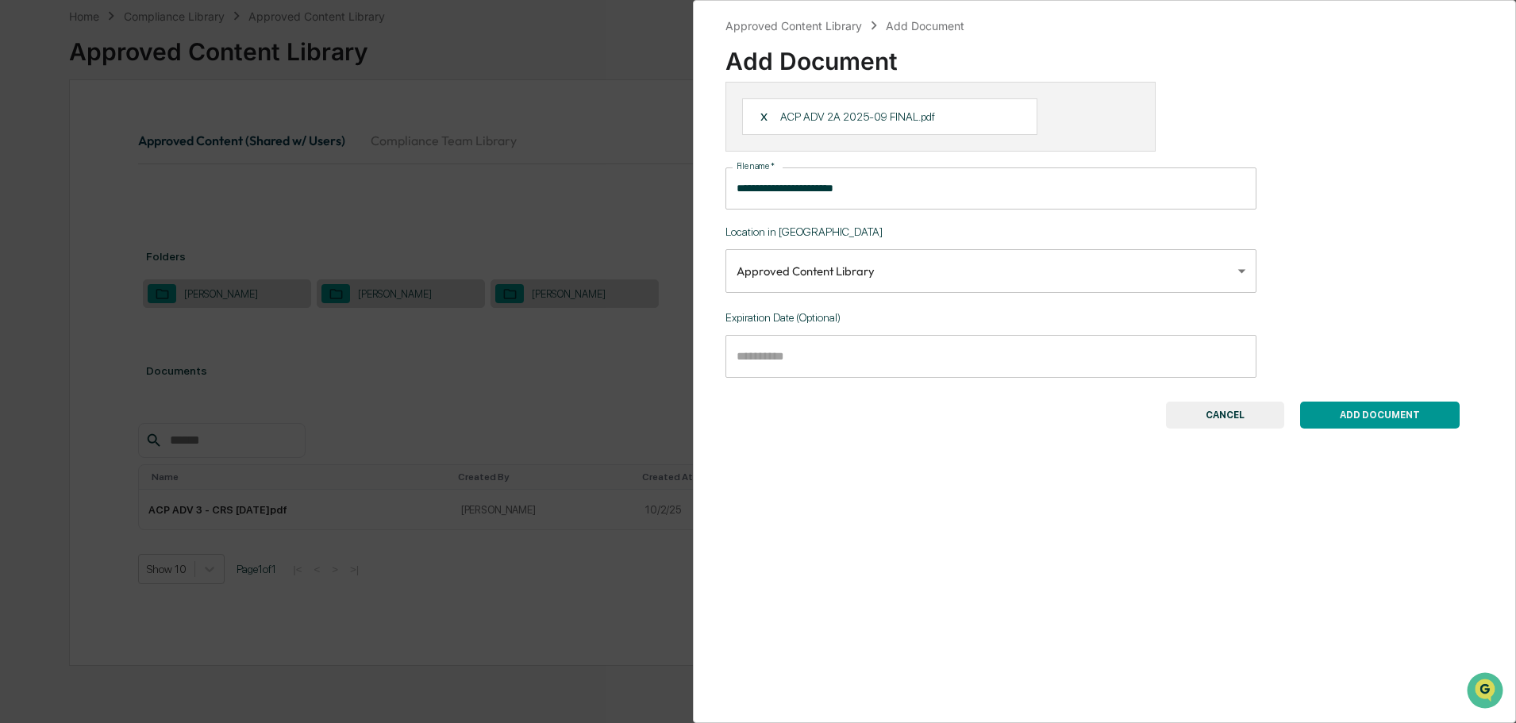
click at [942, 278] on body "**********" at bounding box center [758, 324] width 1516 height 798
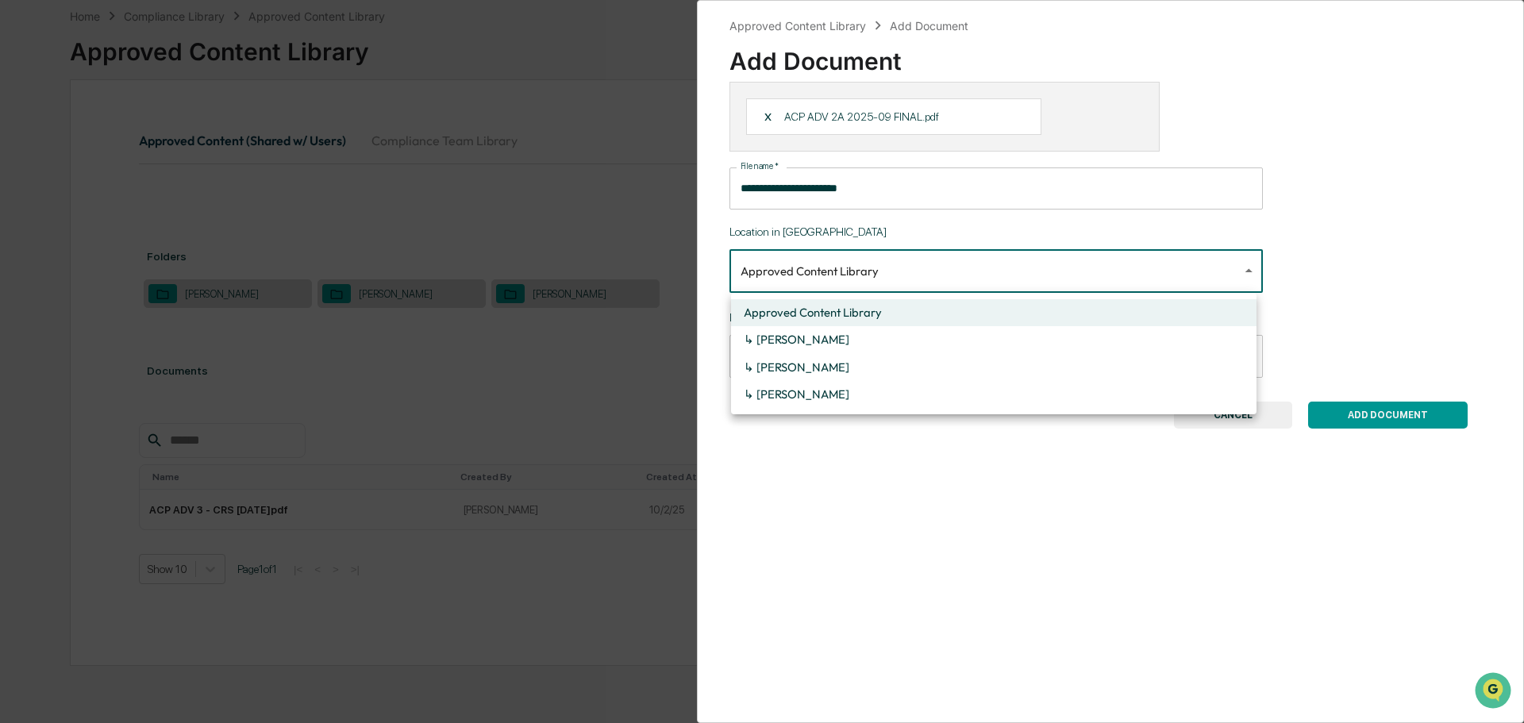
click at [942, 278] on div at bounding box center [762, 361] width 1524 height 723
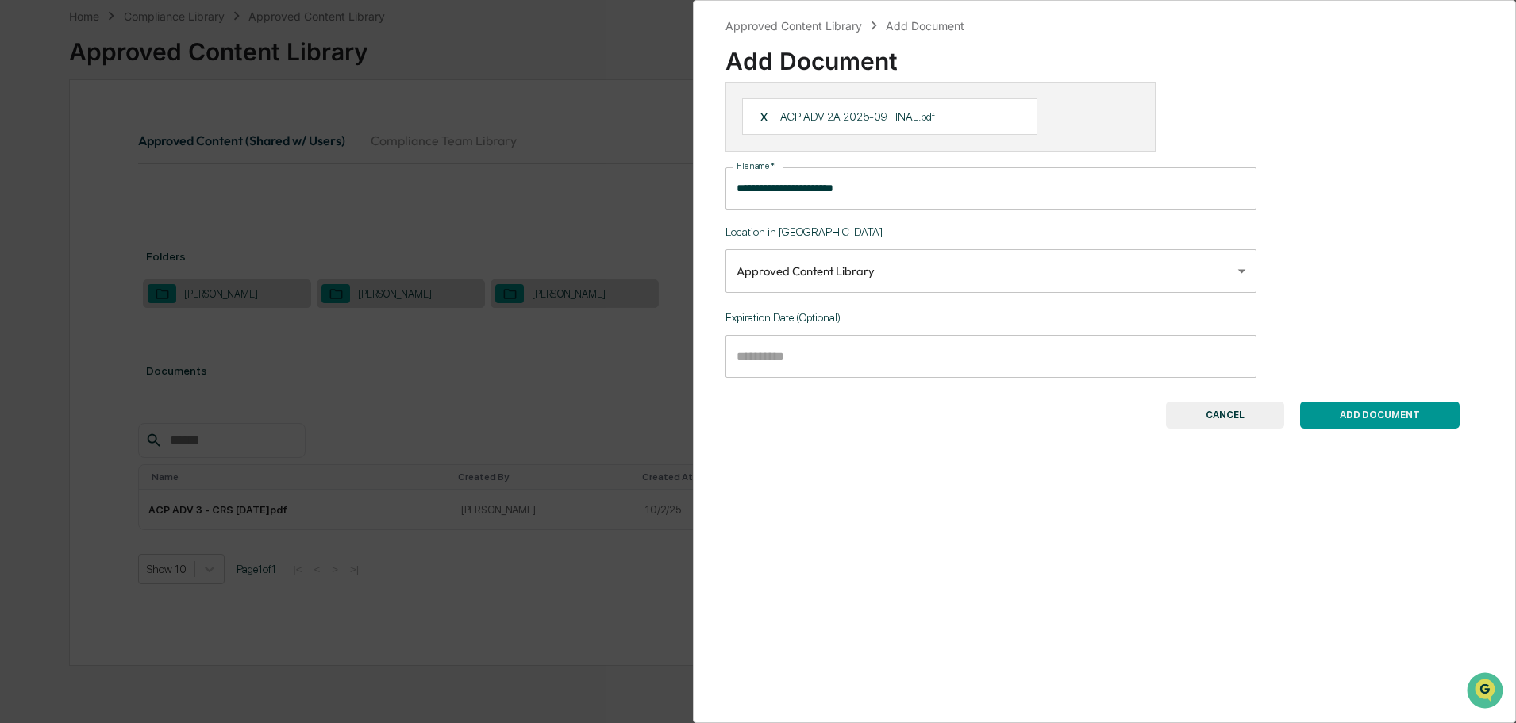
click at [1389, 413] on button "ADD DOCUMENT" at bounding box center [1380, 415] width 160 height 27
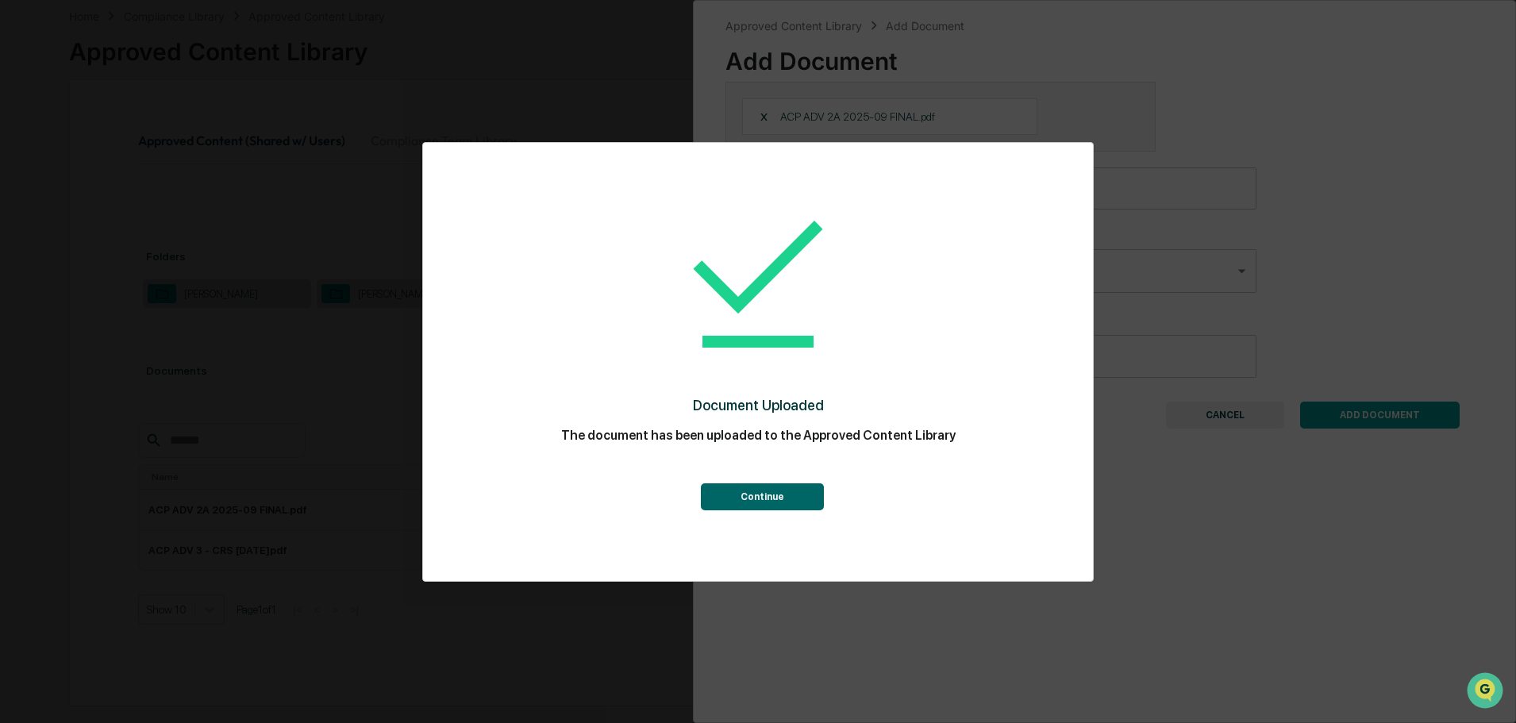
click at [779, 493] on button "Continue" at bounding box center [762, 496] width 123 height 27
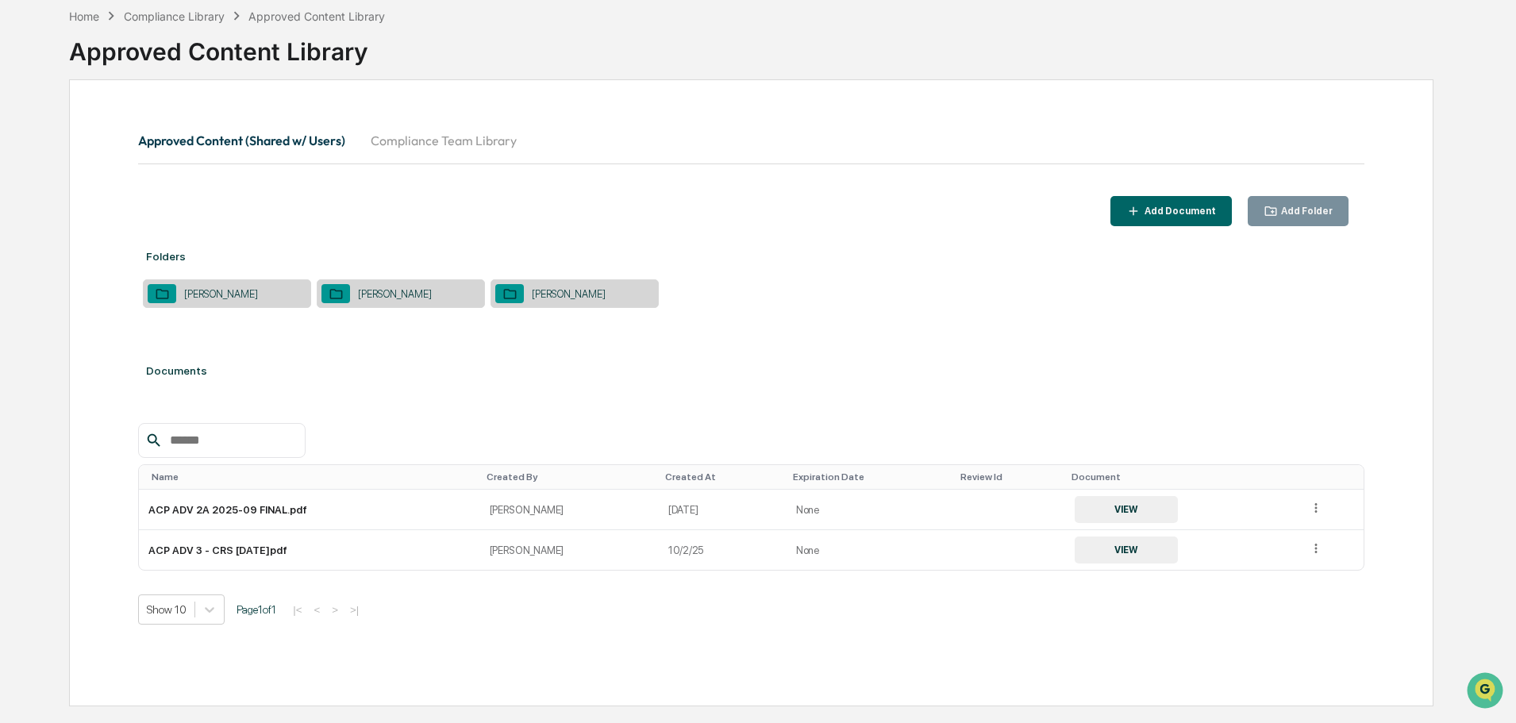
click at [1204, 206] on div "Add Document" at bounding box center [1178, 211] width 75 height 11
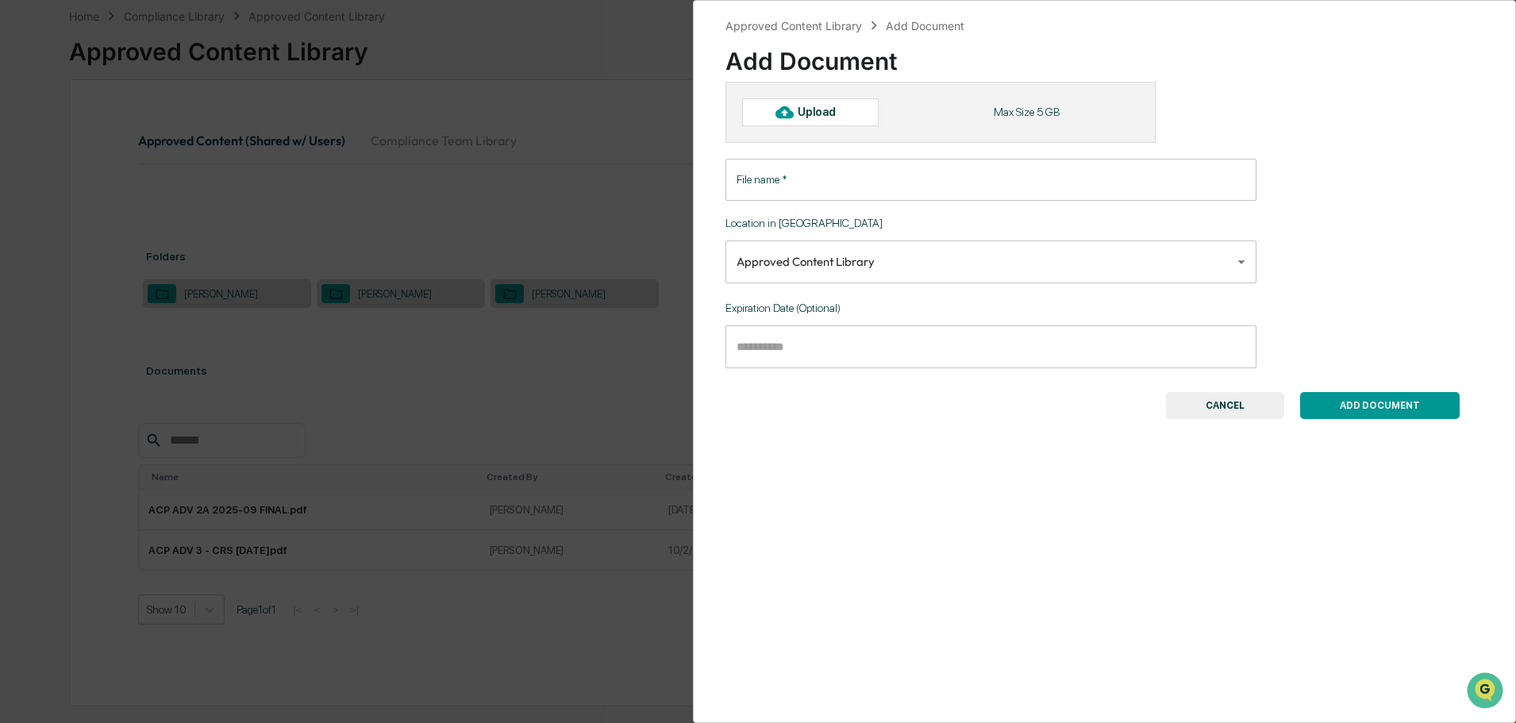
click at [836, 113] on div "Upload" at bounding box center [824, 112] width 52 height 13
type input "**********"
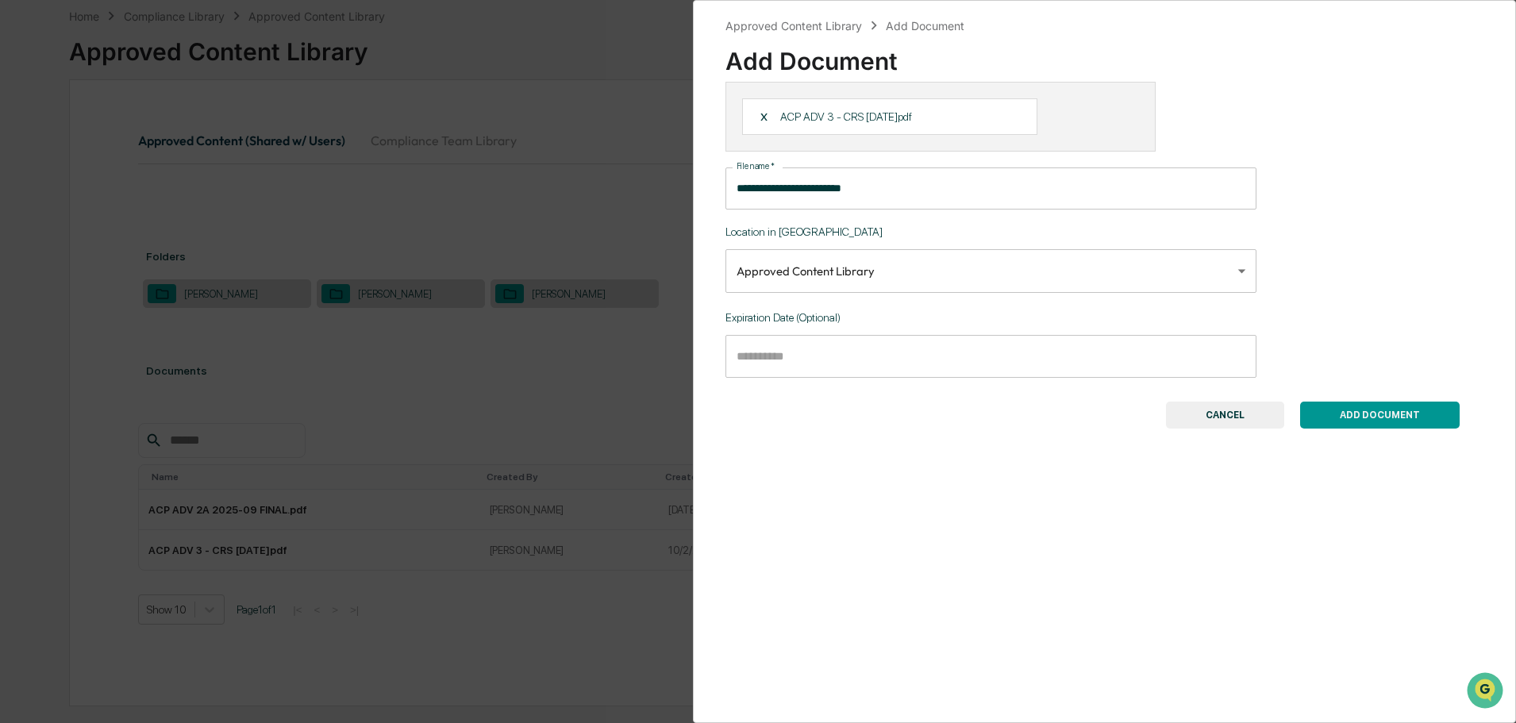
click at [1347, 414] on button "ADD DOCUMENT" at bounding box center [1380, 415] width 160 height 27
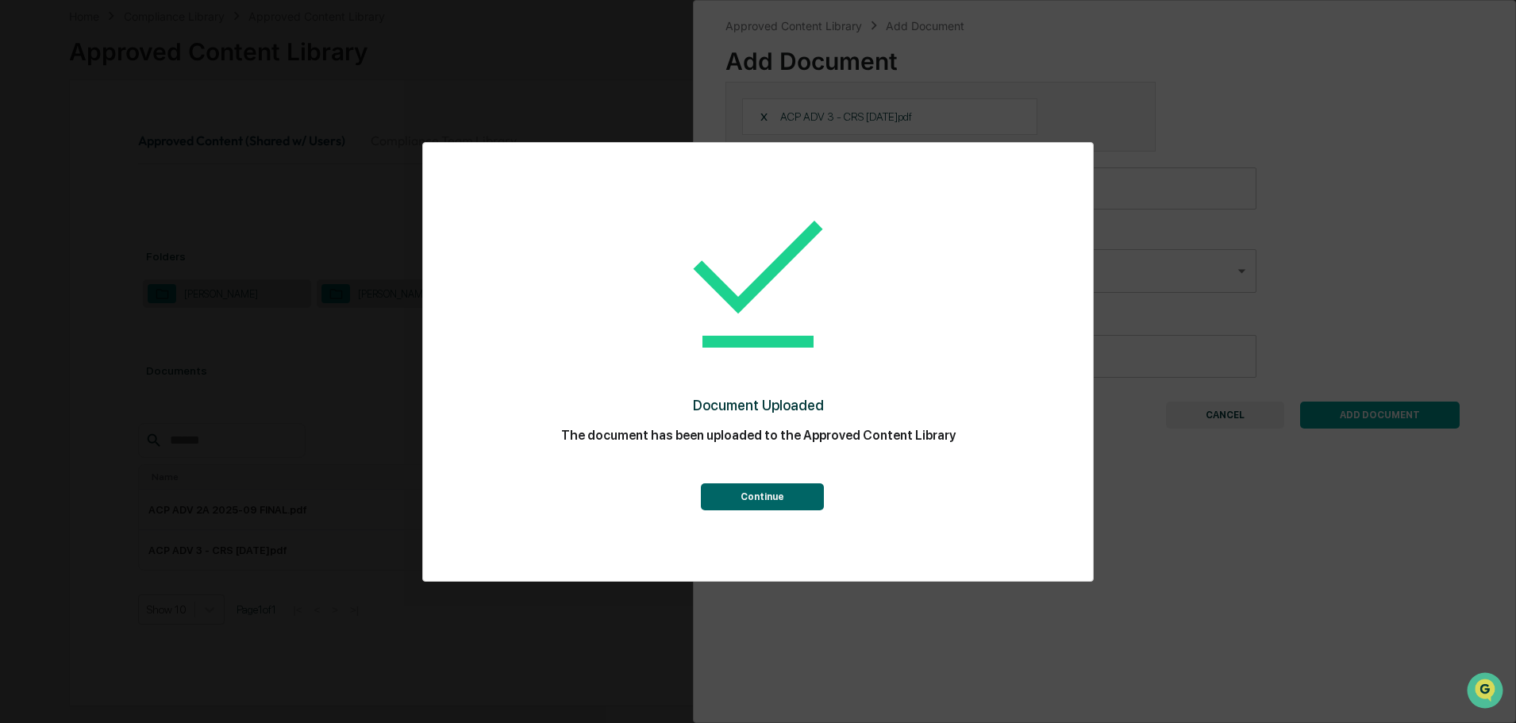
click at [782, 500] on button "Continue" at bounding box center [762, 496] width 123 height 27
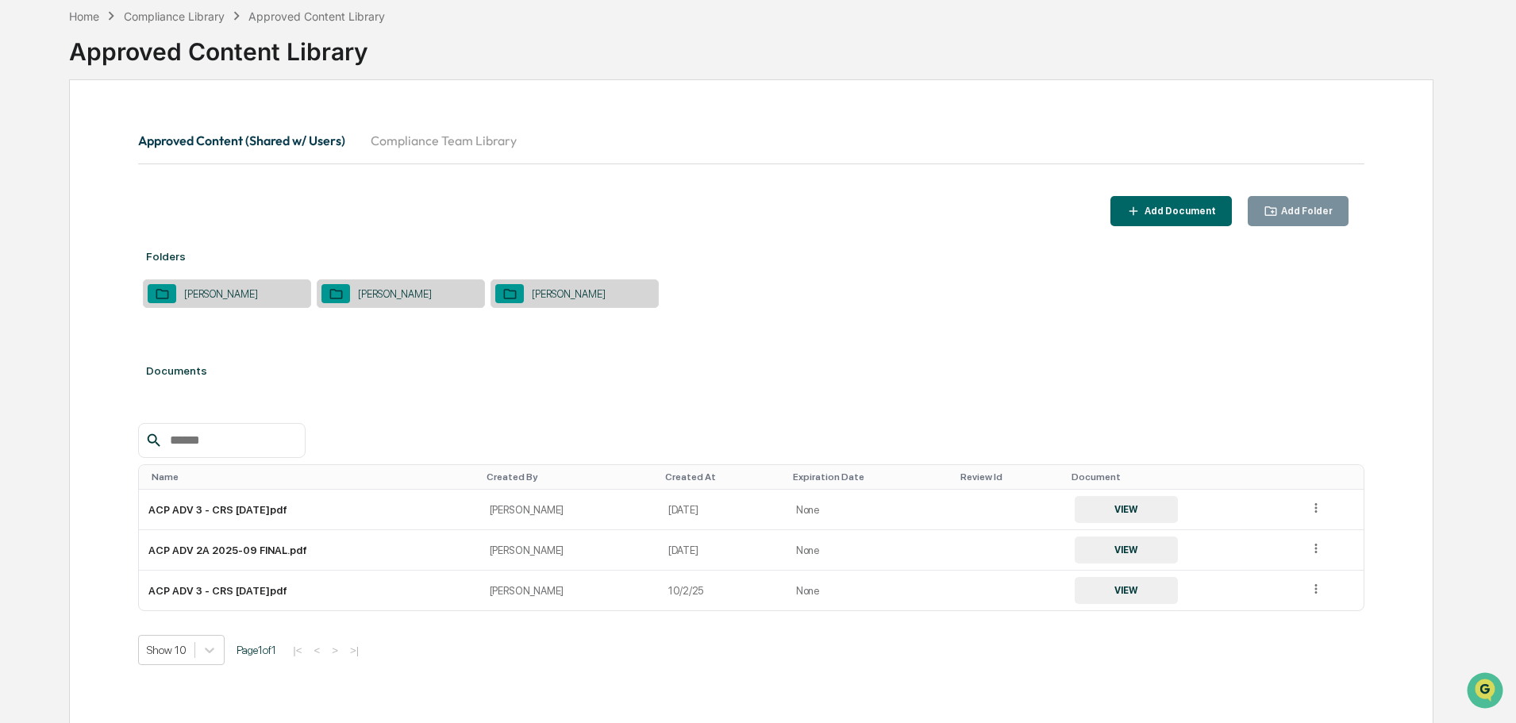
click at [1310, 591] on icon at bounding box center [1316, 589] width 15 height 15
click at [1276, 658] on div "Archive" at bounding box center [1280, 662] width 88 height 25
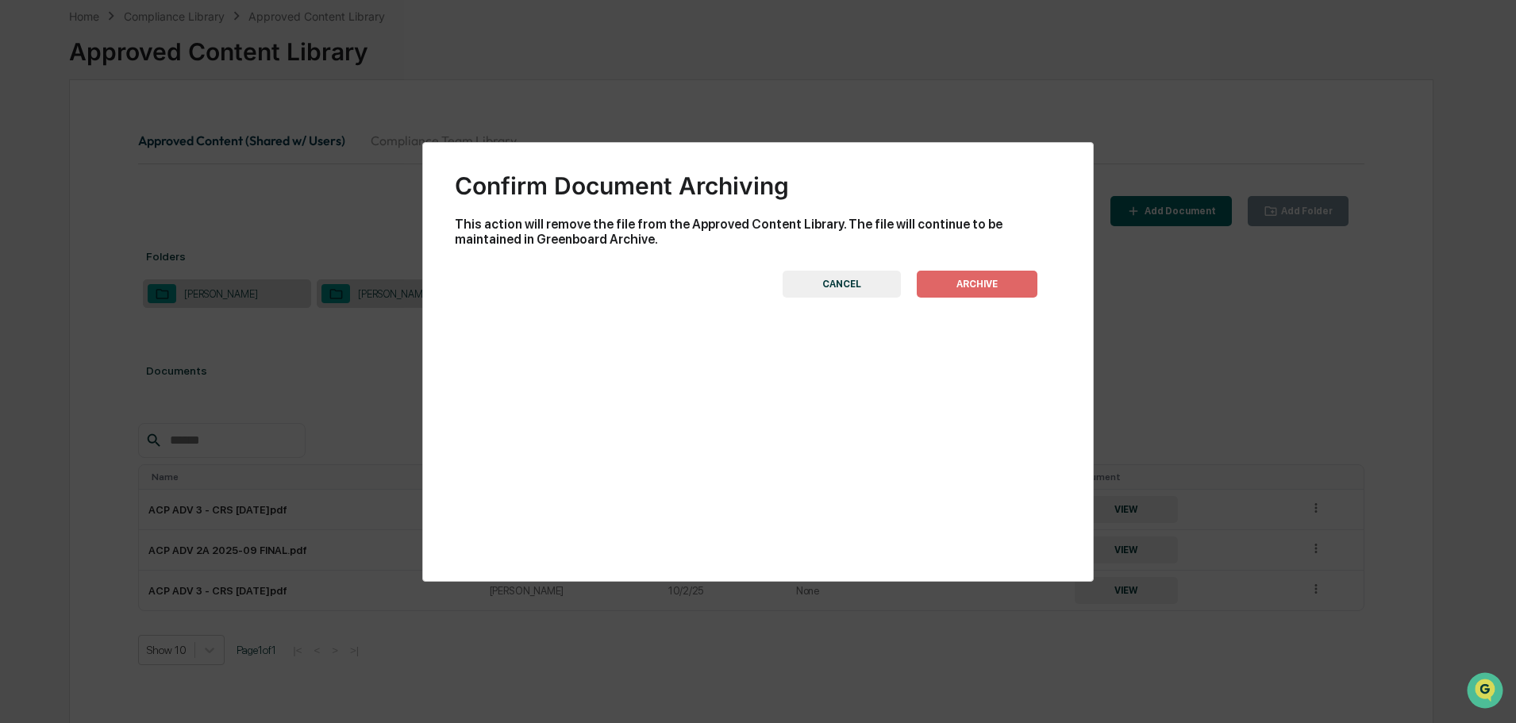
click at [959, 284] on button "ARCHIVE" at bounding box center [977, 284] width 121 height 27
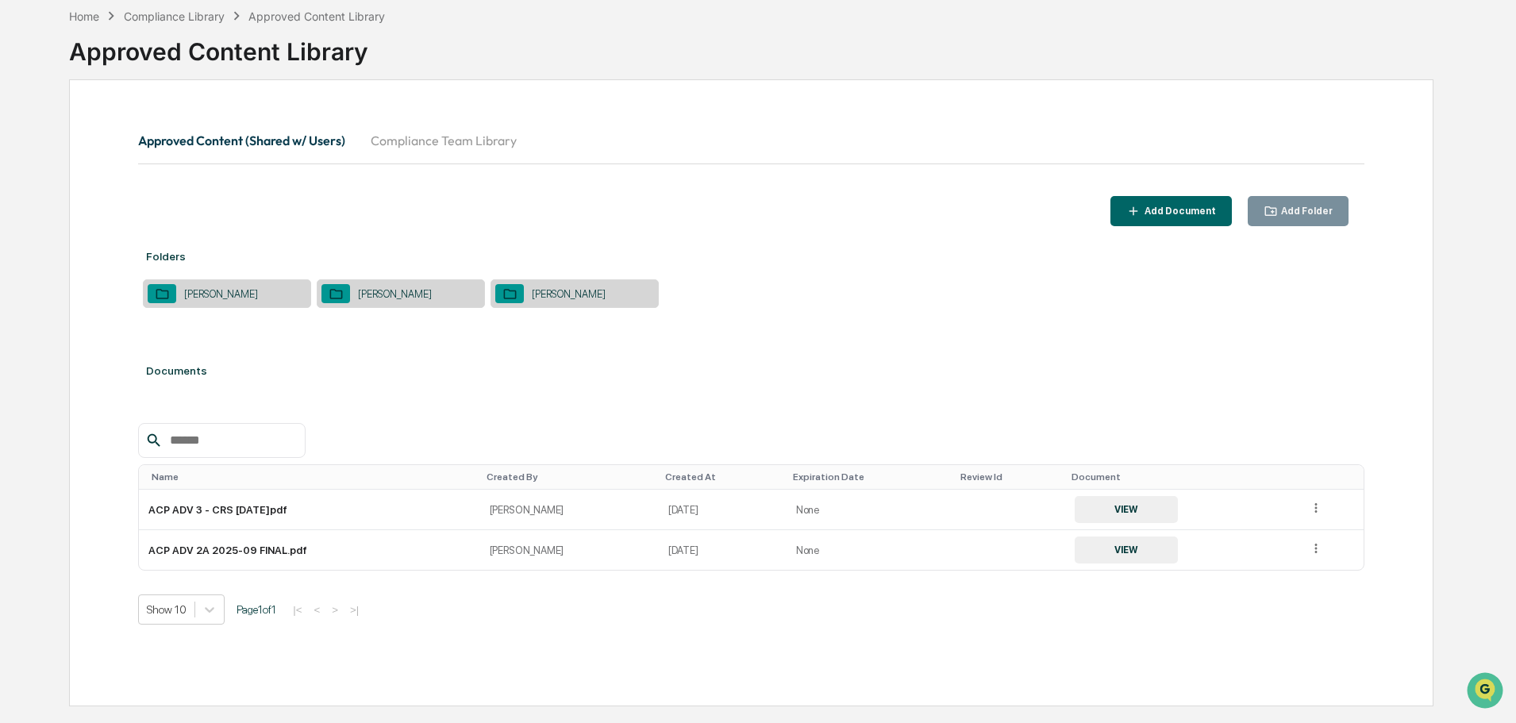
click at [1099, 559] on button "VIEW" at bounding box center [1126, 549] width 103 height 27
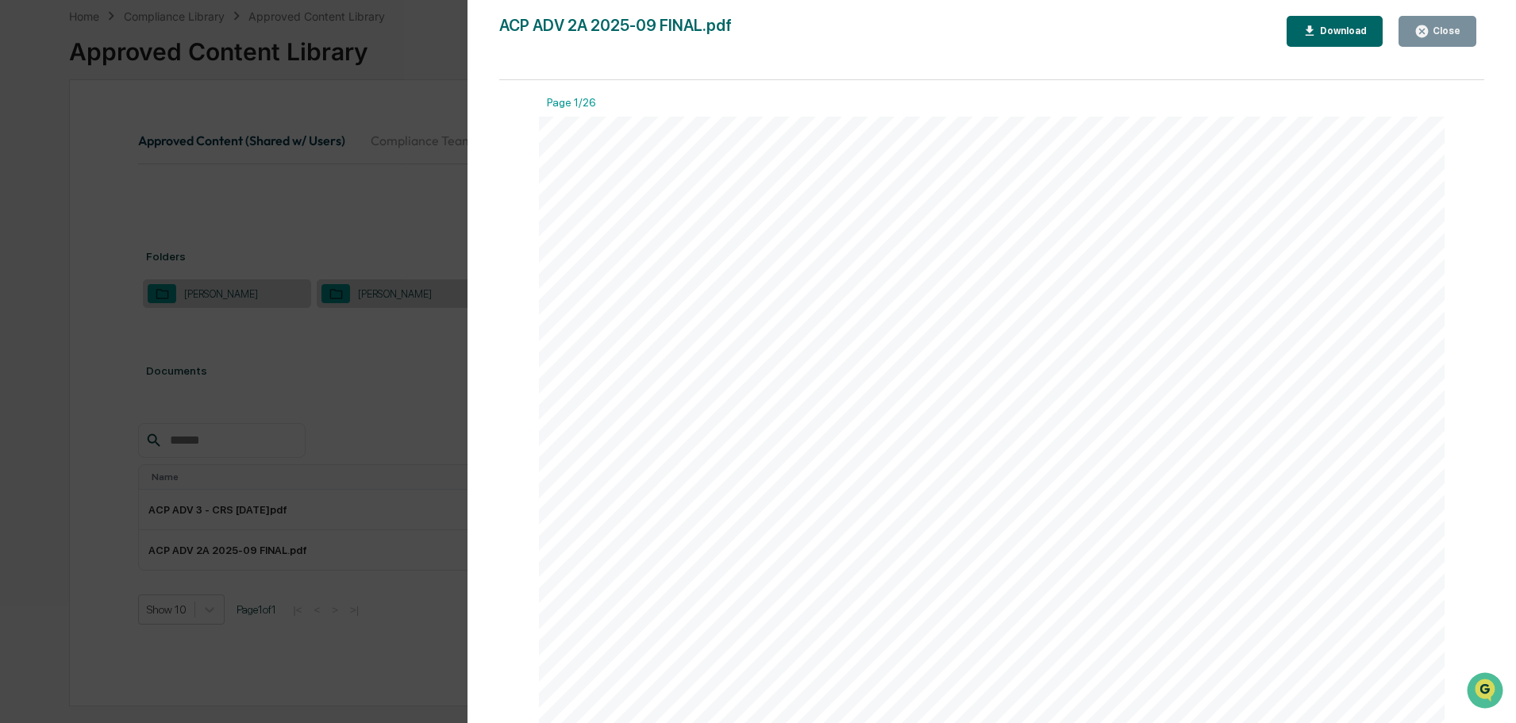
click at [1440, 37] on div "Close" at bounding box center [1437, 31] width 46 height 15
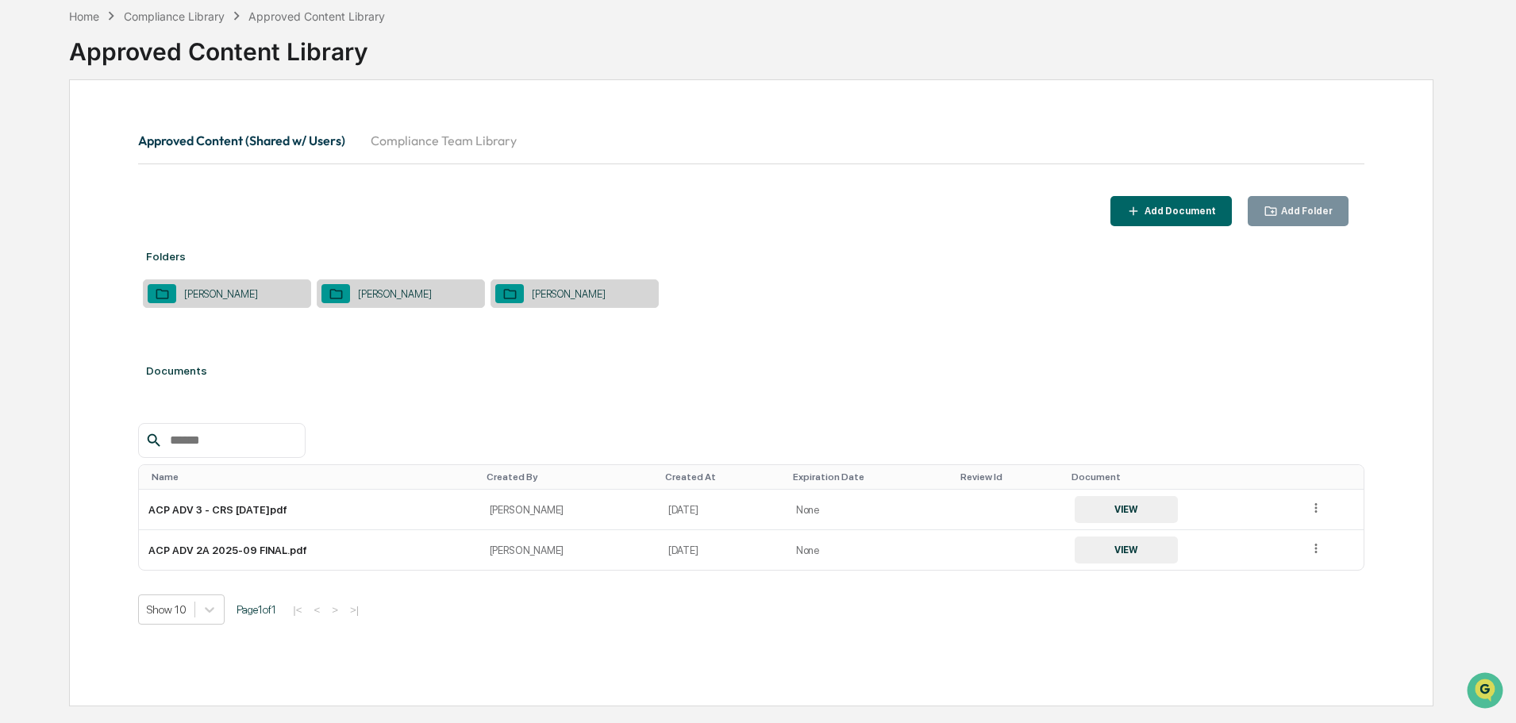
click at [1113, 552] on button "VIEW" at bounding box center [1126, 549] width 103 height 27
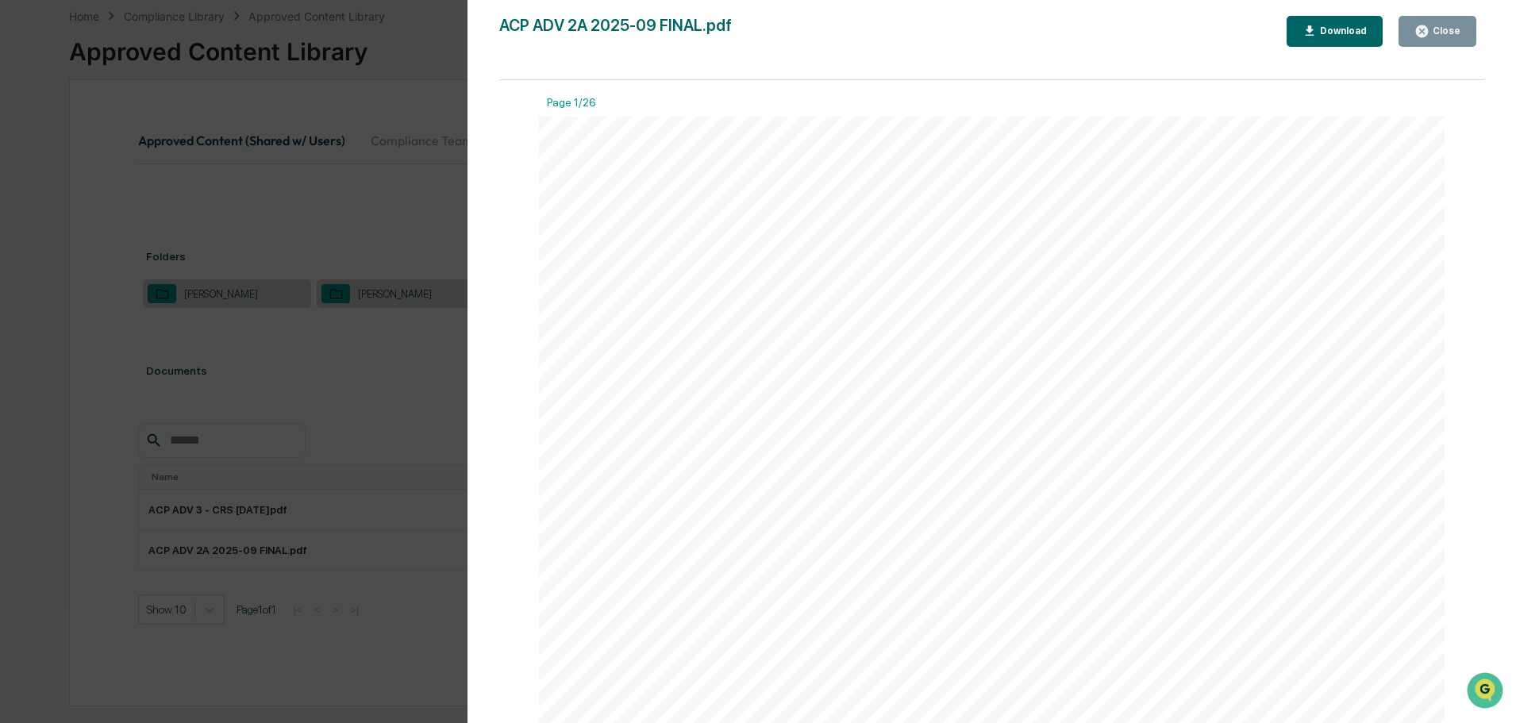
click at [1437, 27] on div "Close" at bounding box center [1444, 30] width 31 height 11
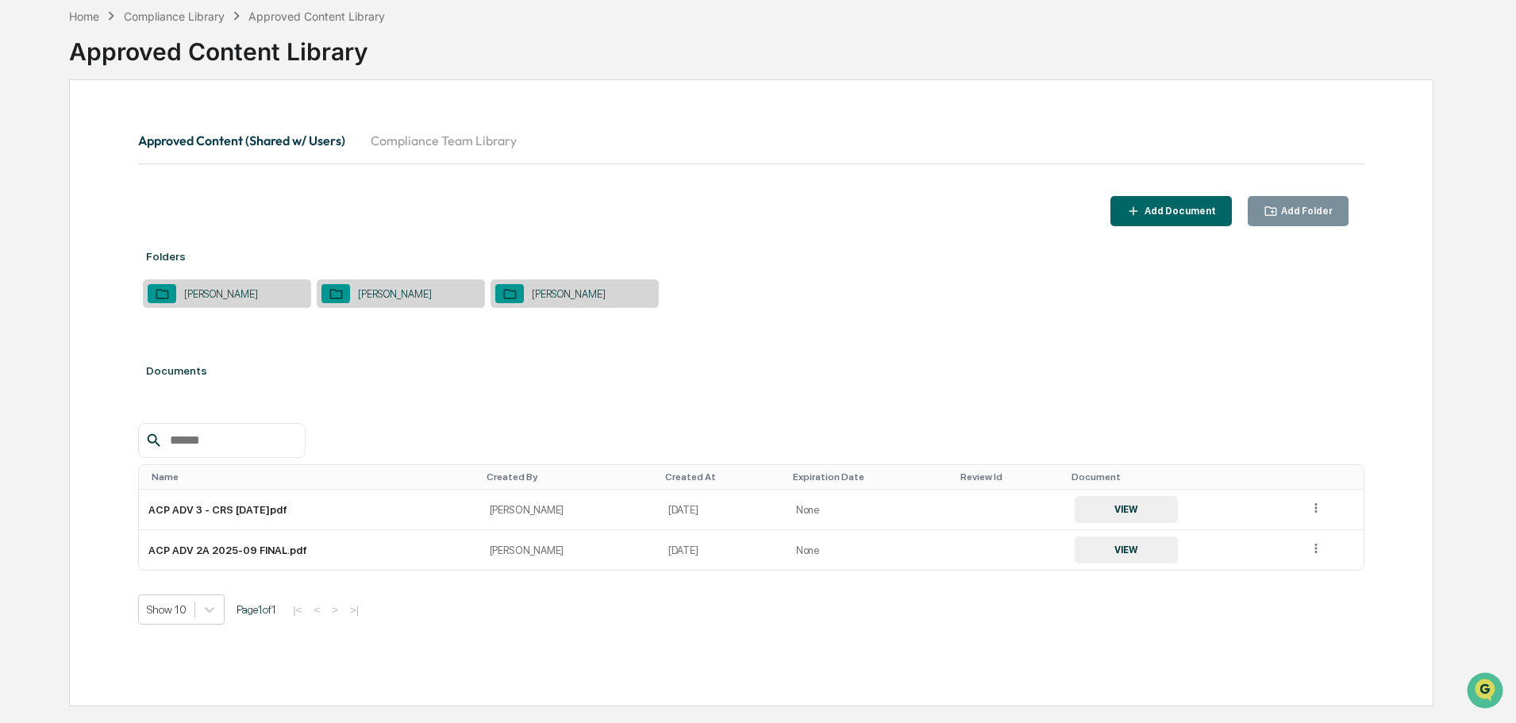
click at [1109, 506] on button "VIEW" at bounding box center [1126, 509] width 103 height 27
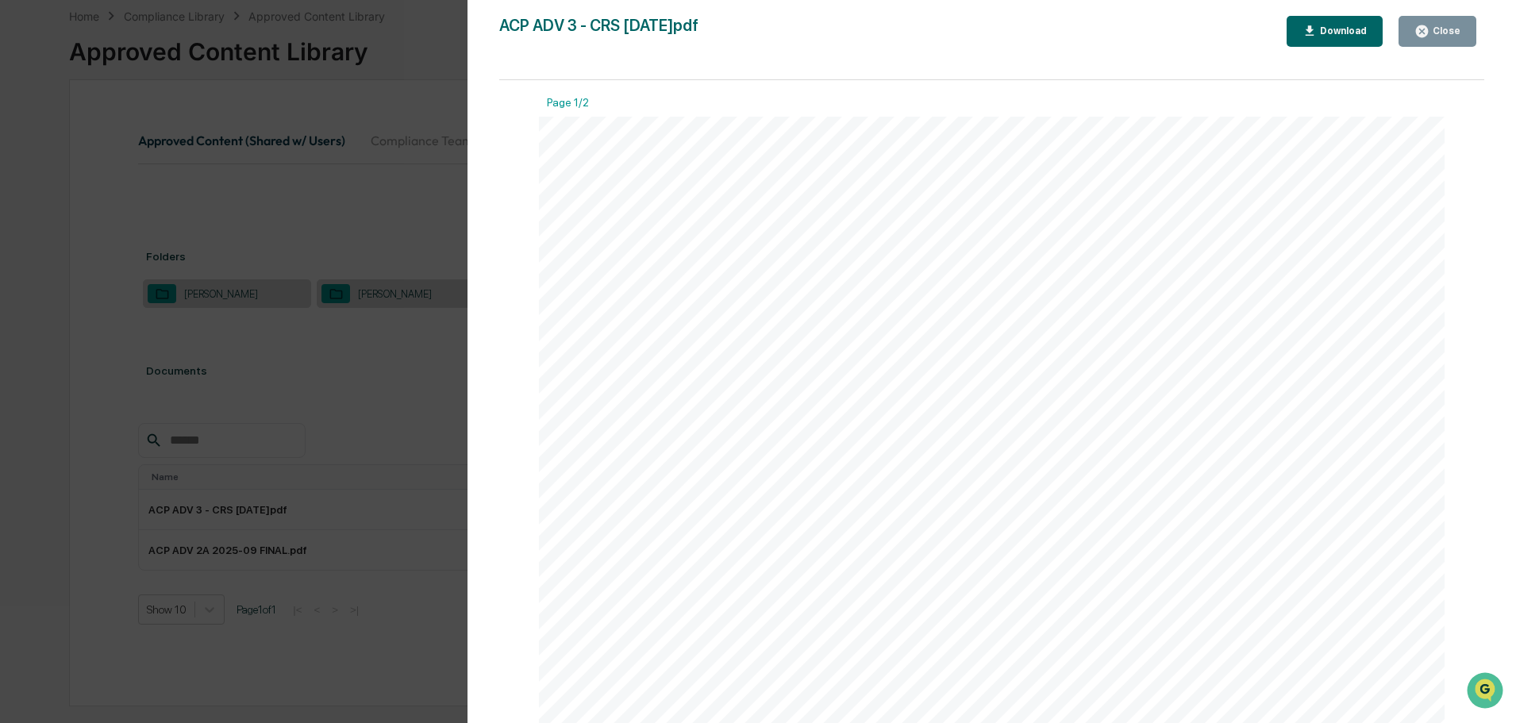
click at [1422, 33] on icon "button" at bounding box center [1421, 31] width 15 height 15
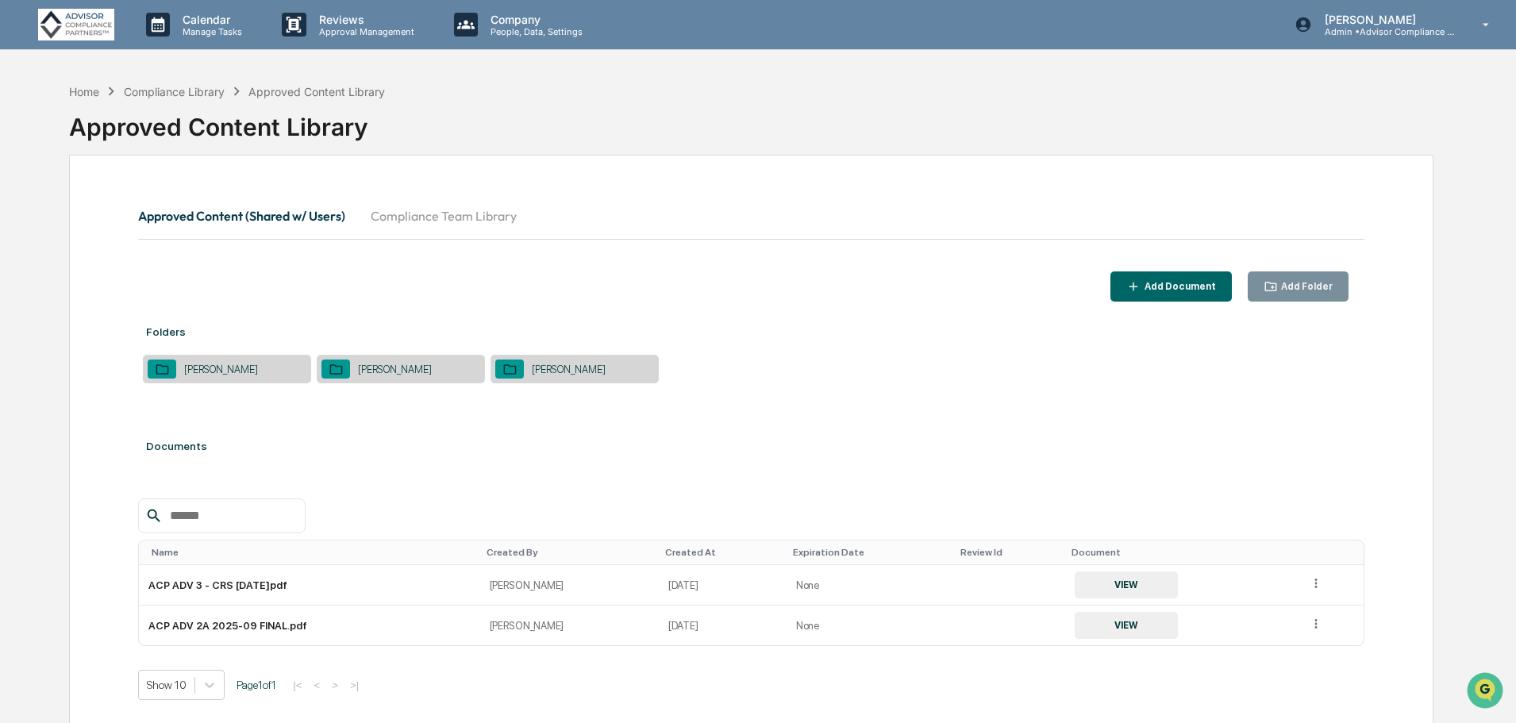
click at [171, 90] on div "Compliance Library" at bounding box center [174, 91] width 101 height 13
click at [75, 90] on div "Home" at bounding box center [84, 91] width 30 height 13
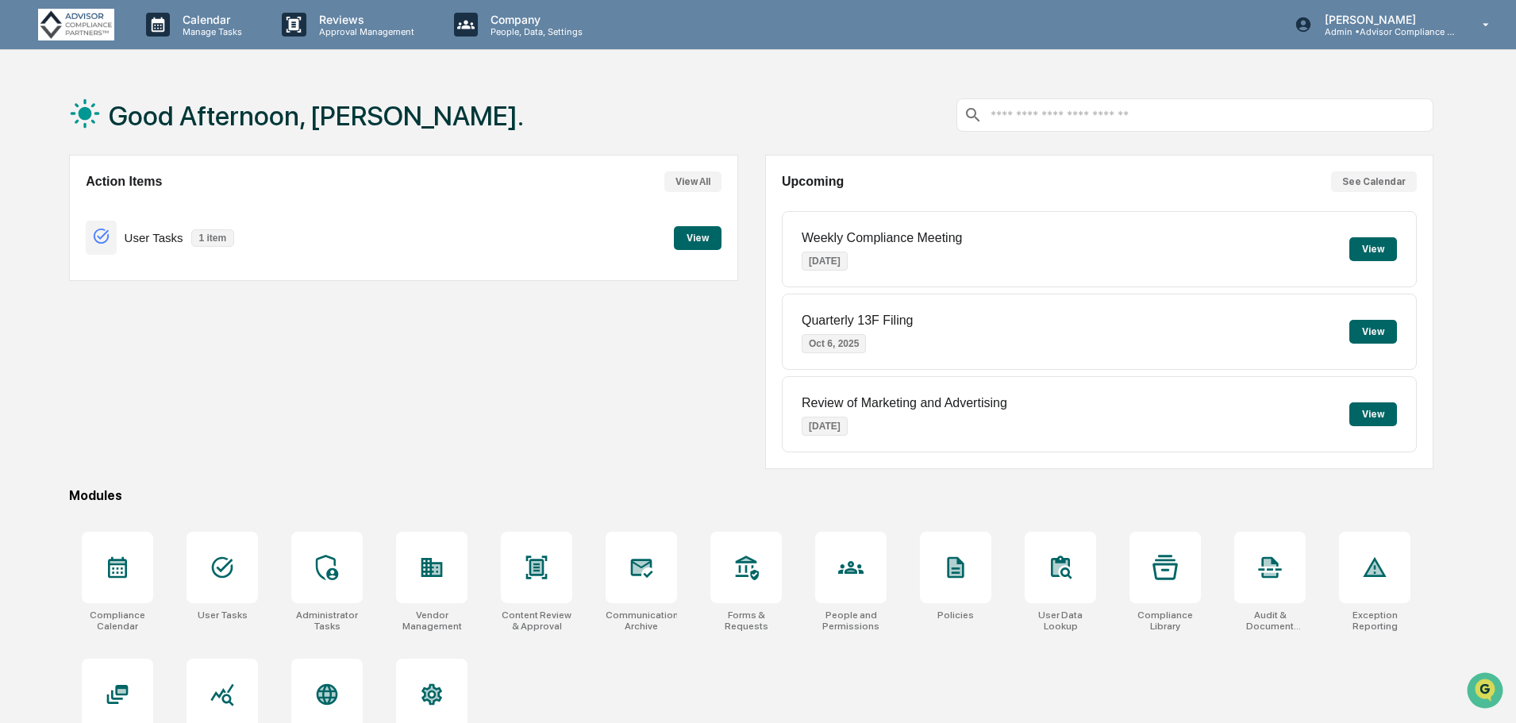
click at [968, 582] on div at bounding box center [955, 567] width 71 height 71
